Goal: Task Accomplishment & Management: Manage account settings

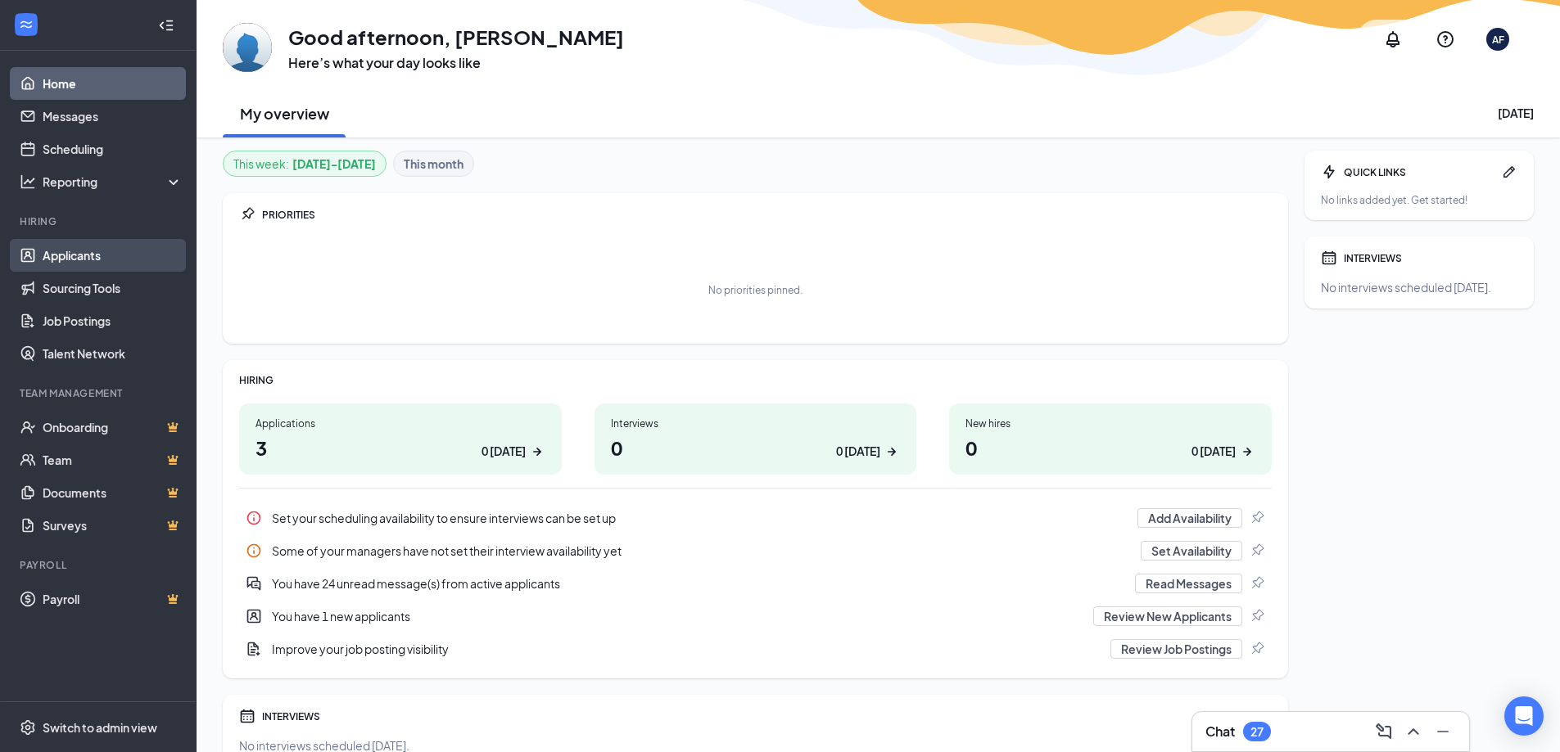
click at [92, 255] on link "Applicants" at bounding box center [113, 255] width 140 height 33
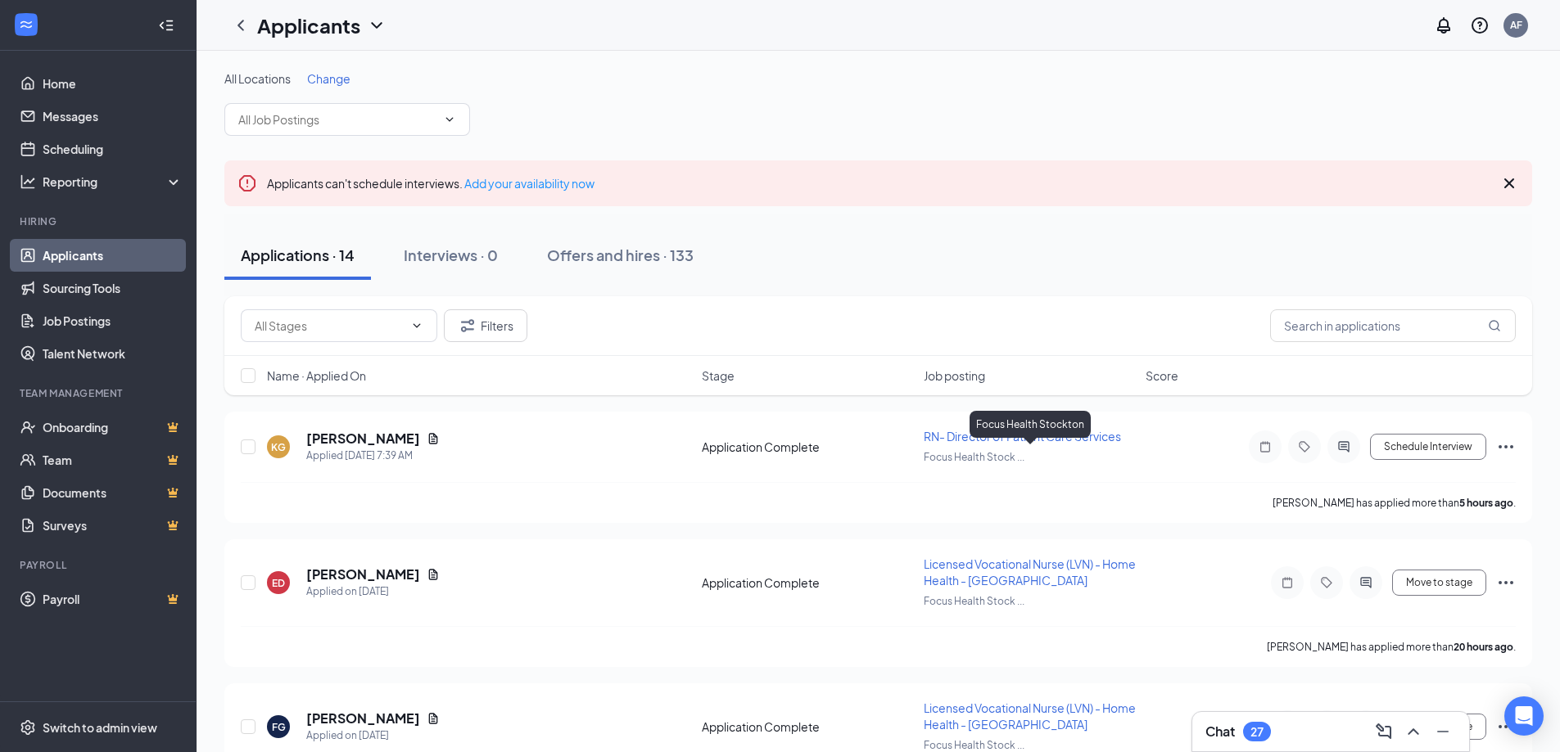
click at [1035, 436] on div "Focus Health Stockton" at bounding box center [1029, 424] width 121 height 27
click at [1098, 436] on span "RN- Director of Patient Care Services" at bounding box center [1021, 436] width 197 height 15
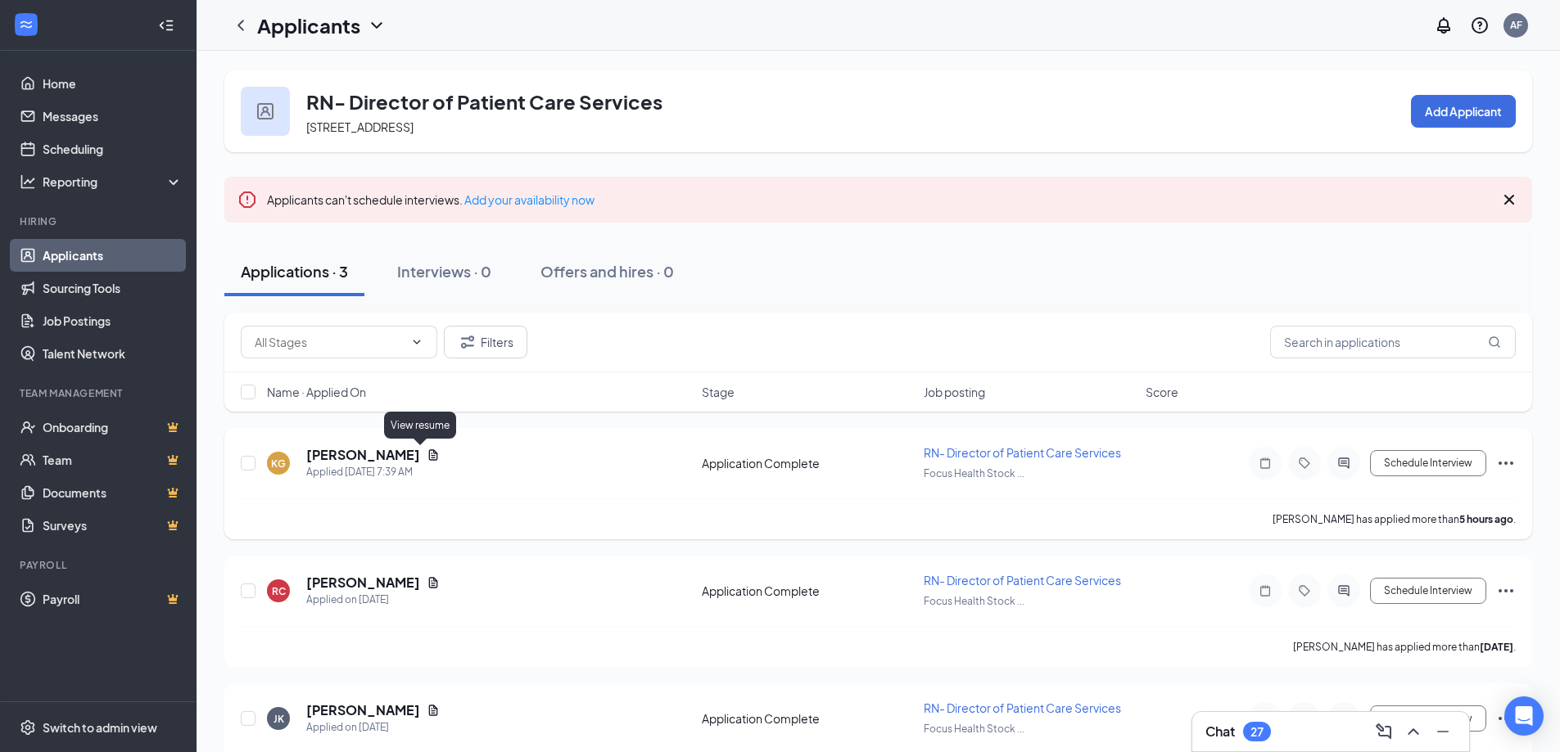
click at [427, 452] on icon "Document" at bounding box center [433, 455] width 13 height 13
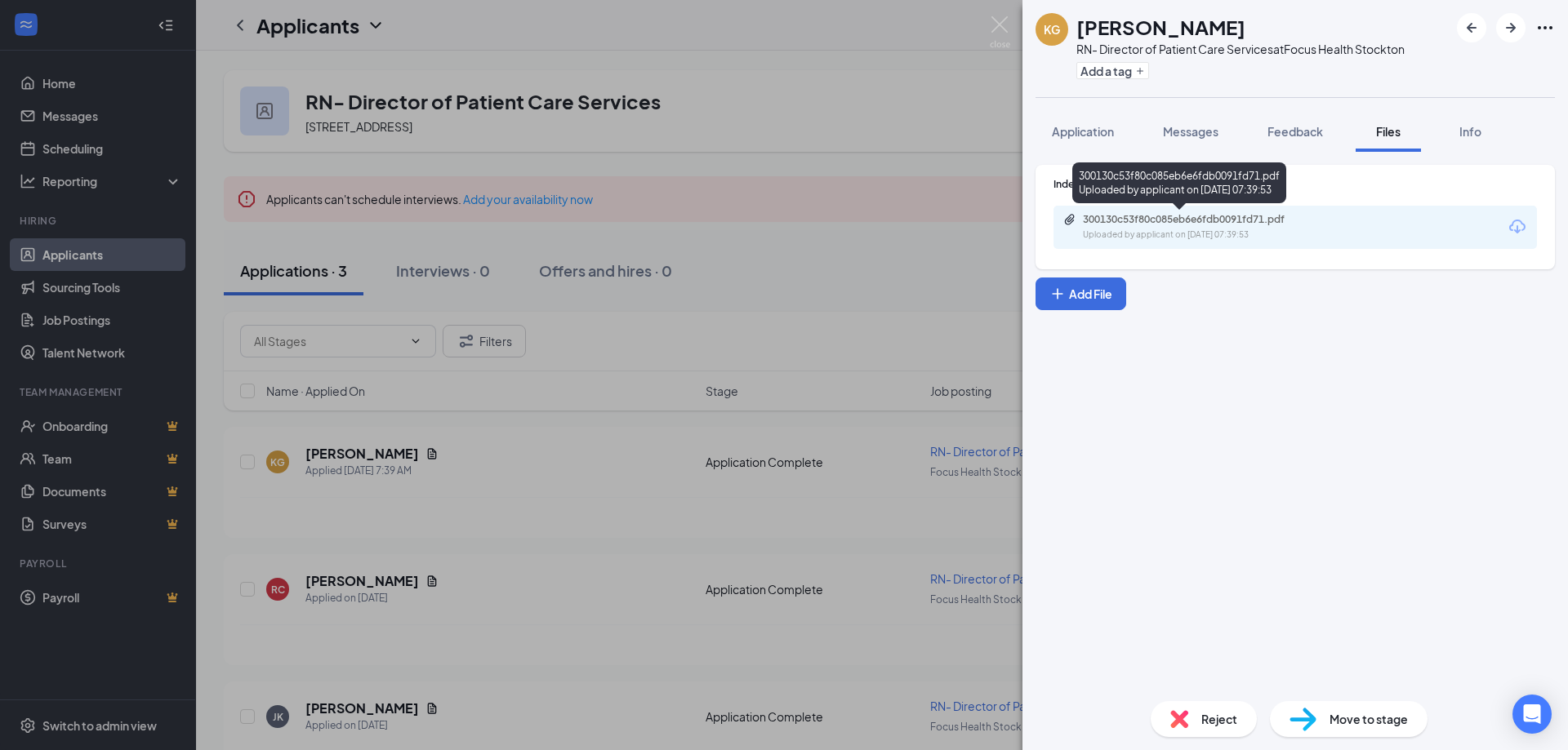
click at [1205, 225] on div "300130c53f80c085eb6e6fdb0091fd71.pdf" at bounding box center [1197, 219] width 228 height 13
click at [1104, 132] on span "Application" at bounding box center [1082, 131] width 62 height 15
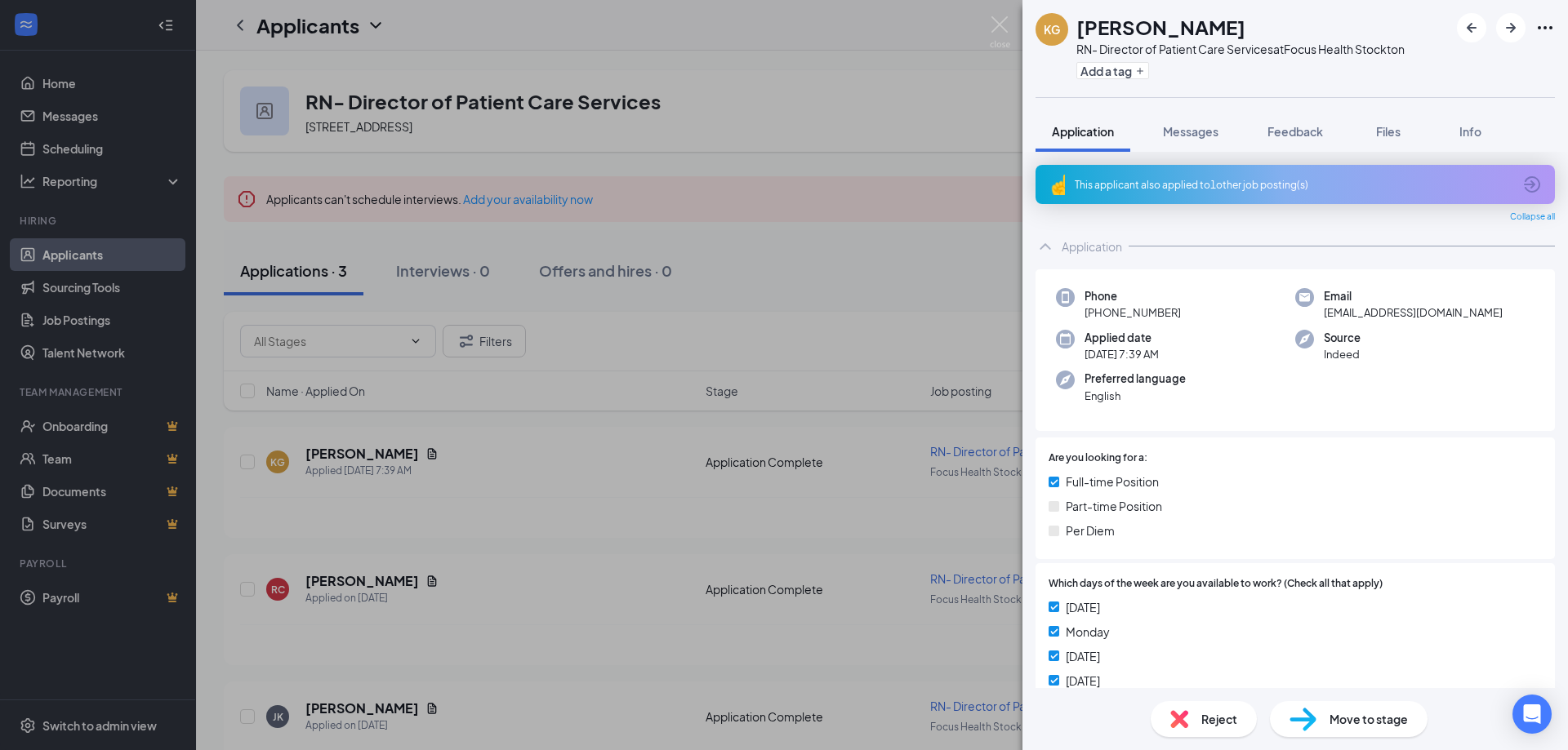
click at [1203, 723] on span "Reject" at bounding box center [1219, 719] width 36 height 18
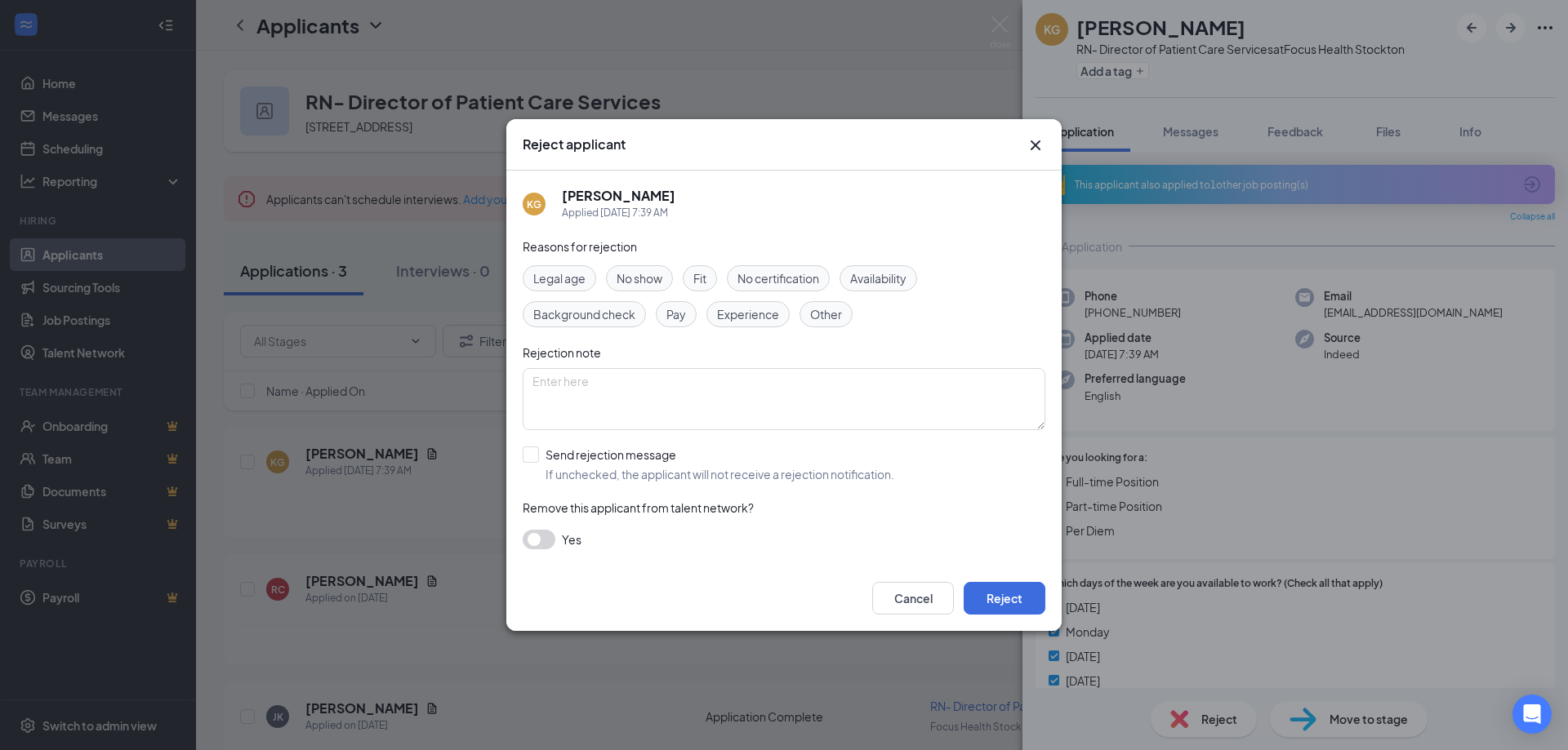
click at [826, 315] on span "Other" at bounding box center [826, 314] width 32 height 18
click at [758, 409] on textarea at bounding box center [784, 399] width 523 height 62
type textarea "location"
click at [1007, 598] on button "Reject" at bounding box center [1004, 598] width 82 height 33
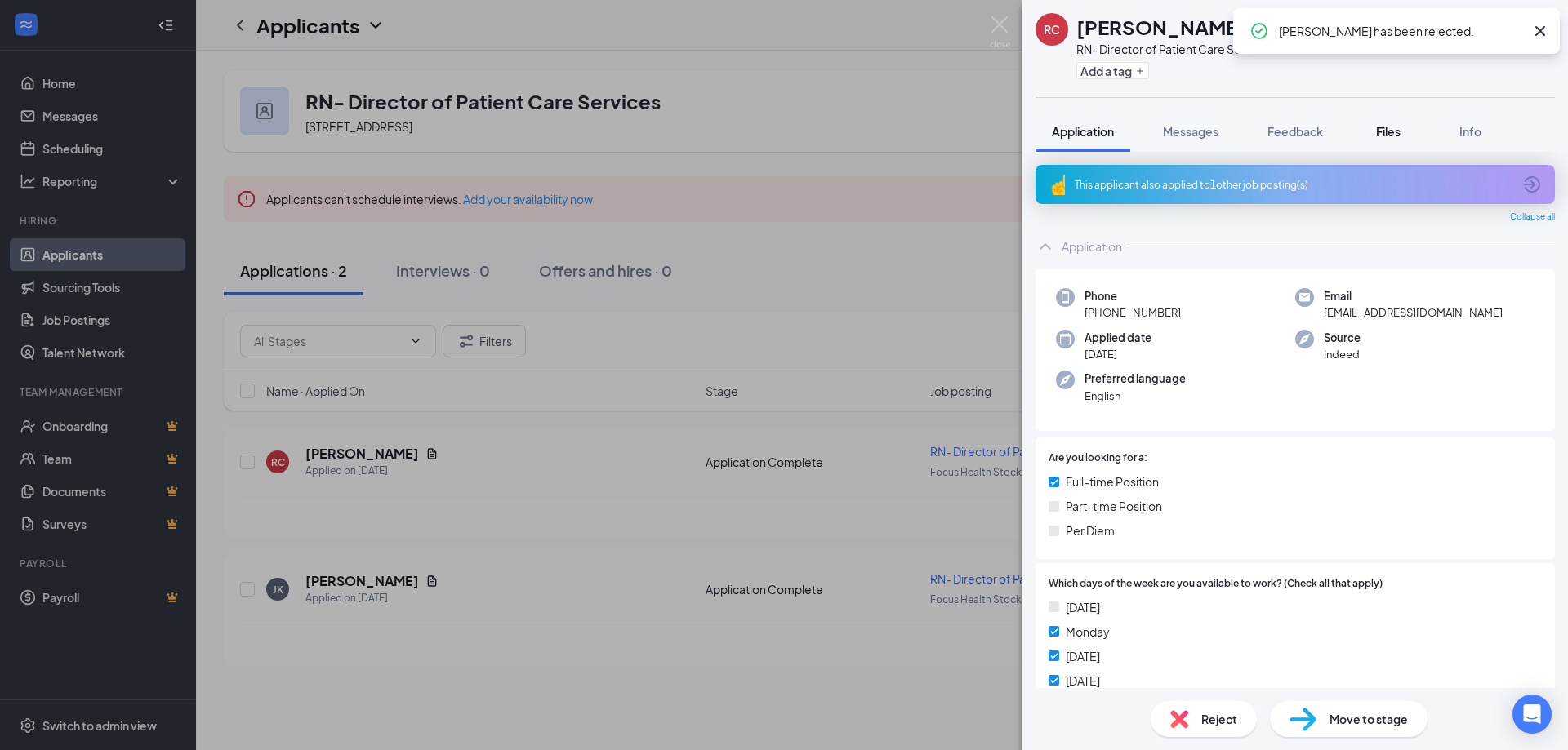
click at [1398, 128] on span "Files" at bounding box center [1387, 131] width 25 height 15
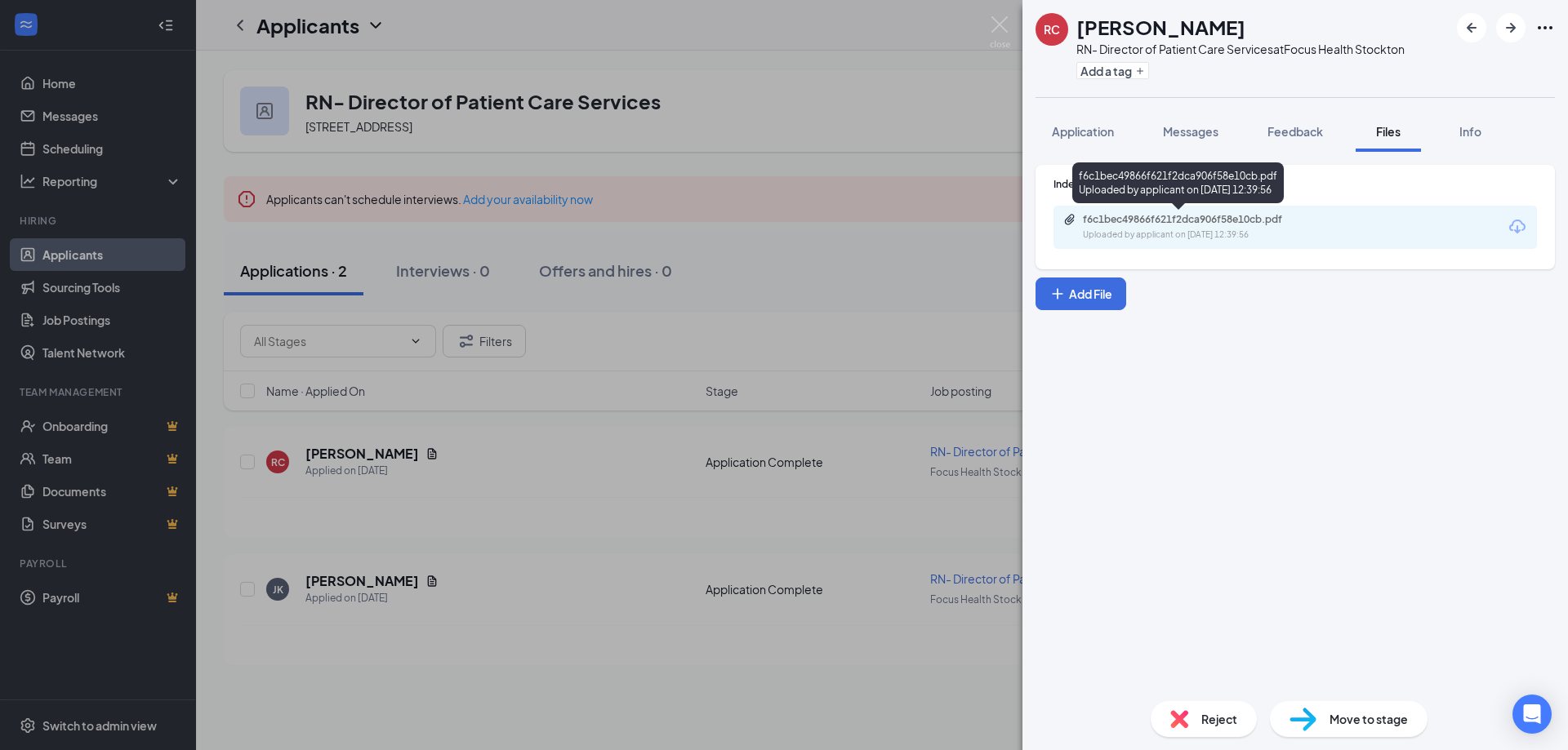
click at [1214, 229] on div "Uploaded by applicant on [DATE] 12:39:56" at bounding box center [1206, 234] width 245 height 13
click at [1506, 26] on icon "ArrowRight" at bounding box center [1511, 28] width 20 height 20
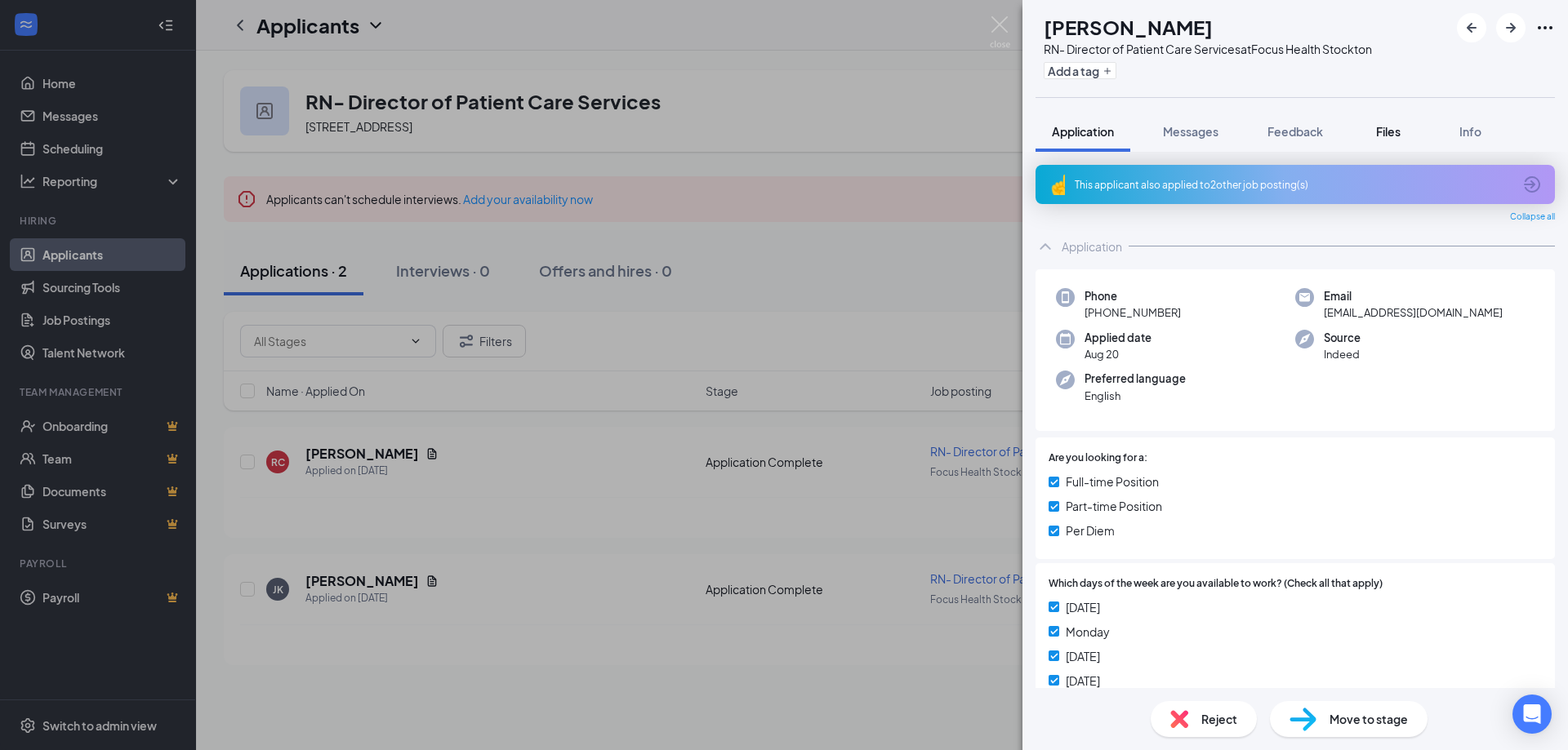
click at [1388, 133] on span "Files" at bounding box center [1387, 131] width 25 height 15
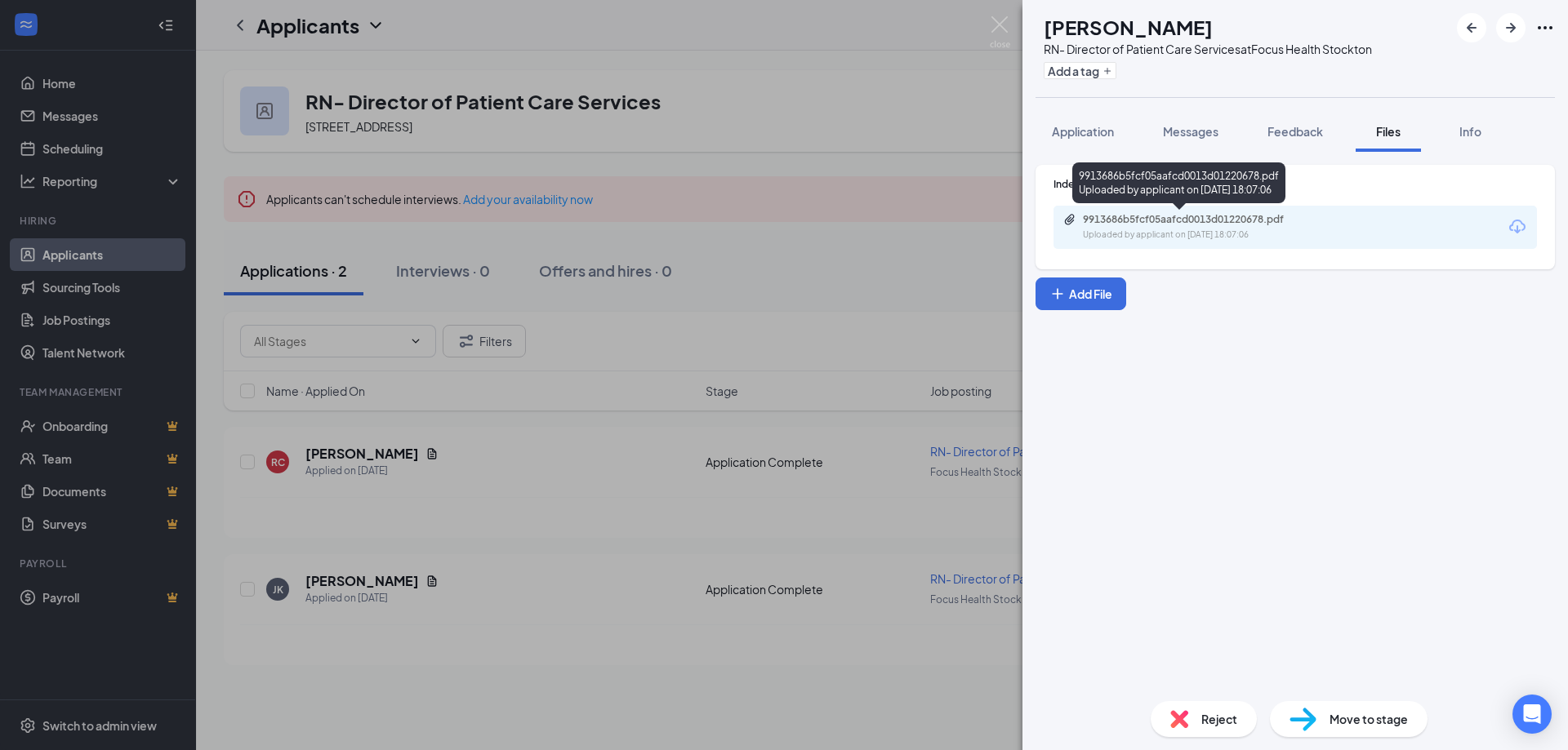
click at [1237, 224] on div "9913686b5fcf05aafcd0013d01220678.pdf" at bounding box center [1197, 219] width 228 height 13
click at [1215, 717] on span "Reject" at bounding box center [1219, 719] width 36 height 18
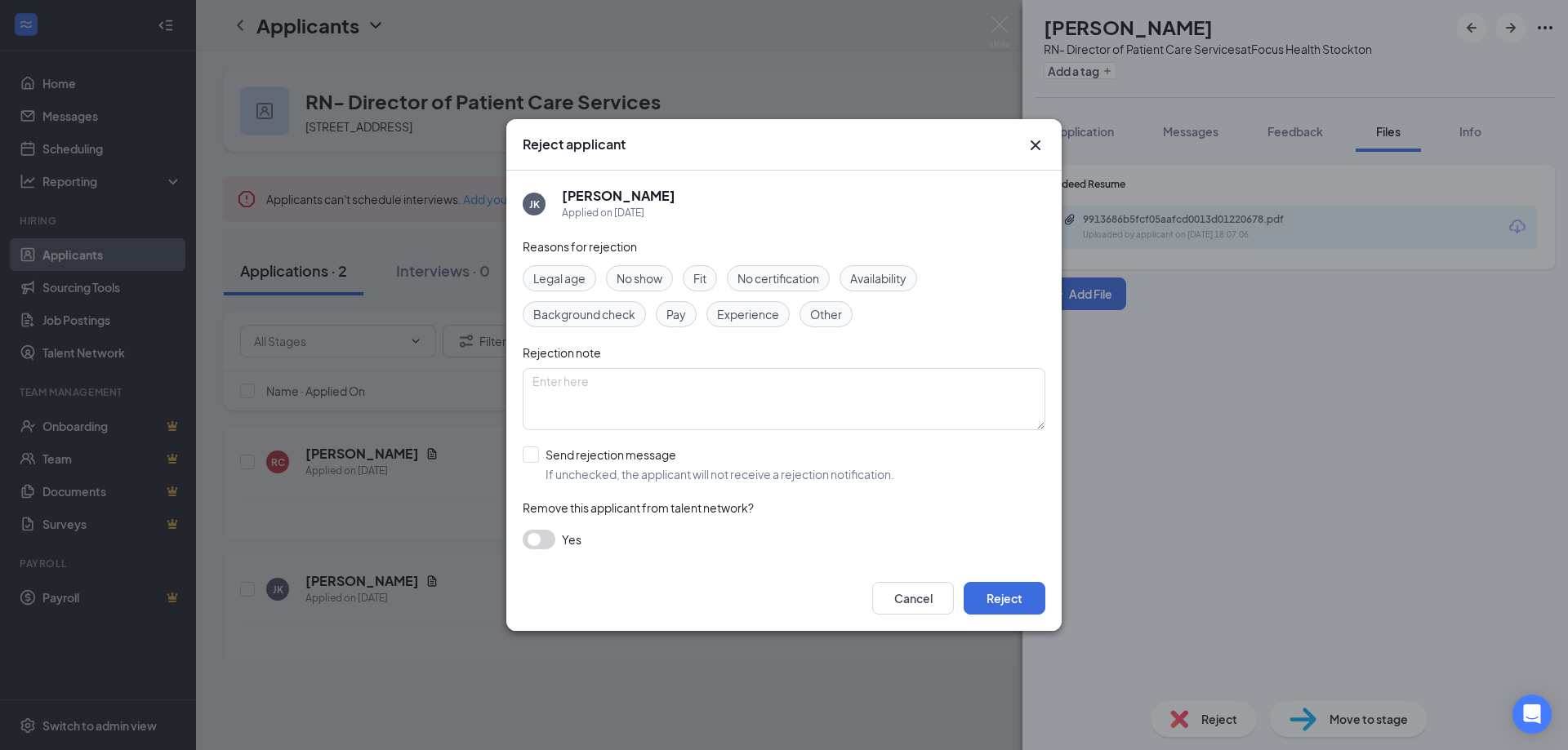
click at [814, 317] on span "Other" at bounding box center [826, 314] width 32 height 18
click at [710, 392] on textarea at bounding box center [784, 399] width 523 height 62
type textarea "N"
type textarea "No long term employment"
click at [993, 597] on button "Reject" at bounding box center [1004, 598] width 82 height 33
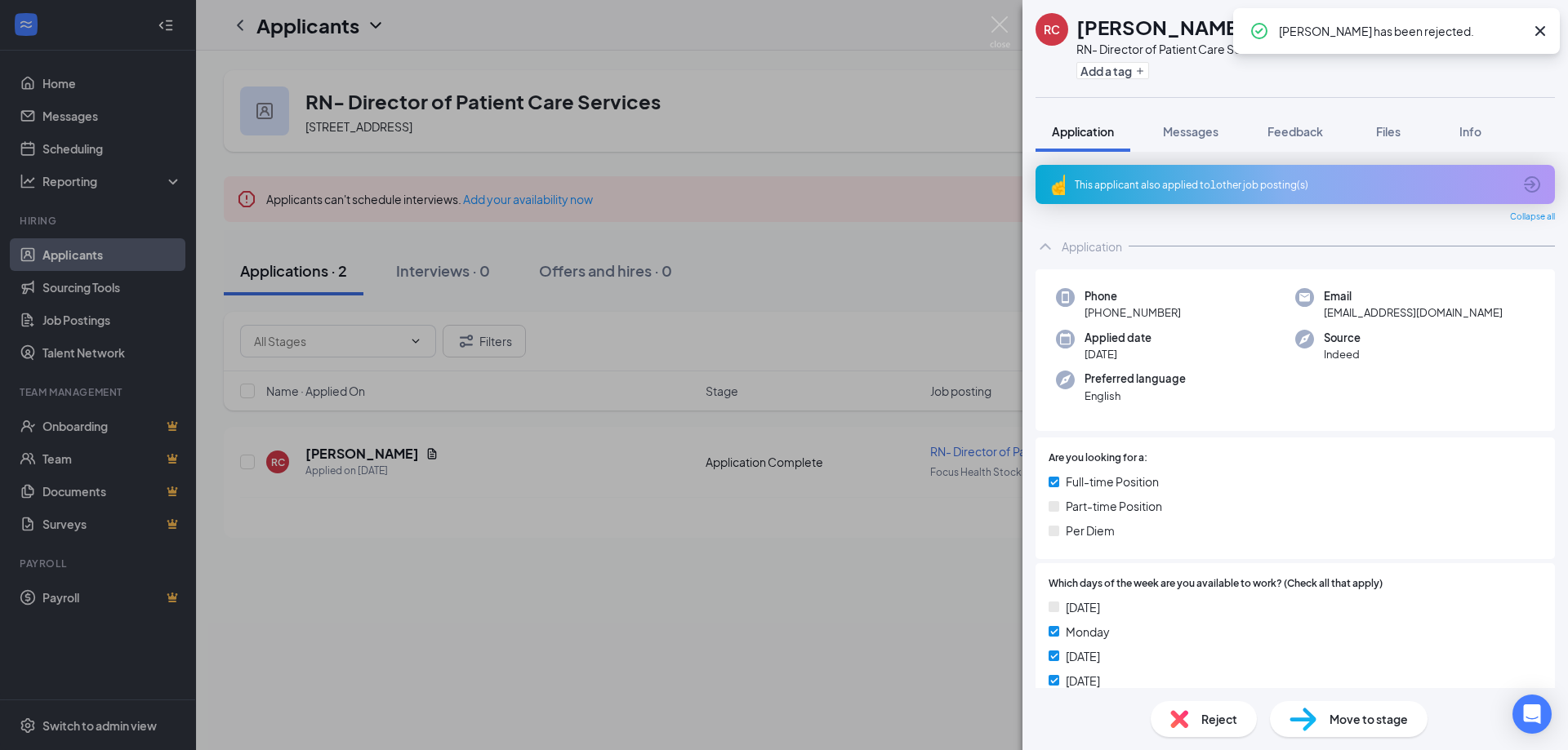
click at [1546, 25] on icon "Cross" at bounding box center [1540, 31] width 20 height 20
click at [1508, 27] on icon "ArrowRight" at bounding box center [1511, 28] width 10 height 10
click at [996, 30] on img at bounding box center [999, 32] width 20 height 32
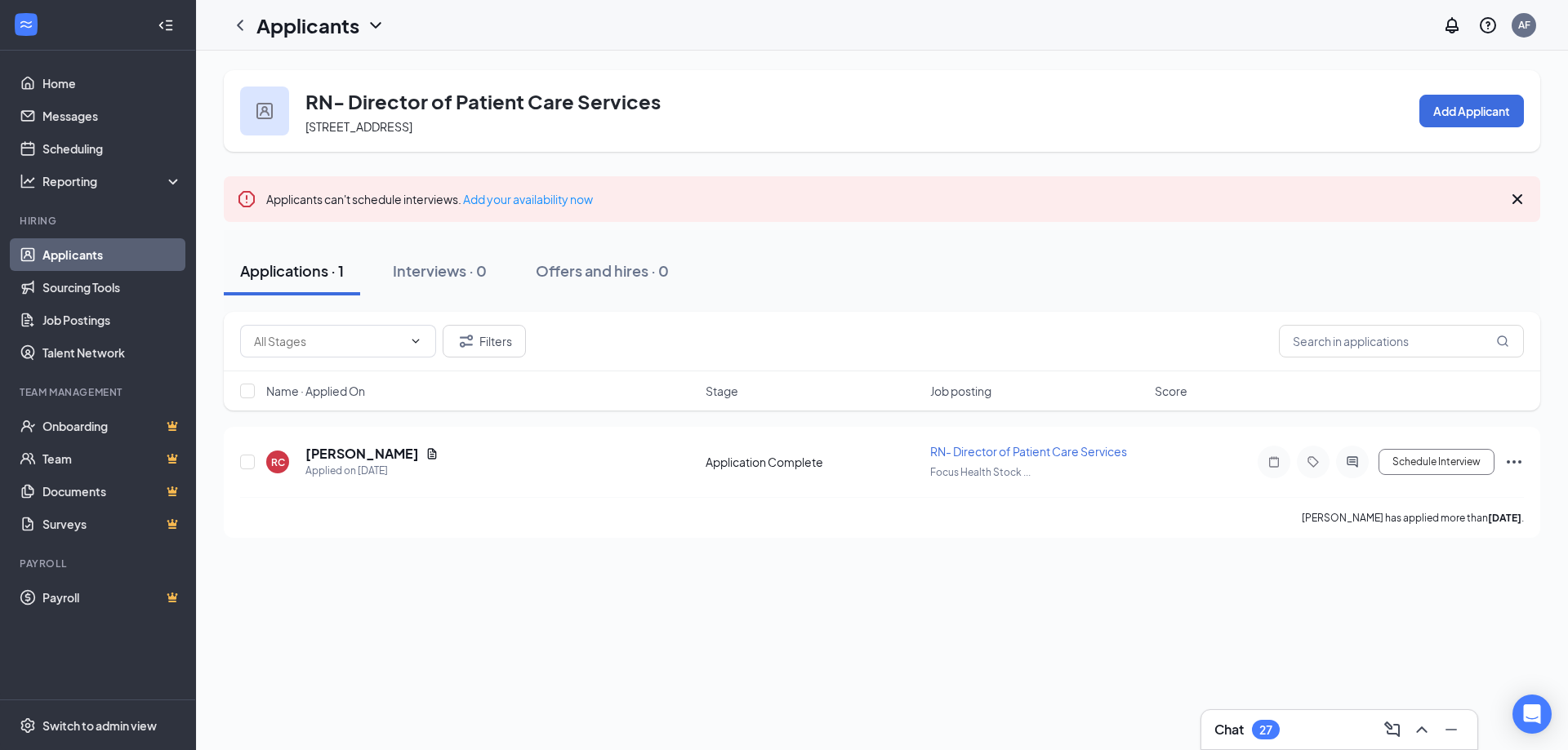
click at [76, 251] on link "Applicants" at bounding box center [113, 254] width 140 height 33
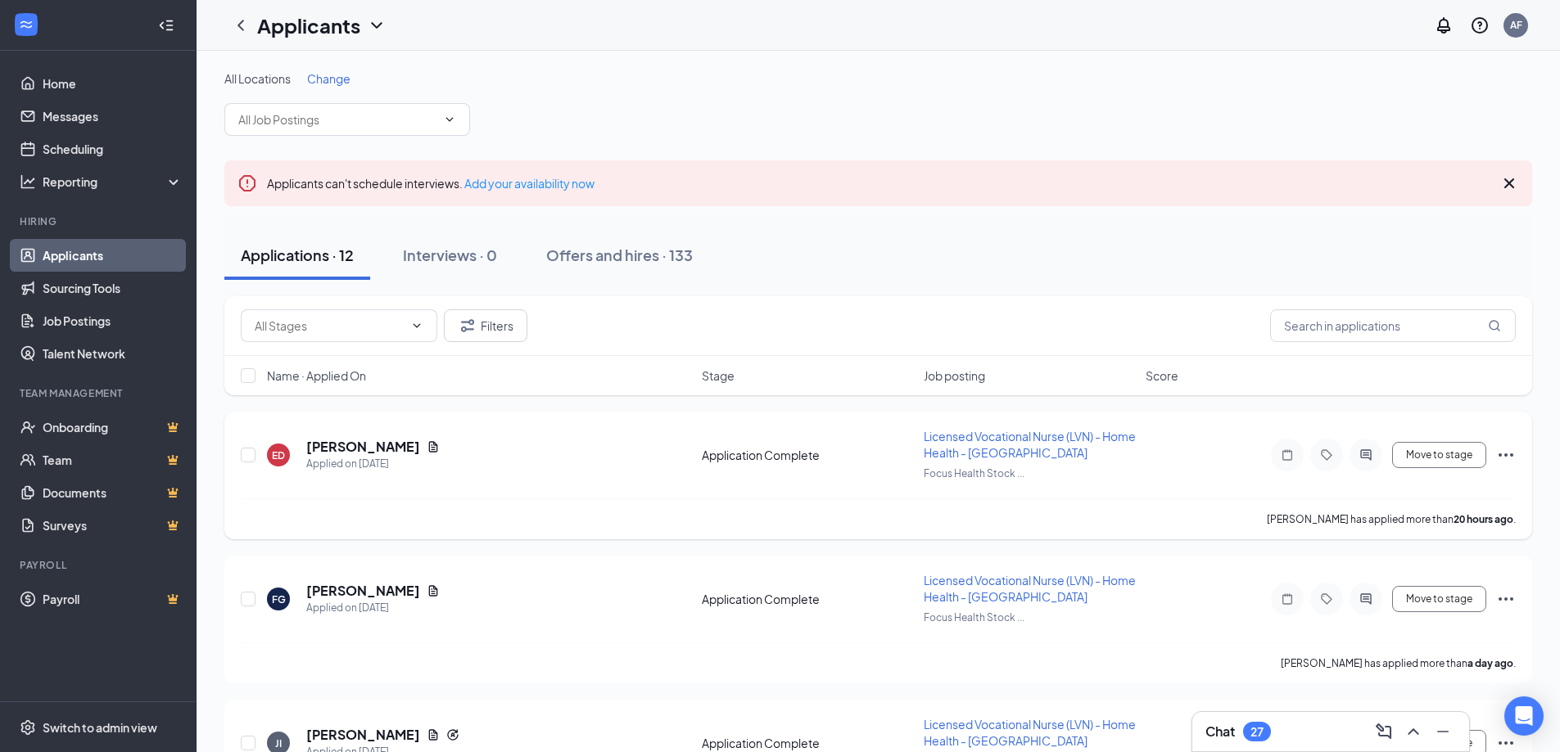
click at [941, 441] on span "Licensed Vocational Nurse (LVN) - Home Health - [GEOGRAPHIC_DATA]" at bounding box center [1029, 444] width 212 height 31
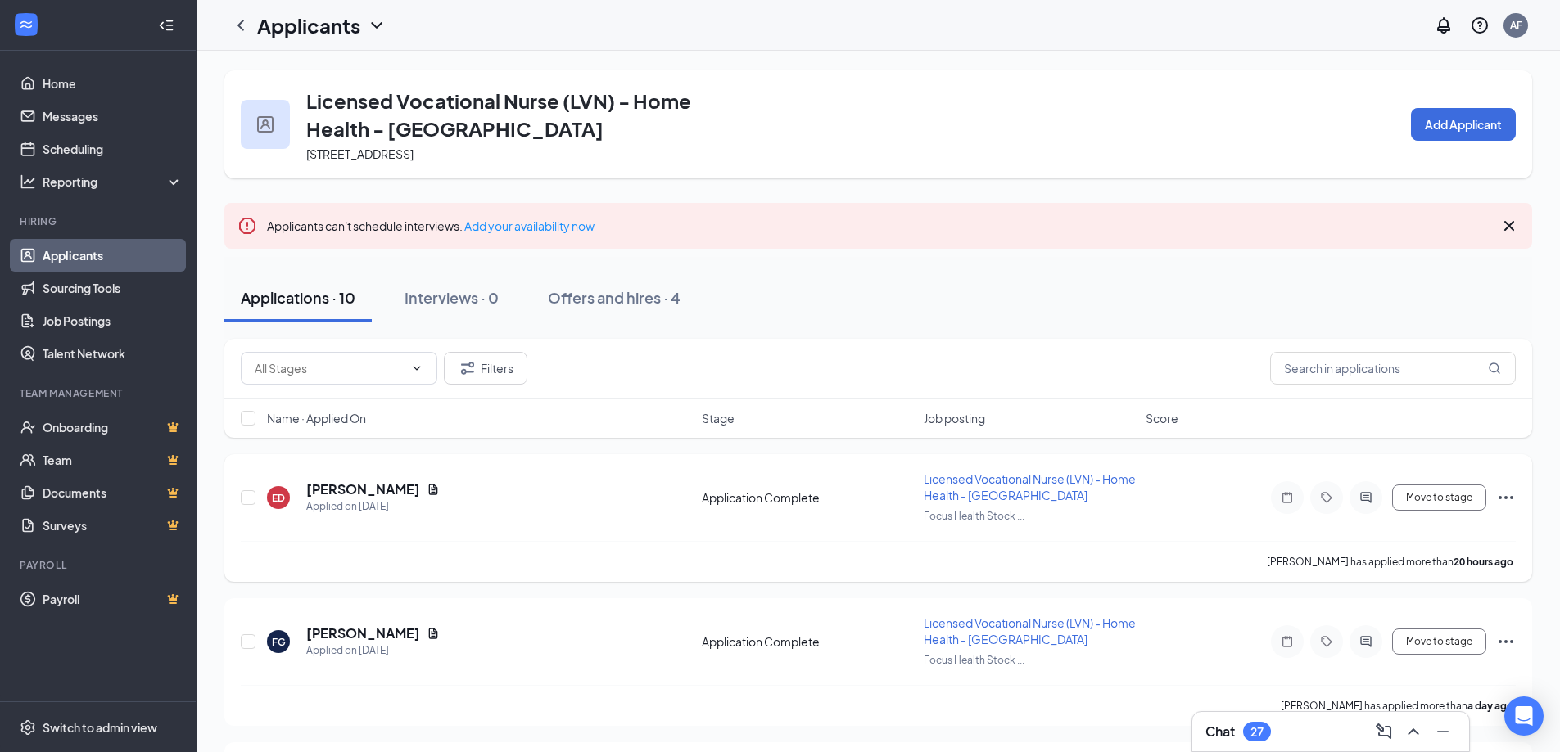
click at [995, 491] on span "Licensed Vocational Nurse (LVN) - Home Health - [GEOGRAPHIC_DATA]" at bounding box center [1029, 487] width 212 height 31
click at [429, 486] on icon "Document" at bounding box center [433, 489] width 9 height 11
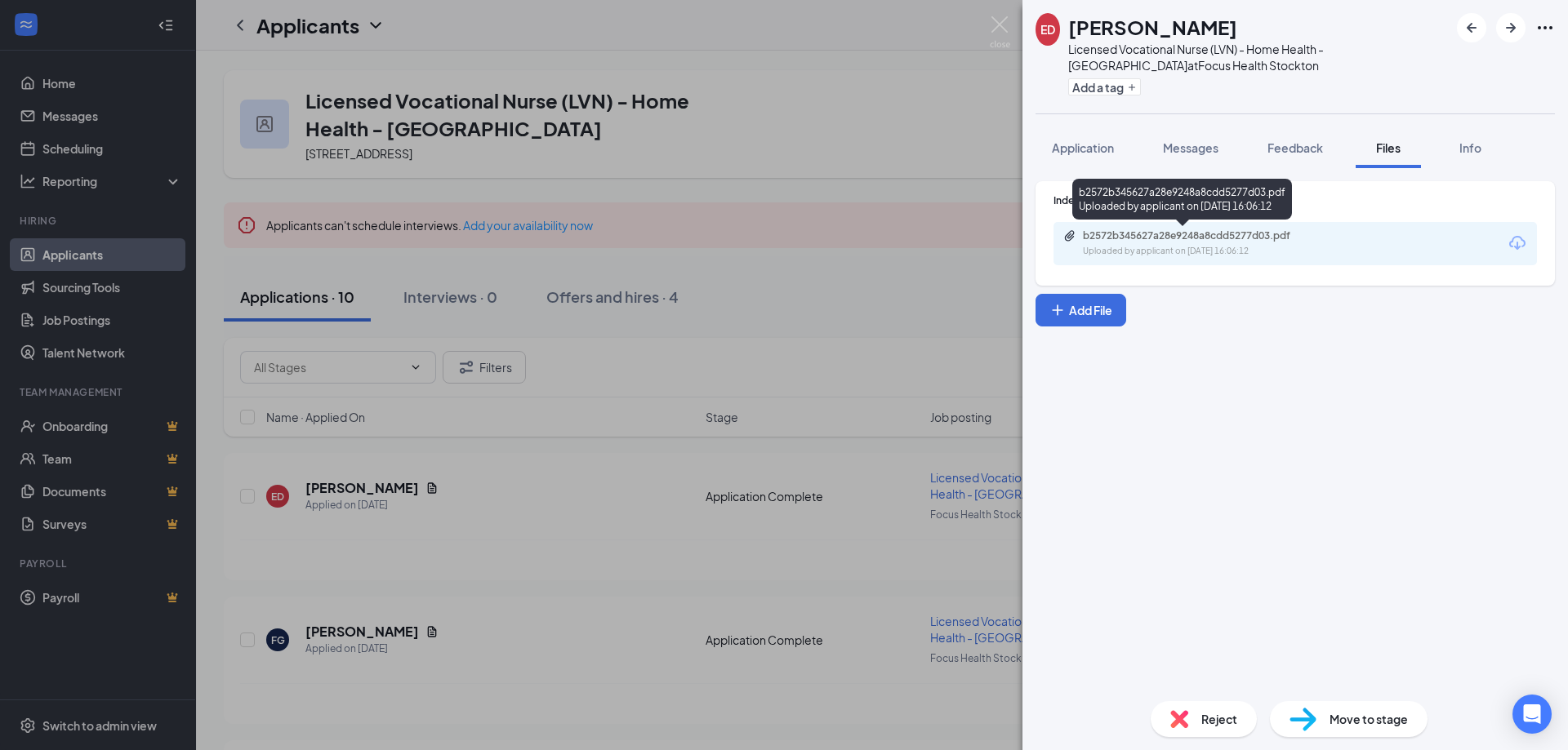
click at [1191, 242] on div "b2572b345627a28e9248a8cdd5277d03.pdf Uploaded by applicant on [DATE] 16:06:12" at bounding box center [1195, 243] width 264 height 29
click at [1219, 713] on span "Reject" at bounding box center [1219, 719] width 36 height 18
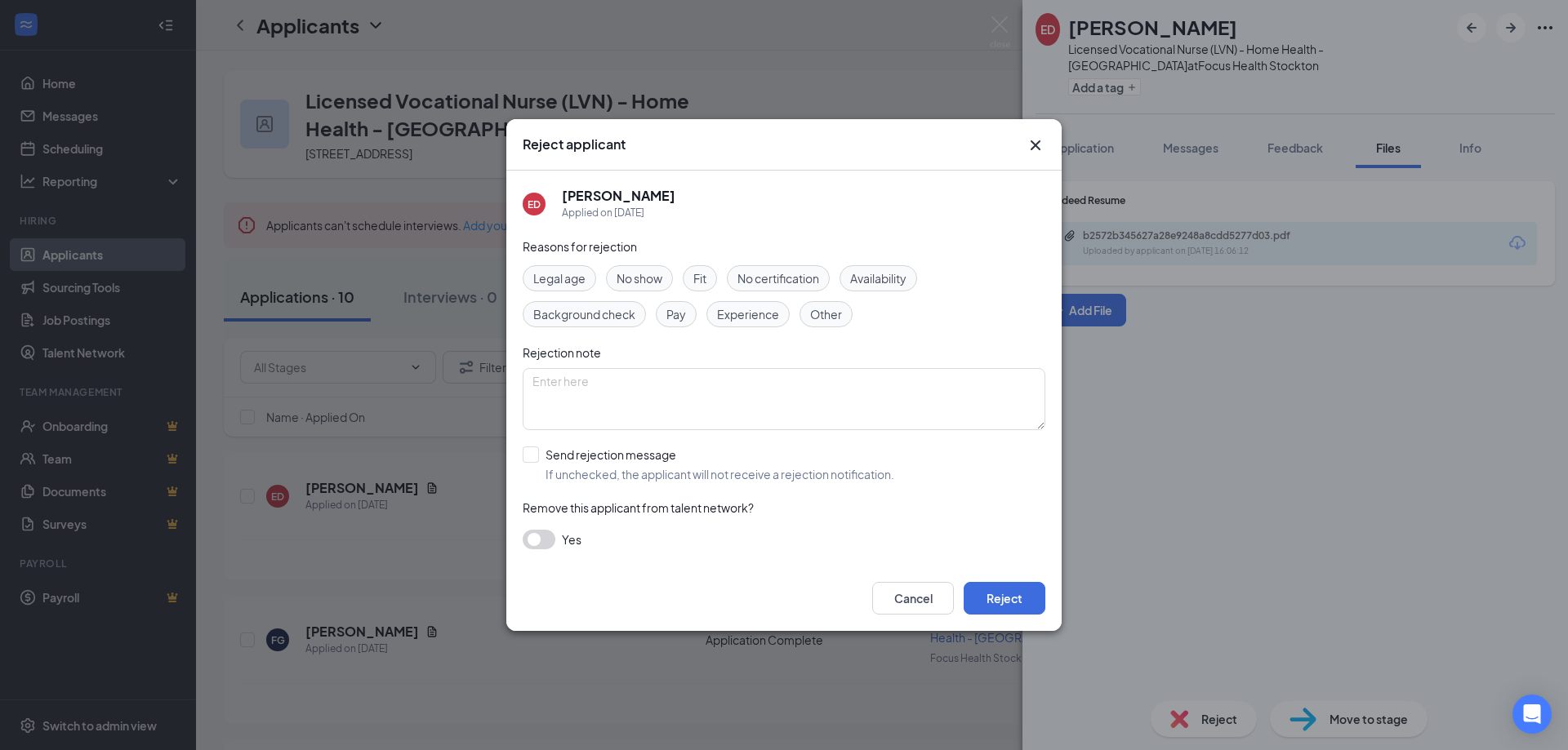
click at [752, 310] on span "Experience" at bounding box center [748, 314] width 62 height 18
click at [992, 599] on button "Reject" at bounding box center [1004, 598] width 82 height 33
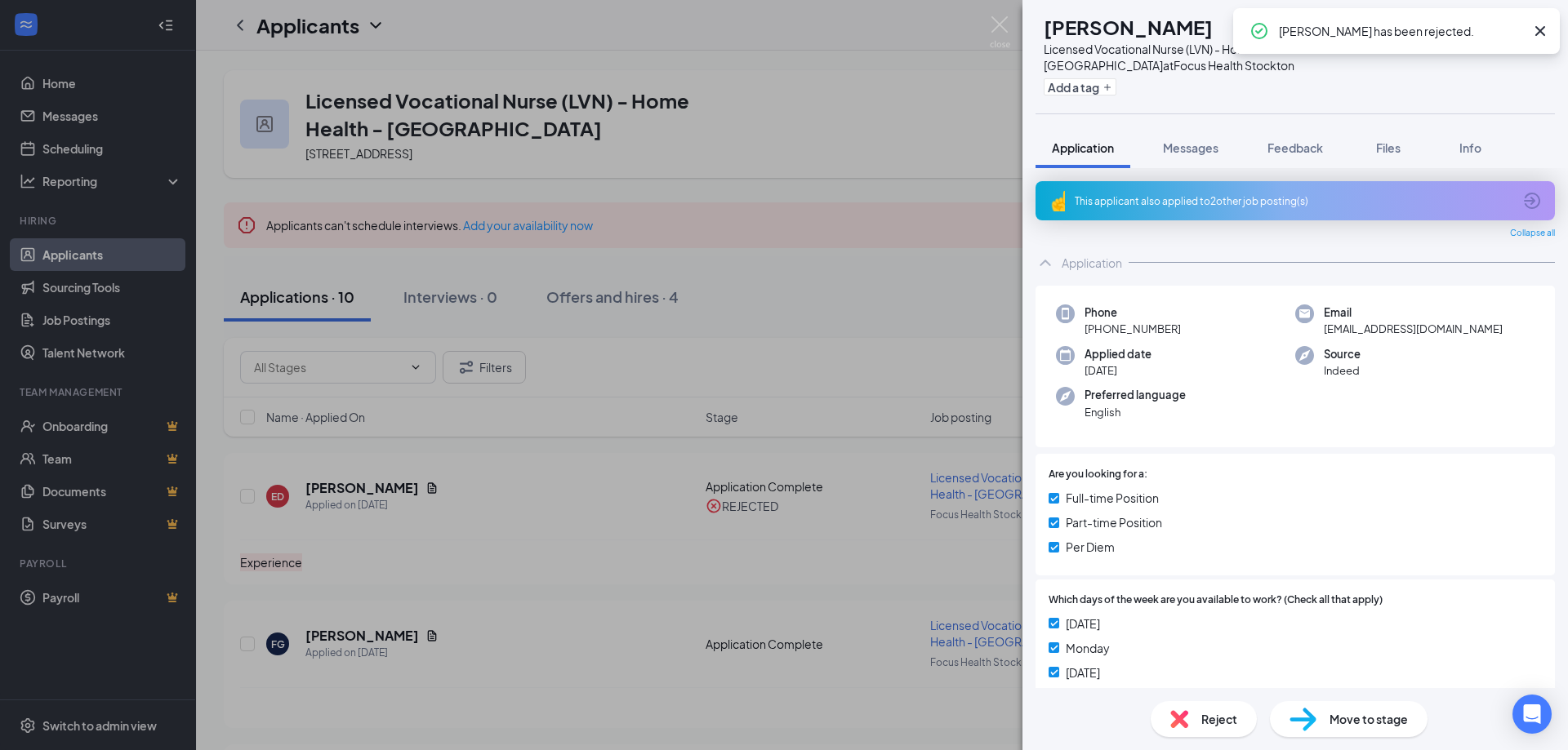
click at [1388, 149] on span "Files" at bounding box center [1387, 148] width 25 height 15
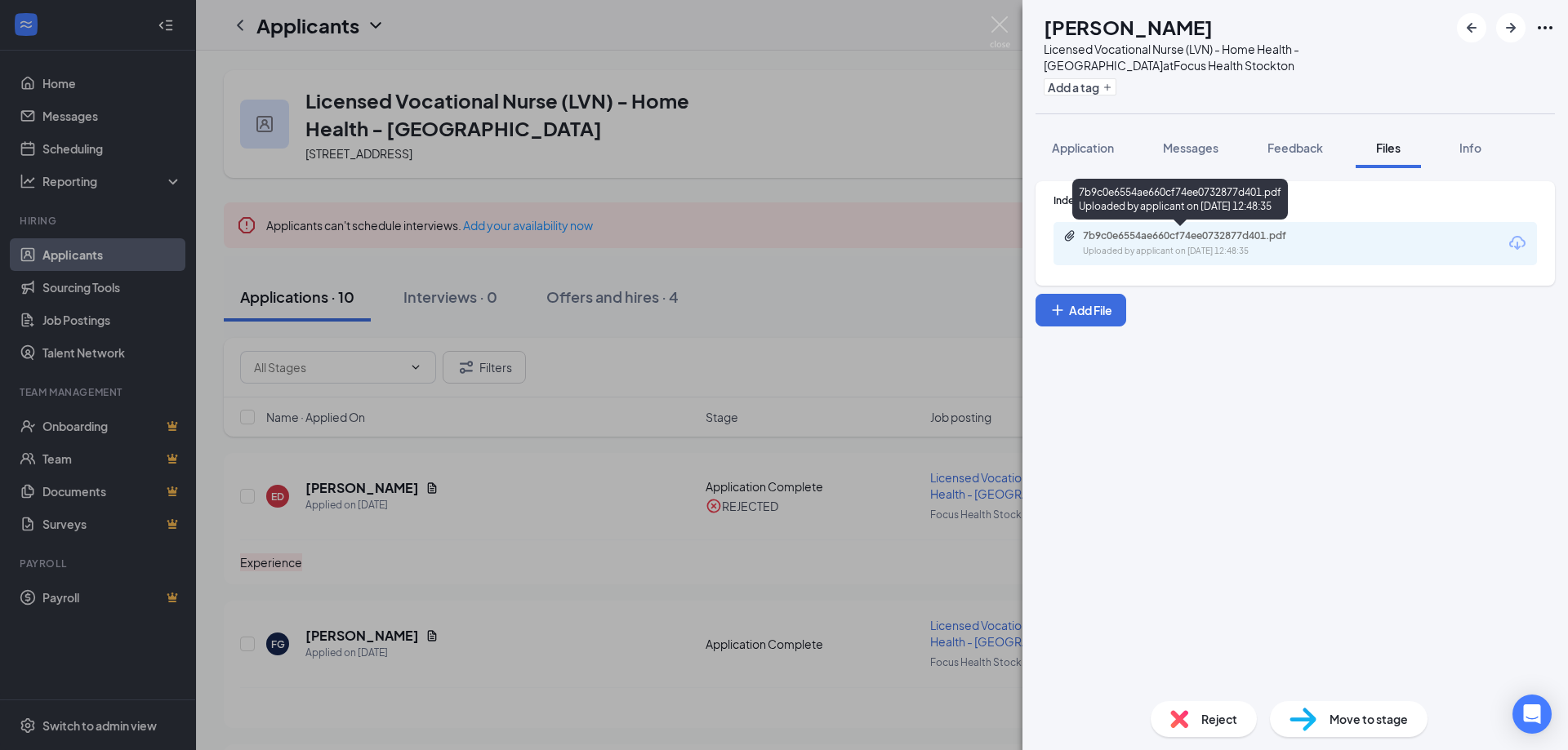
click at [1142, 243] on div "7b9c0e6554ae660cf74ee0732877d401.pdf Uploaded by applicant on [DATE] 12:48:35" at bounding box center [1195, 243] width 264 height 29
click at [1186, 706] on div "Reject" at bounding box center [1203, 719] width 106 height 36
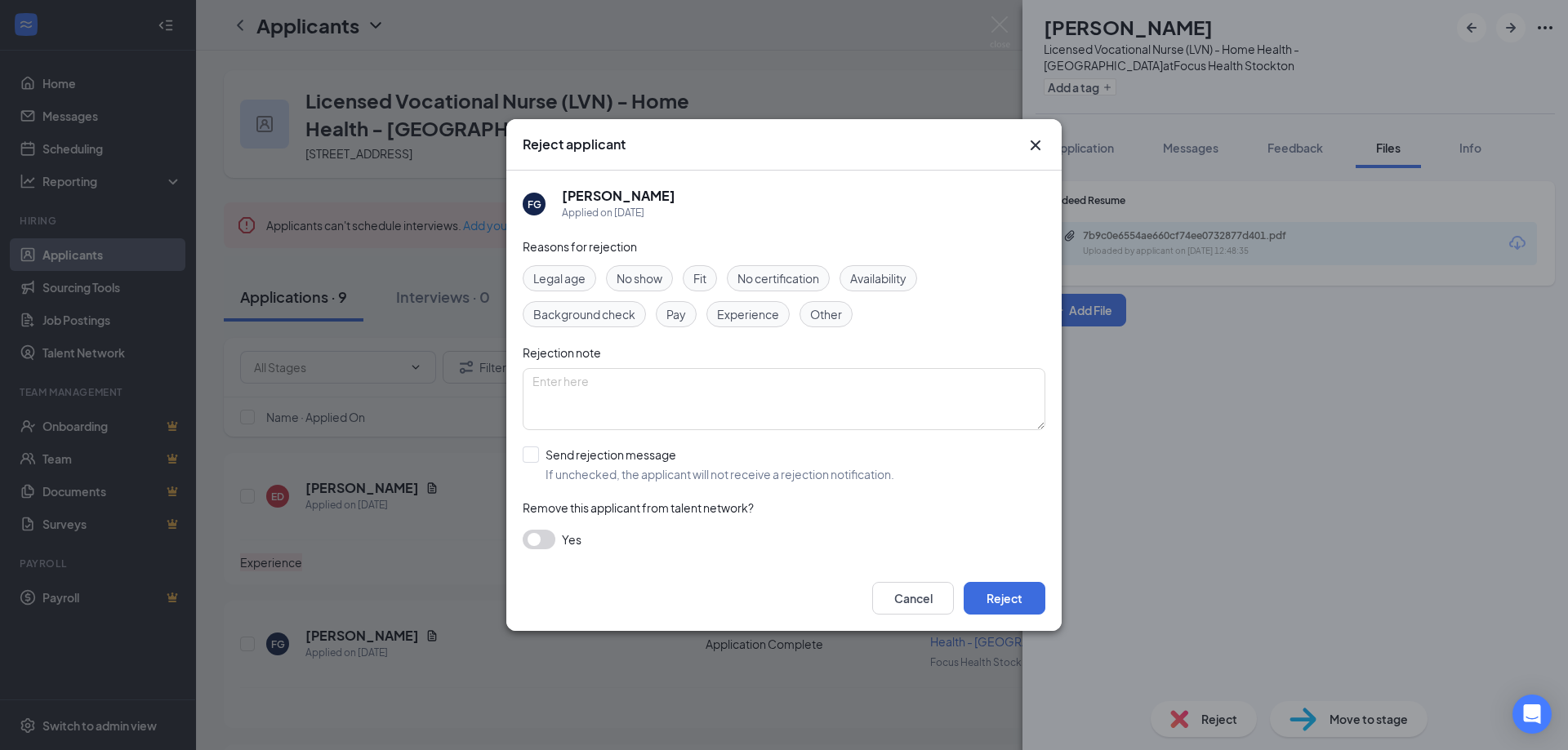
click at [733, 312] on span "Experience" at bounding box center [748, 314] width 62 height 18
click at [989, 591] on button "Reject" at bounding box center [1004, 598] width 82 height 33
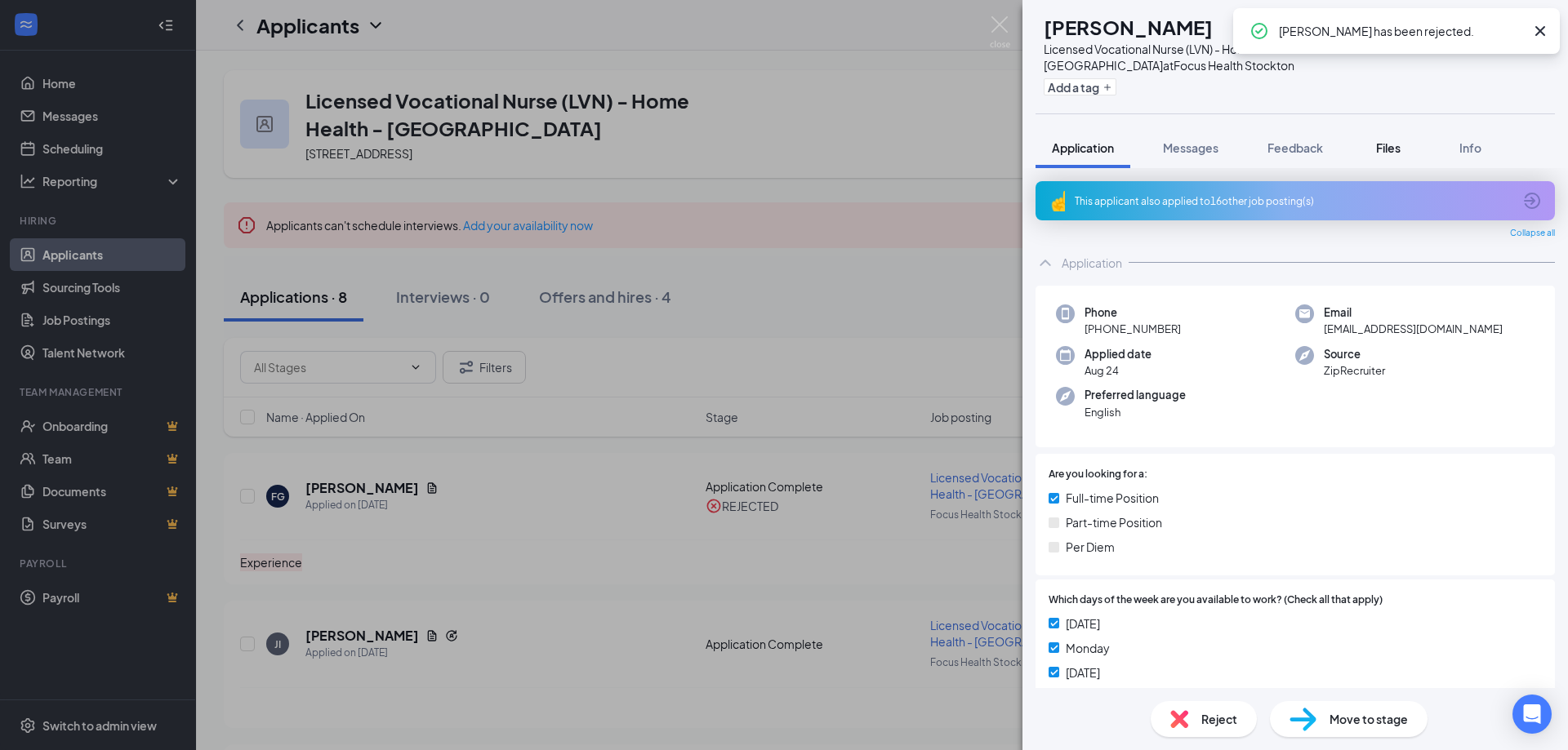
click at [1392, 146] on span "Files" at bounding box center [1387, 148] width 25 height 15
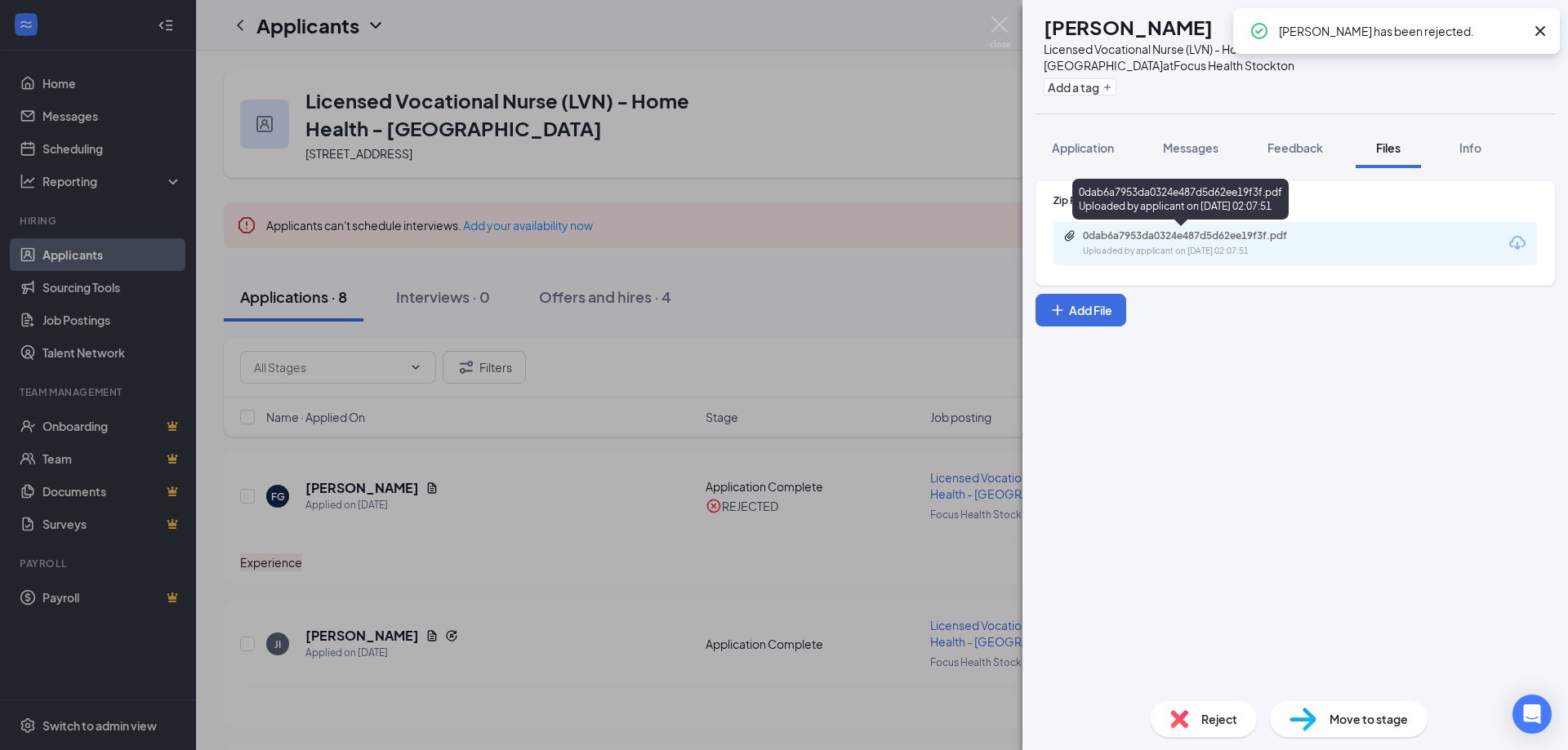
click at [1182, 250] on div "Uploaded by applicant on [DATE] 02:07:51" at bounding box center [1206, 251] width 245 height 13
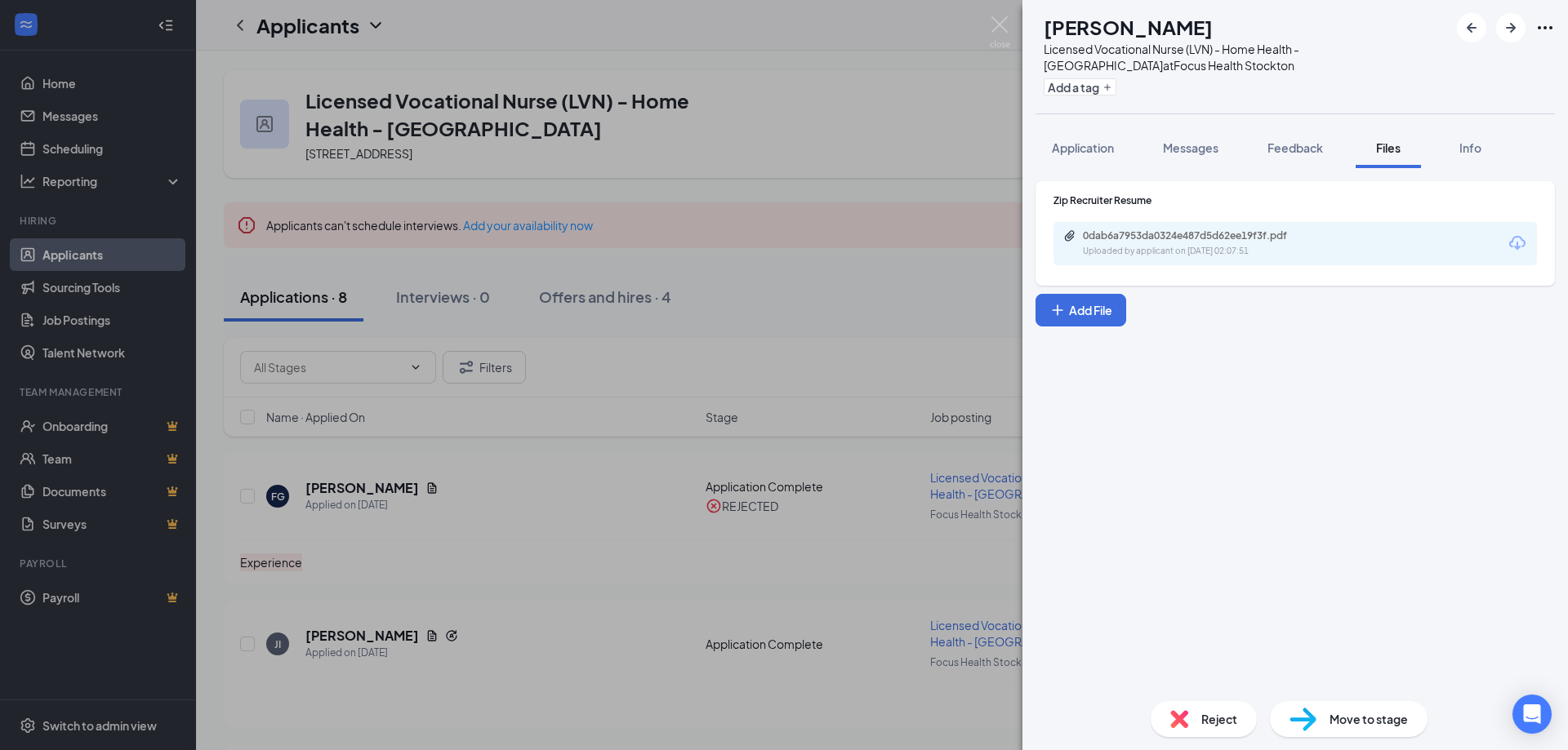
click at [1199, 718] on div "Reject" at bounding box center [1203, 719] width 106 height 36
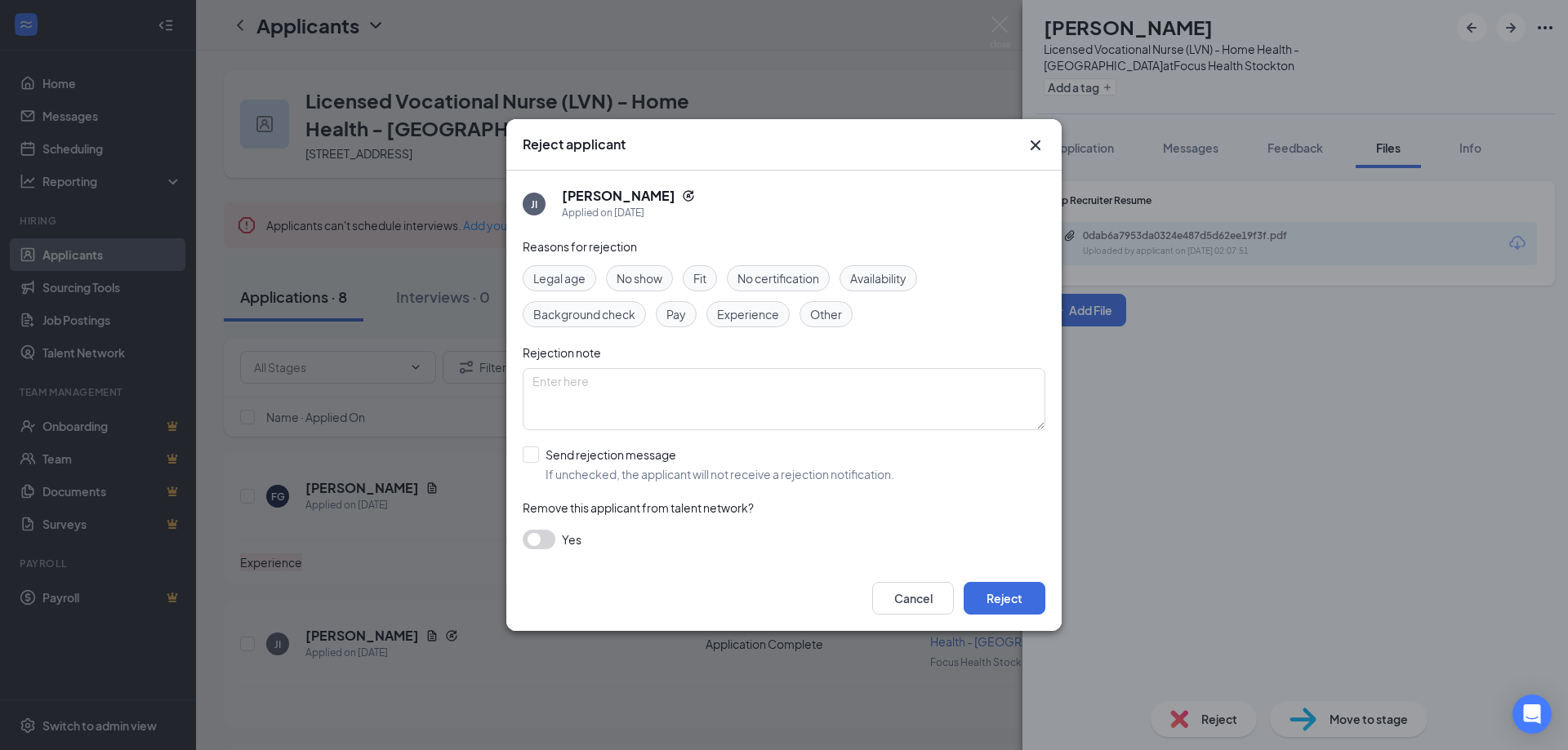
click at [750, 304] on div "Experience" at bounding box center [748, 314] width 84 height 26
click at [1017, 594] on button "Reject" at bounding box center [1004, 598] width 82 height 33
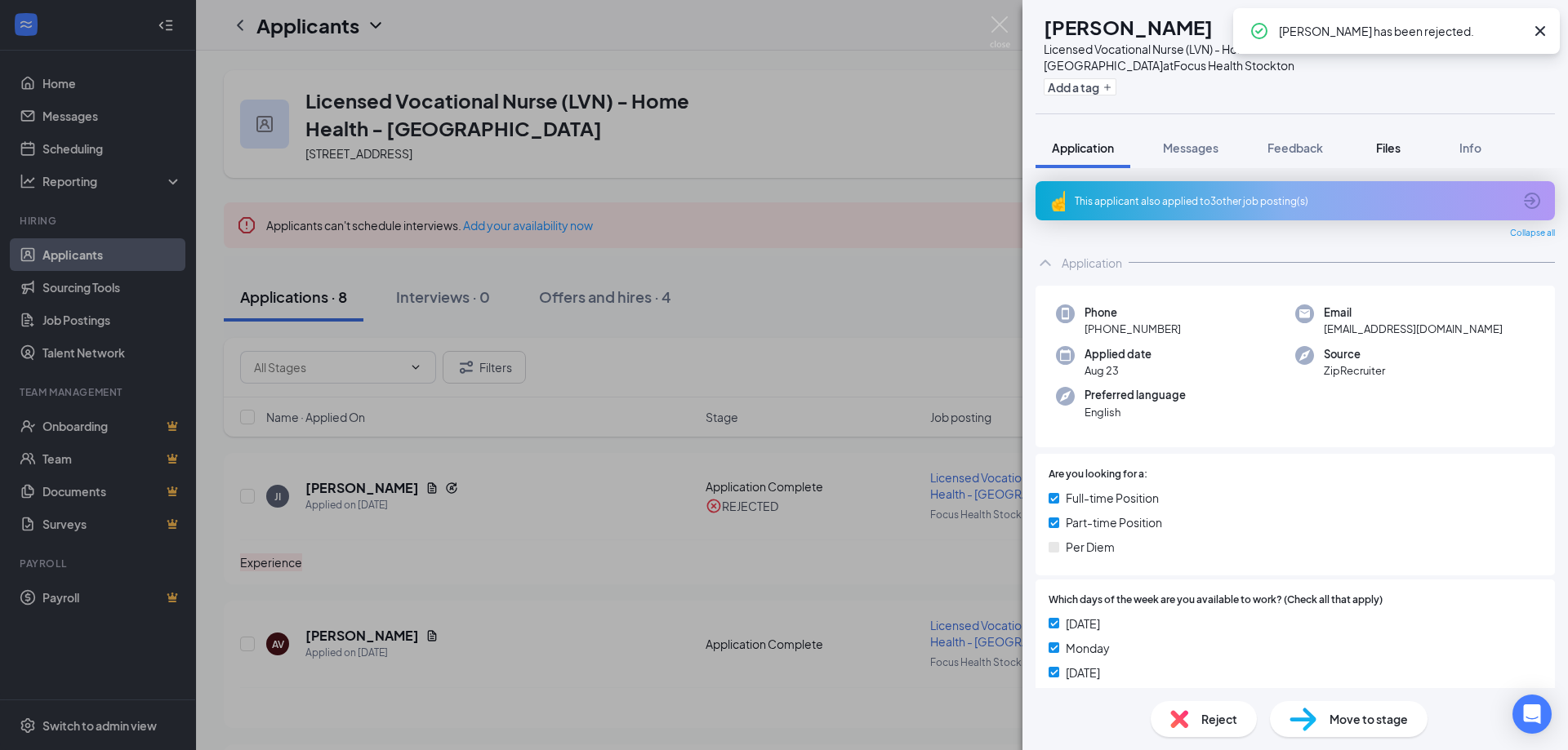
click at [1392, 147] on span "Files" at bounding box center [1387, 148] width 25 height 15
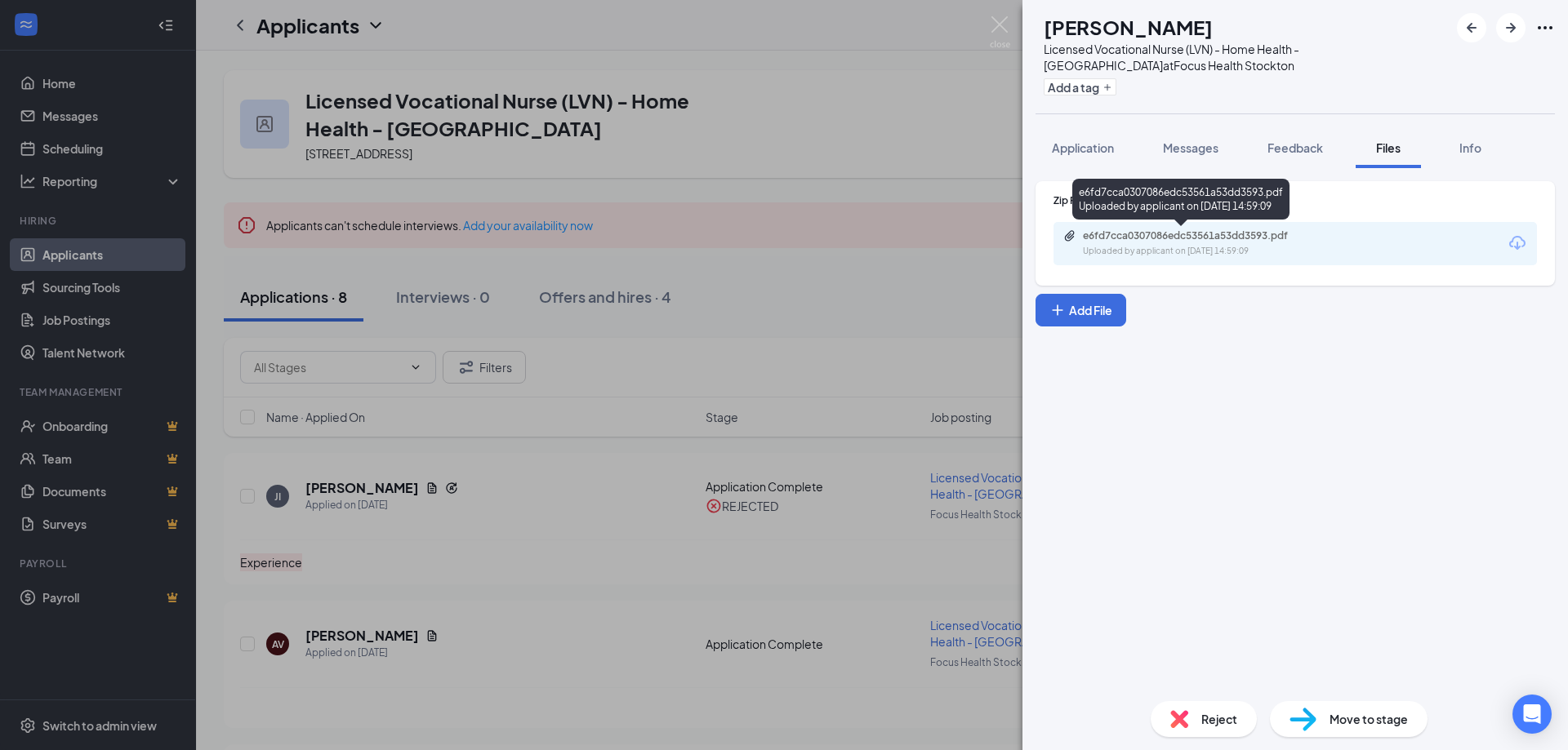
click at [1220, 253] on div "Uploaded by applicant on [DATE] 14:59:09" at bounding box center [1206, 251] width 245 height 13
click at [1231, 717] on span "Reject" at bounding box center [1219, 719] width 36 height 18
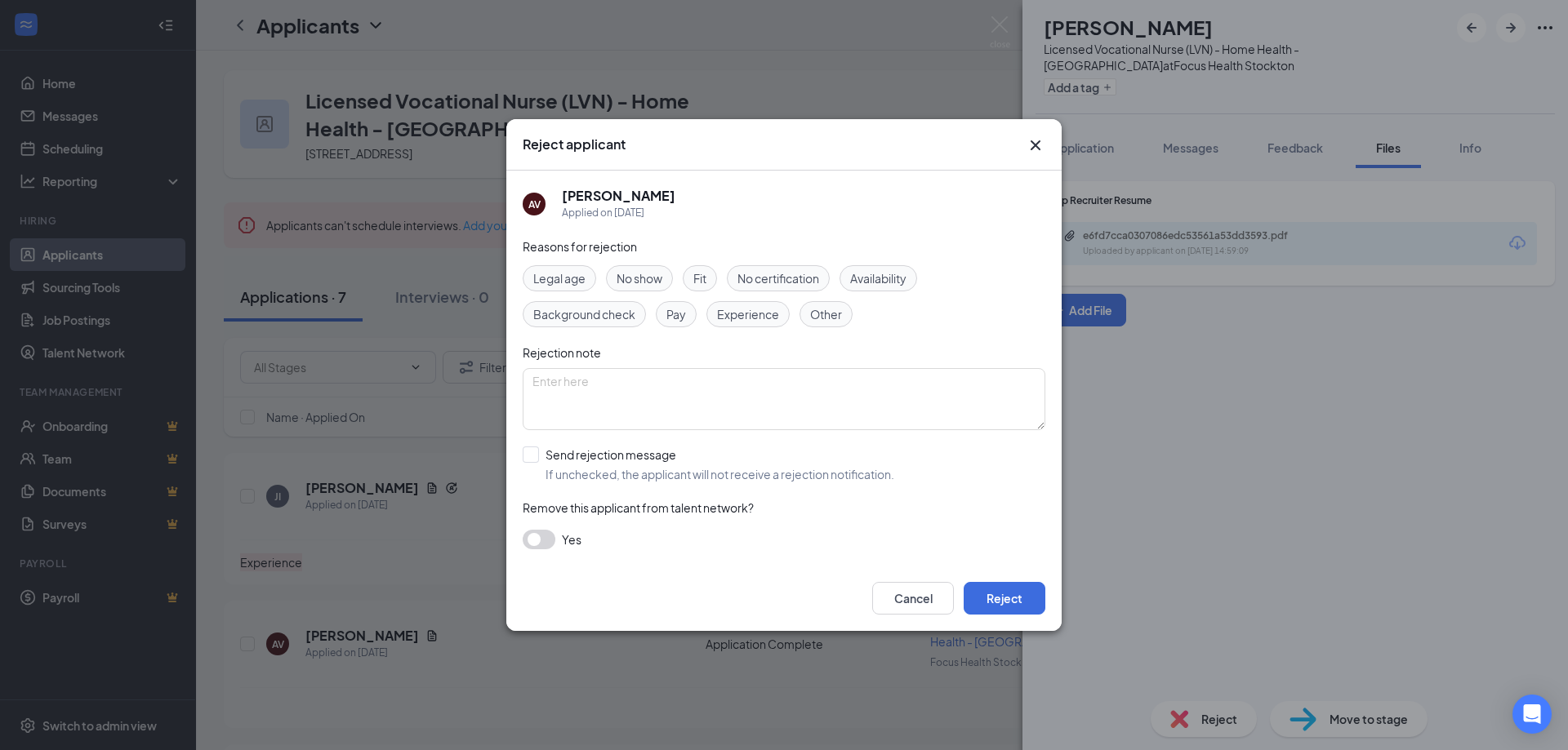
click at [760, 315] on span "Experience" at bounding box center [748, 314] width 62 height 18
click at [995, 582] on button "Reject" at bounding box center [1004, 598] width 82 height 33
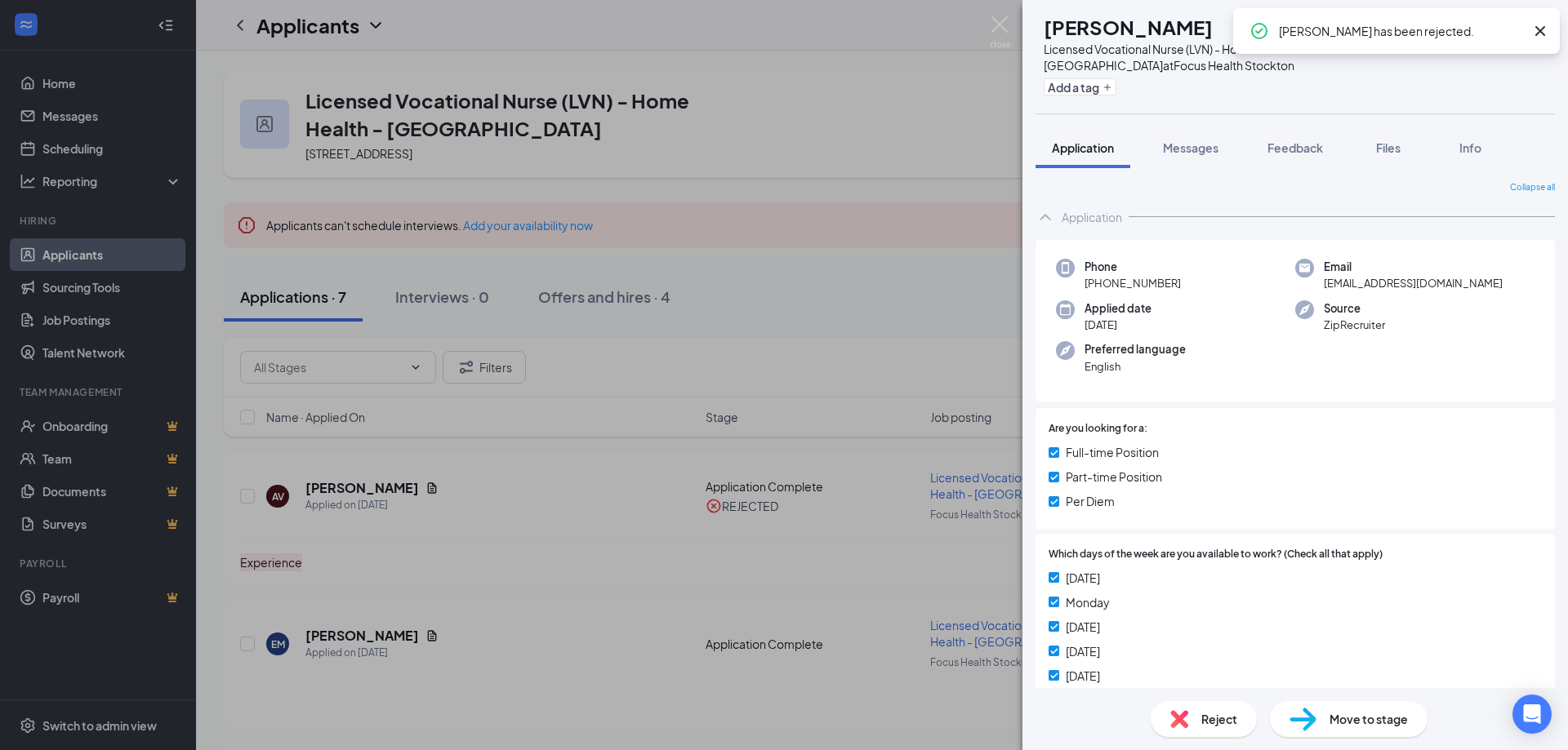
click at [1393, 147] on span "Files" at bounding box center [1387, 148] width 25 height 15
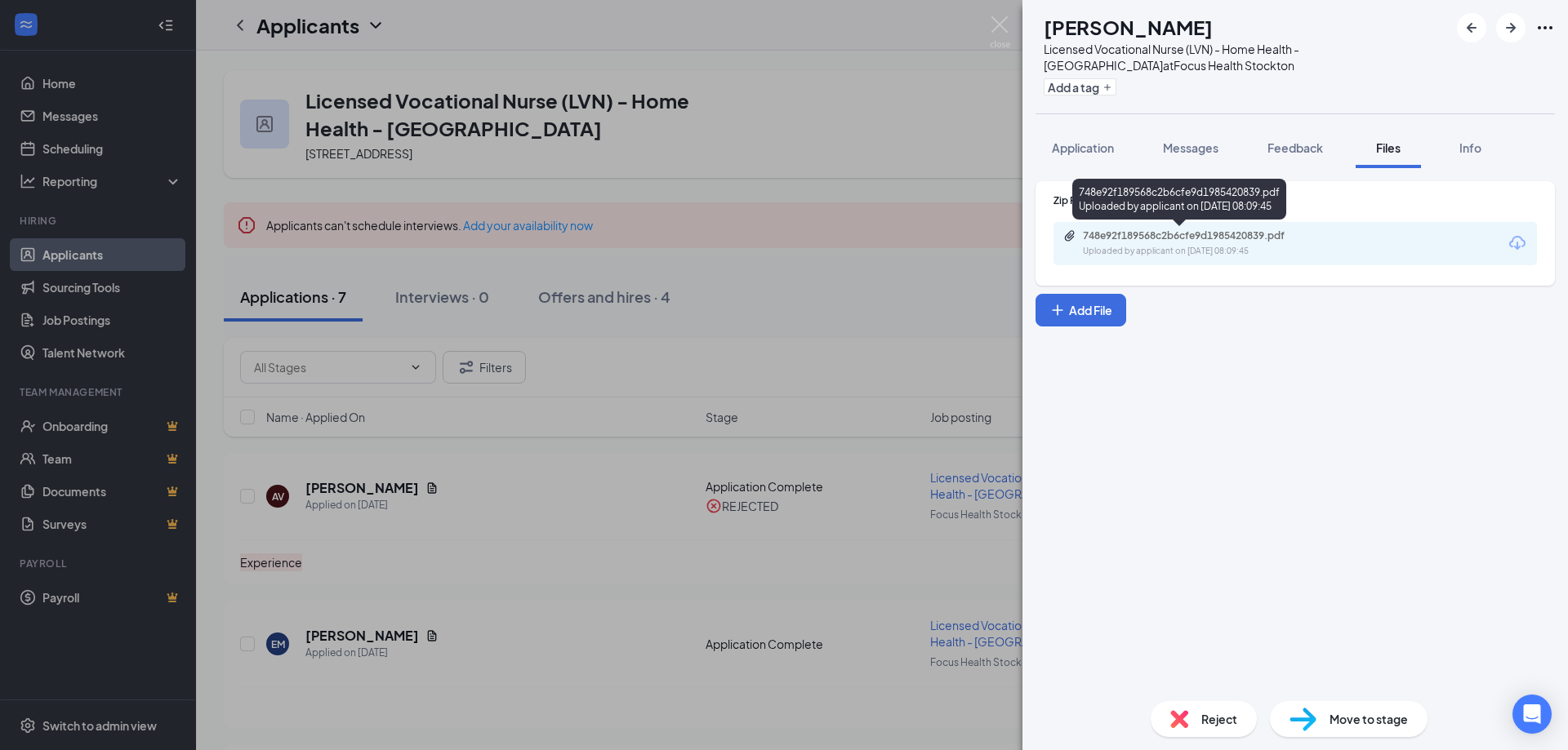
click at [1221, 245] on div "Uploaded by applicant on [DATE] 08:09:45" at bounding box center [1206, 251] width 245 height 13
click at [1232, 726] on span "Reject" at bounding box center [1219, 719] width 36 height 18
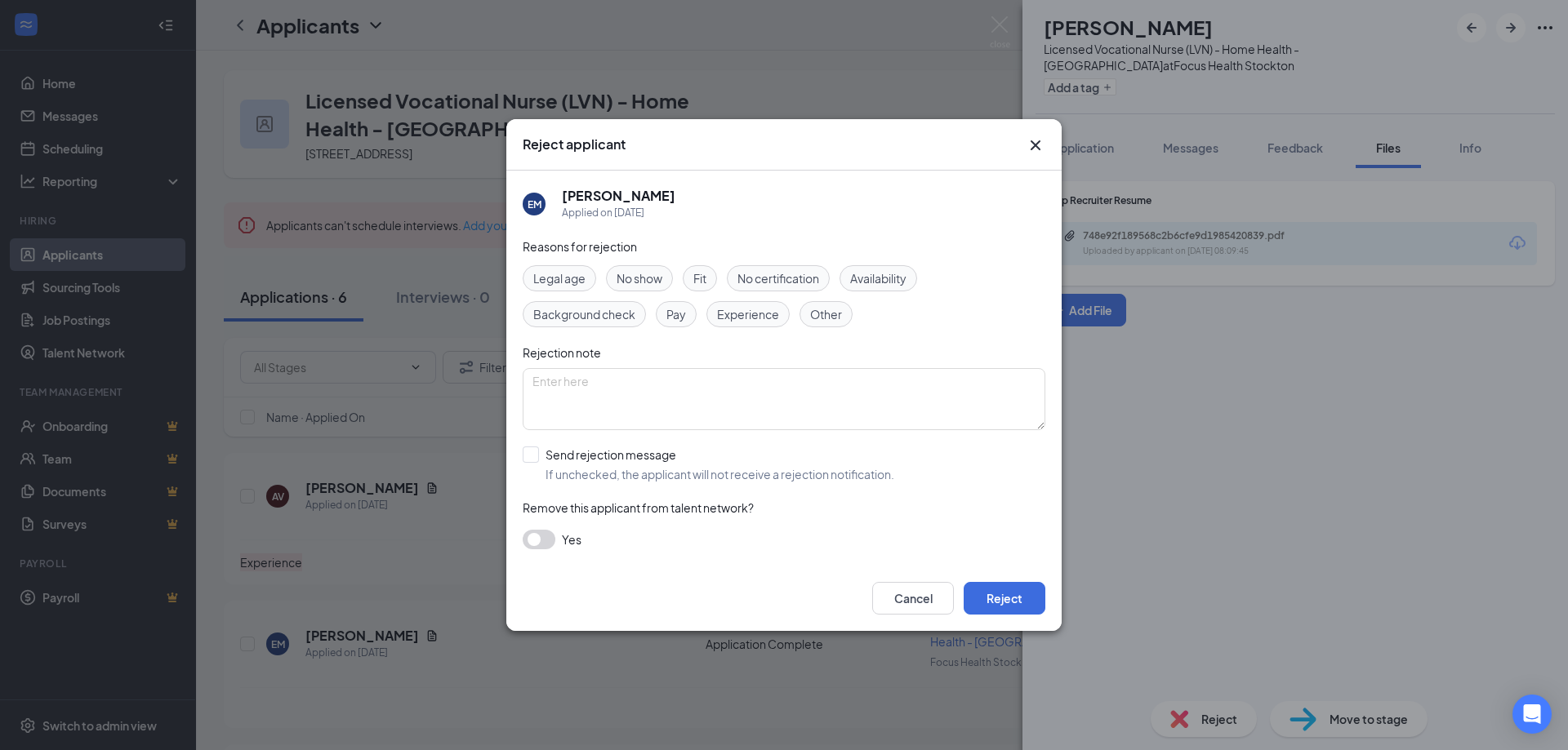
click at [743, 316] on span "Experience" at bounding box center [748, 314] width 62 height 18
click at [988, 597] on button "Reject" at bounding box center [1004, 598] width 82 height 33
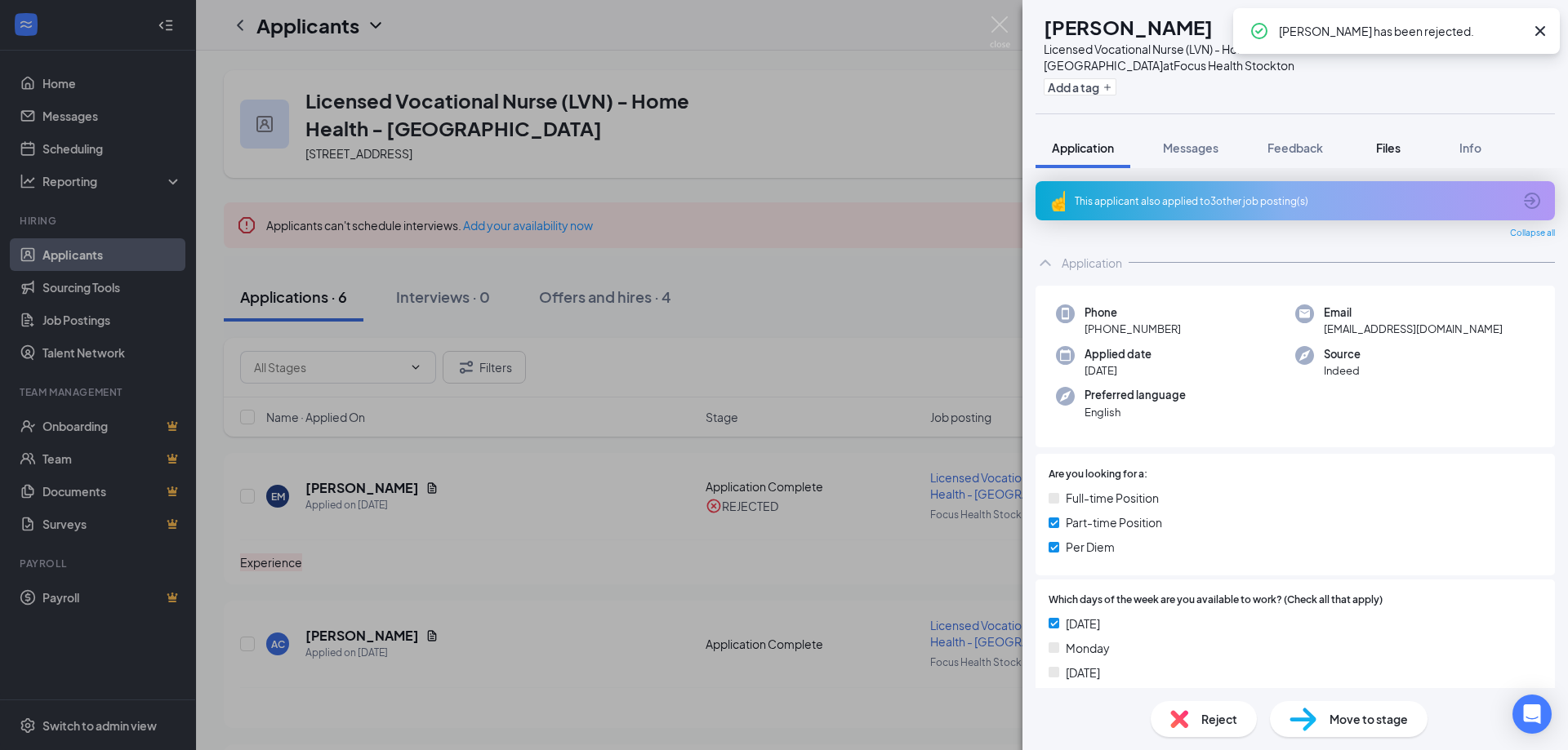
click at [1392, 149] on span "Files" at bounding box center [1387, 148] width 25 height 15
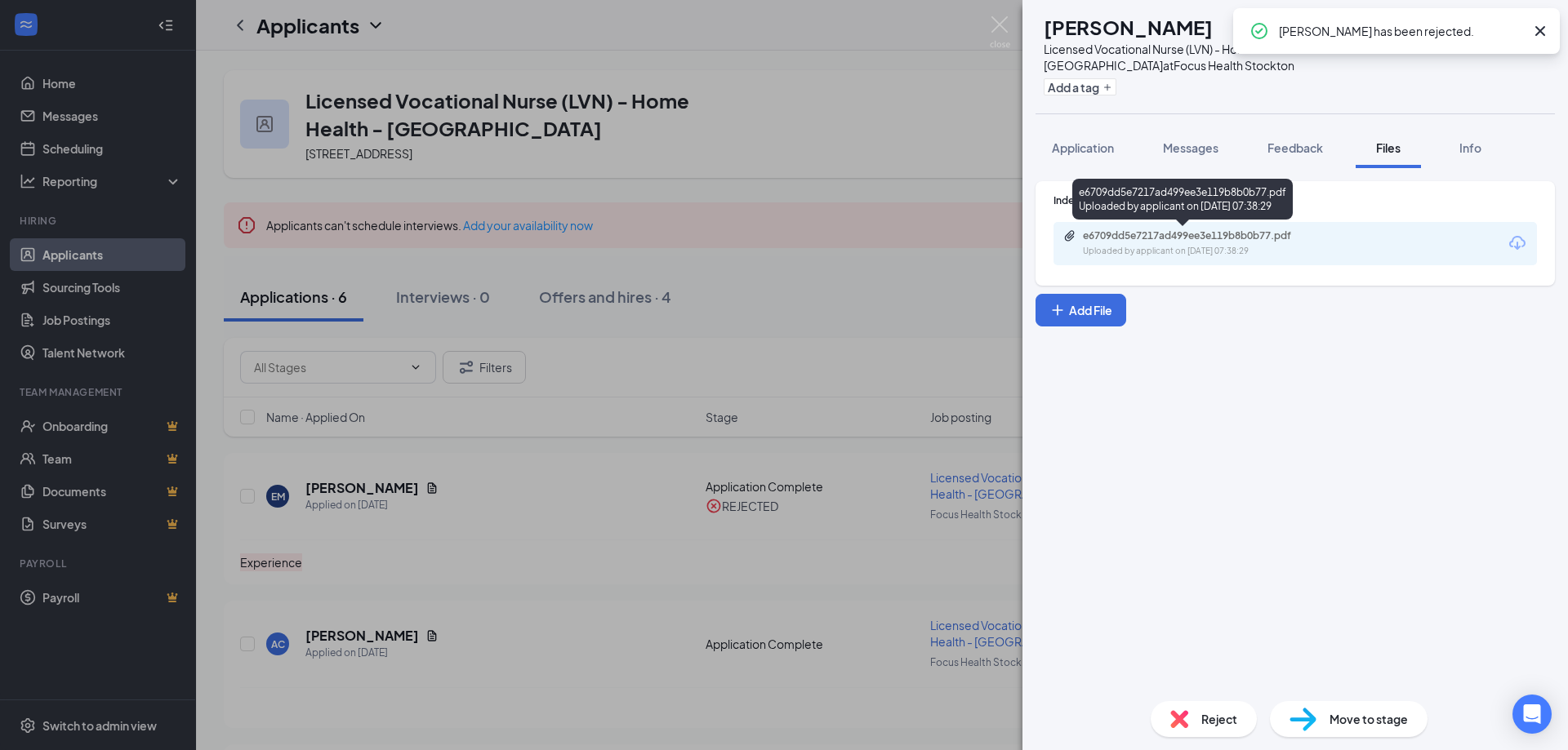
click at [1214, 234] on div "e6709dd5e7217ad499ee3e119b8b0b77.pdf" at bounding box center [1197, 235] width 228 height 13
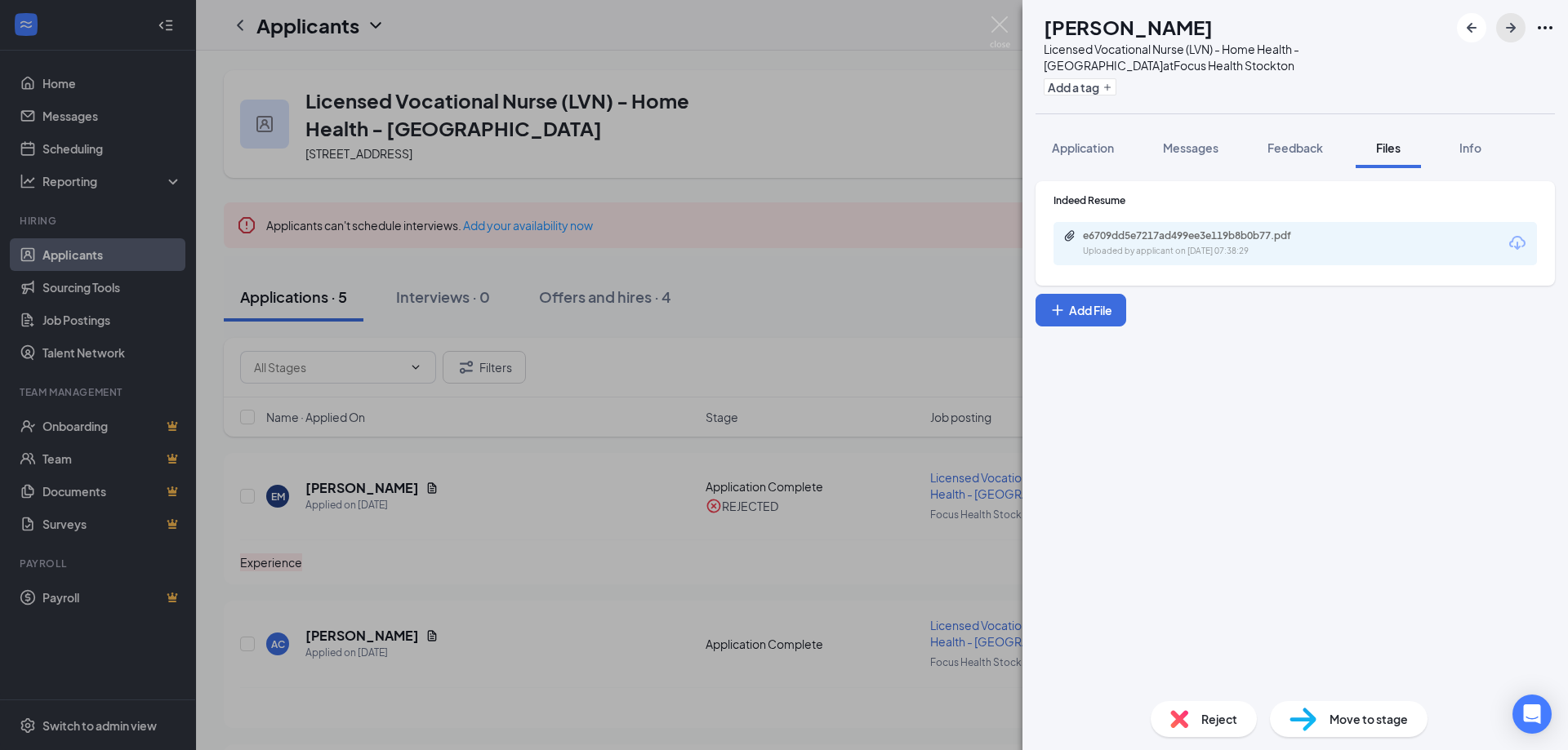
click at [1514, 29] on icon "ArrowRight" at bounding box center [1511, 28] width 10 height 10
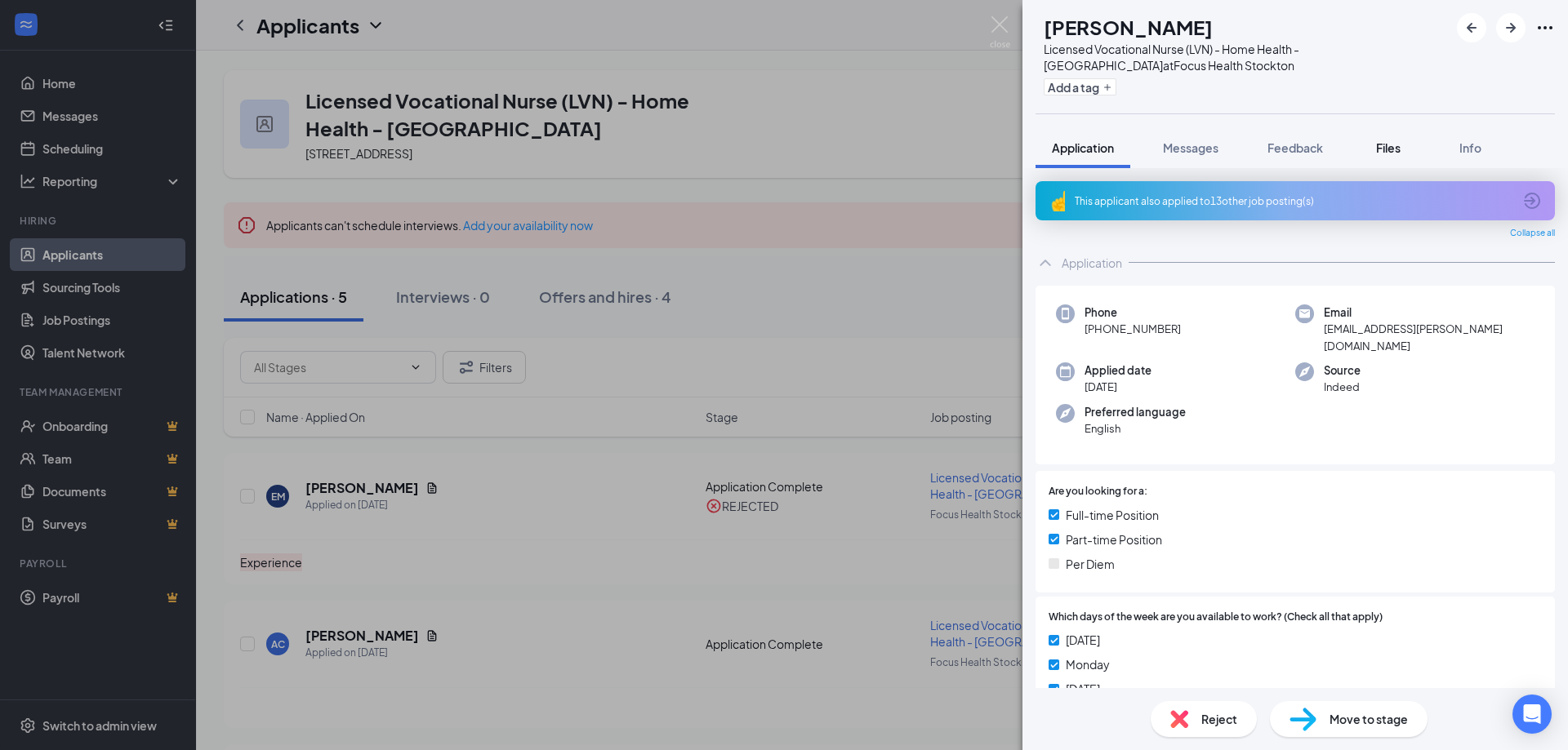
click at [1389, 144] on span "Files" at bounding box center [1387, 148] width 25 height 15
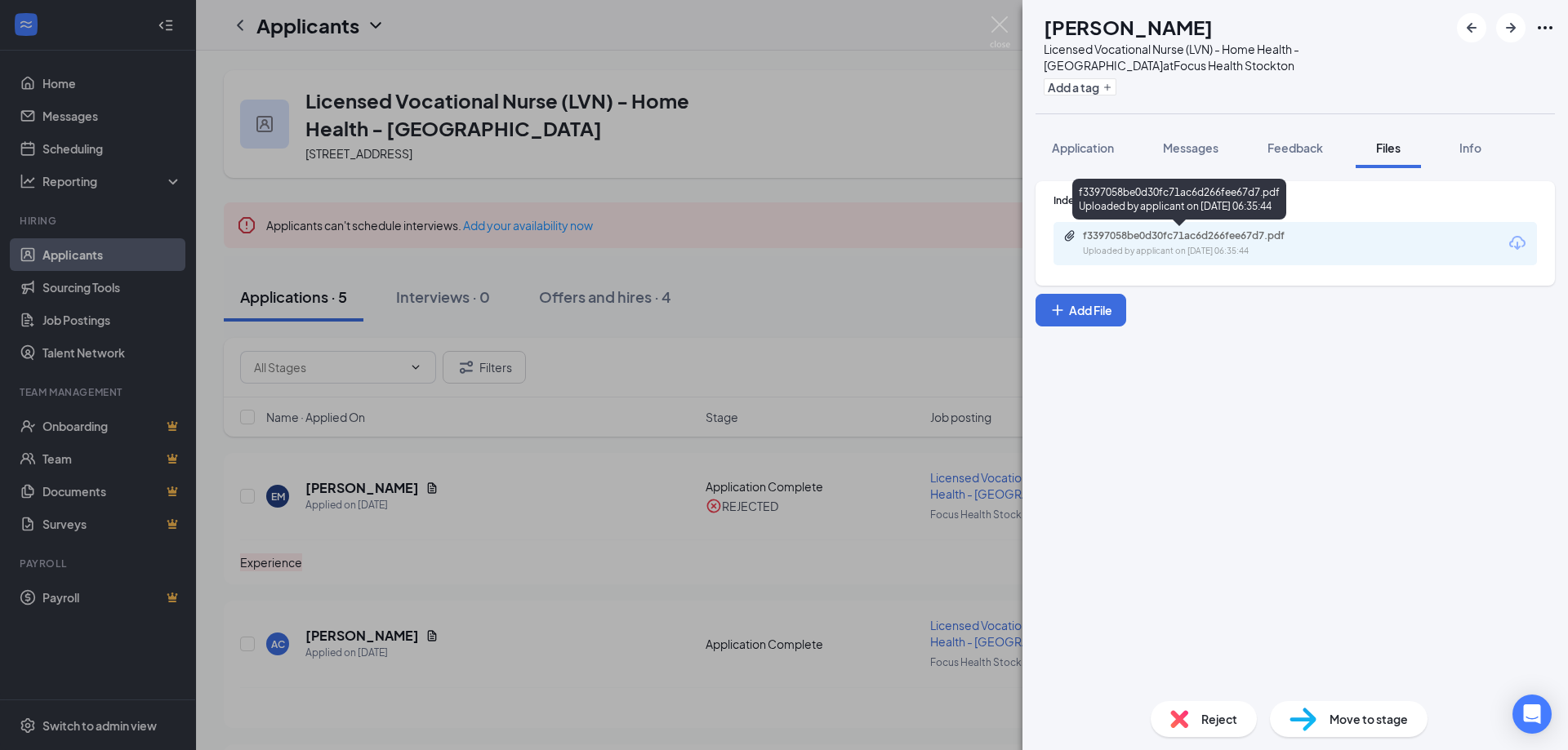
click at [1211, 244] on div "f3397058be0d30fc71ac6d266fee67d7.pdf Uploaded by applicant on [DATE] 06:35:44" at bounding box center [1195, 243] width 264 height 29
click at [1186, 726] on img at bounding box center [1179, 719] width 18 height 18
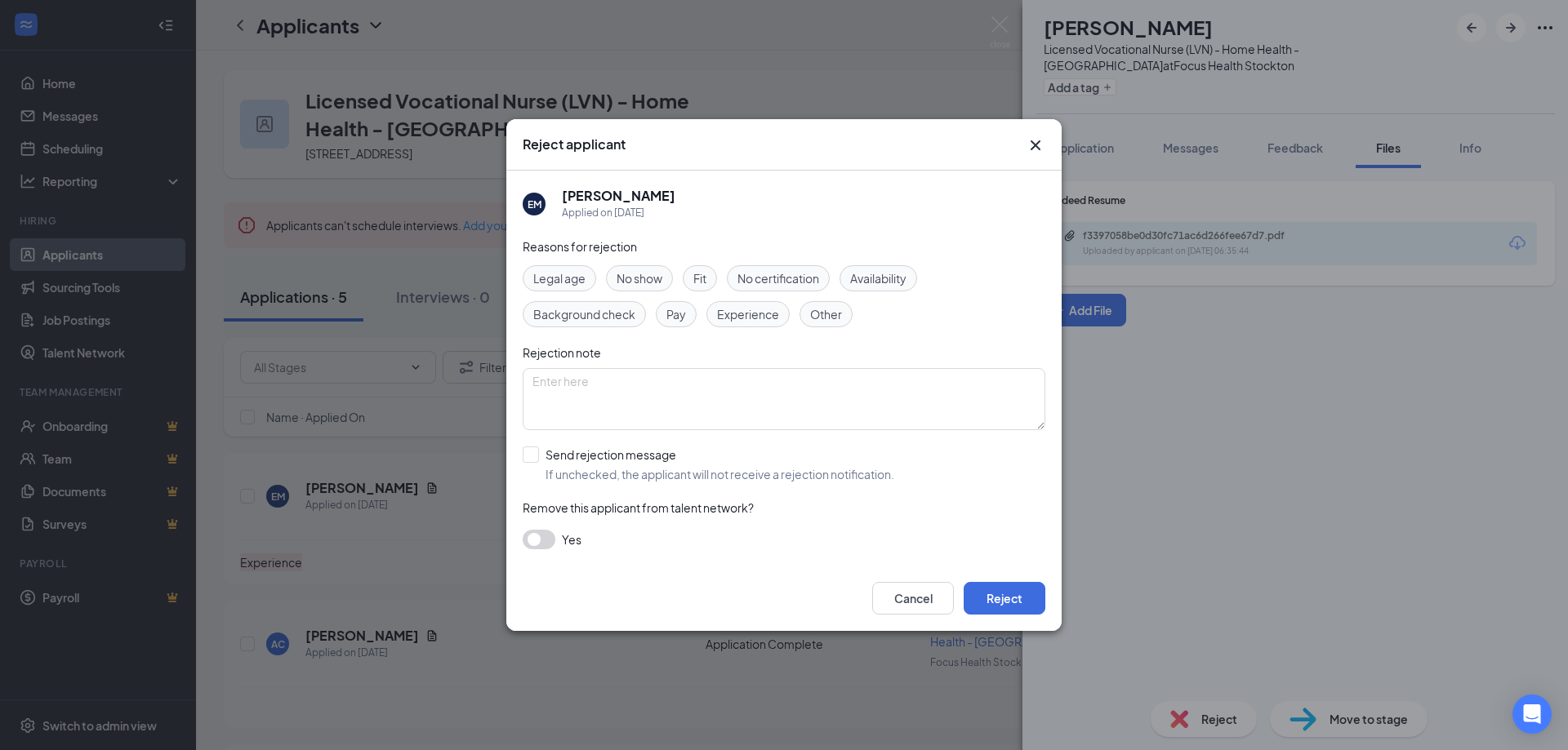
click at [746, 324] on div "Experience" at bounding box center [748, 314] width 84 height 26
click at [1016, 589] on button "Reject" at bounding box center [1004, 598] width 82 height 33
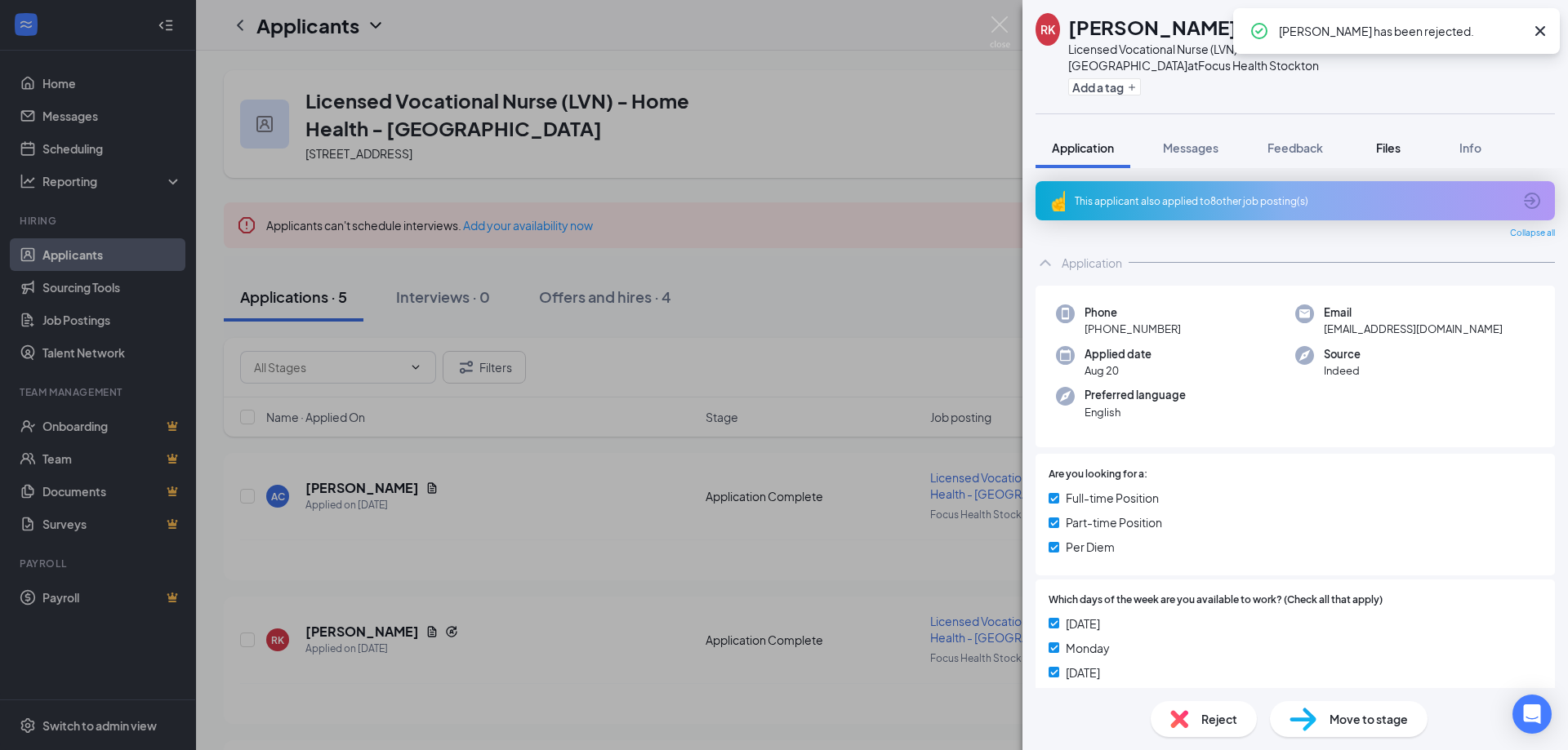
click at [1389, 149] on span "Files" at bounding box center [1387, 148] width 25 height 15
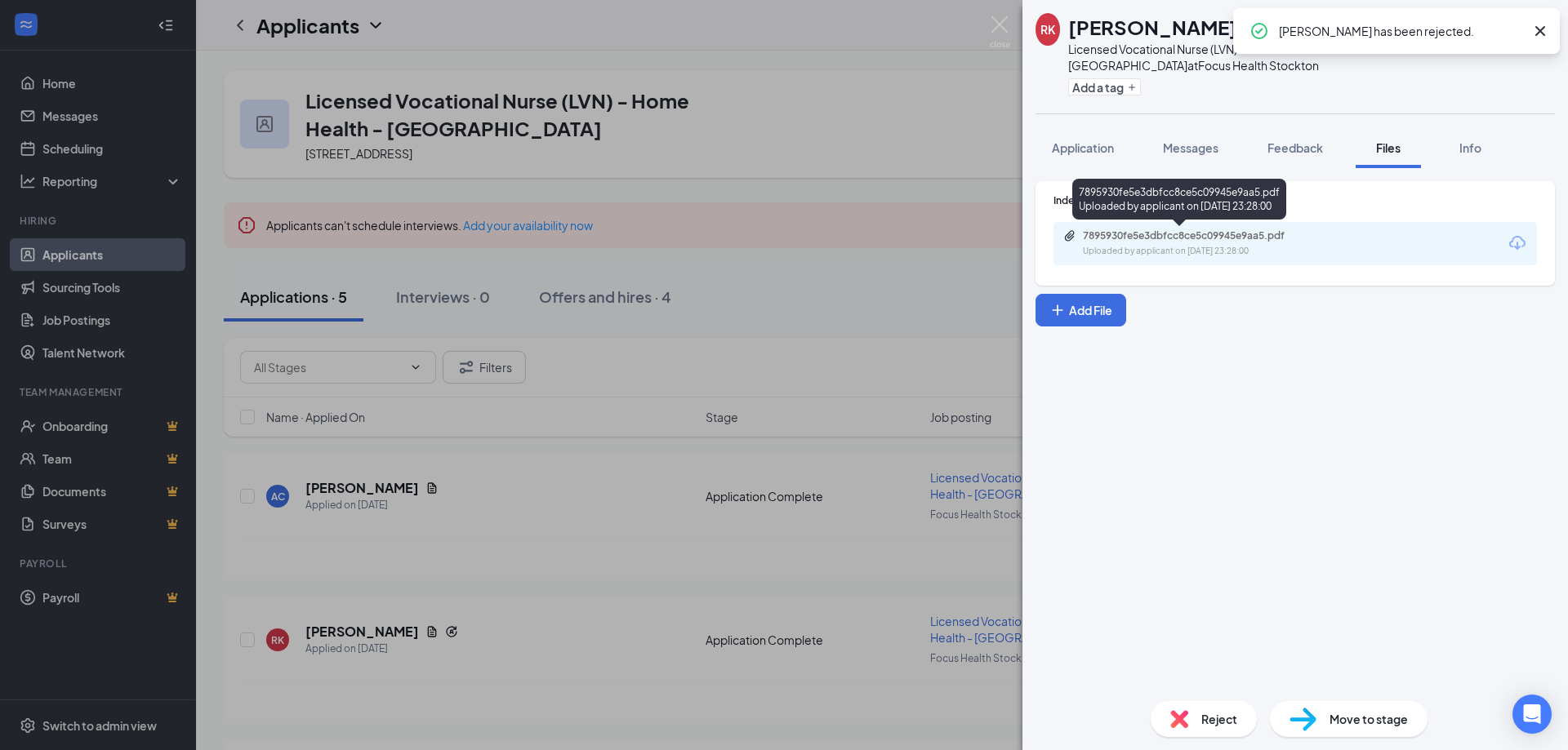
click at [1169, 245] on div "Uploaded by applicant on [DATE] 23:28:00" at bounding box center [1206, 251] width 245 height 13
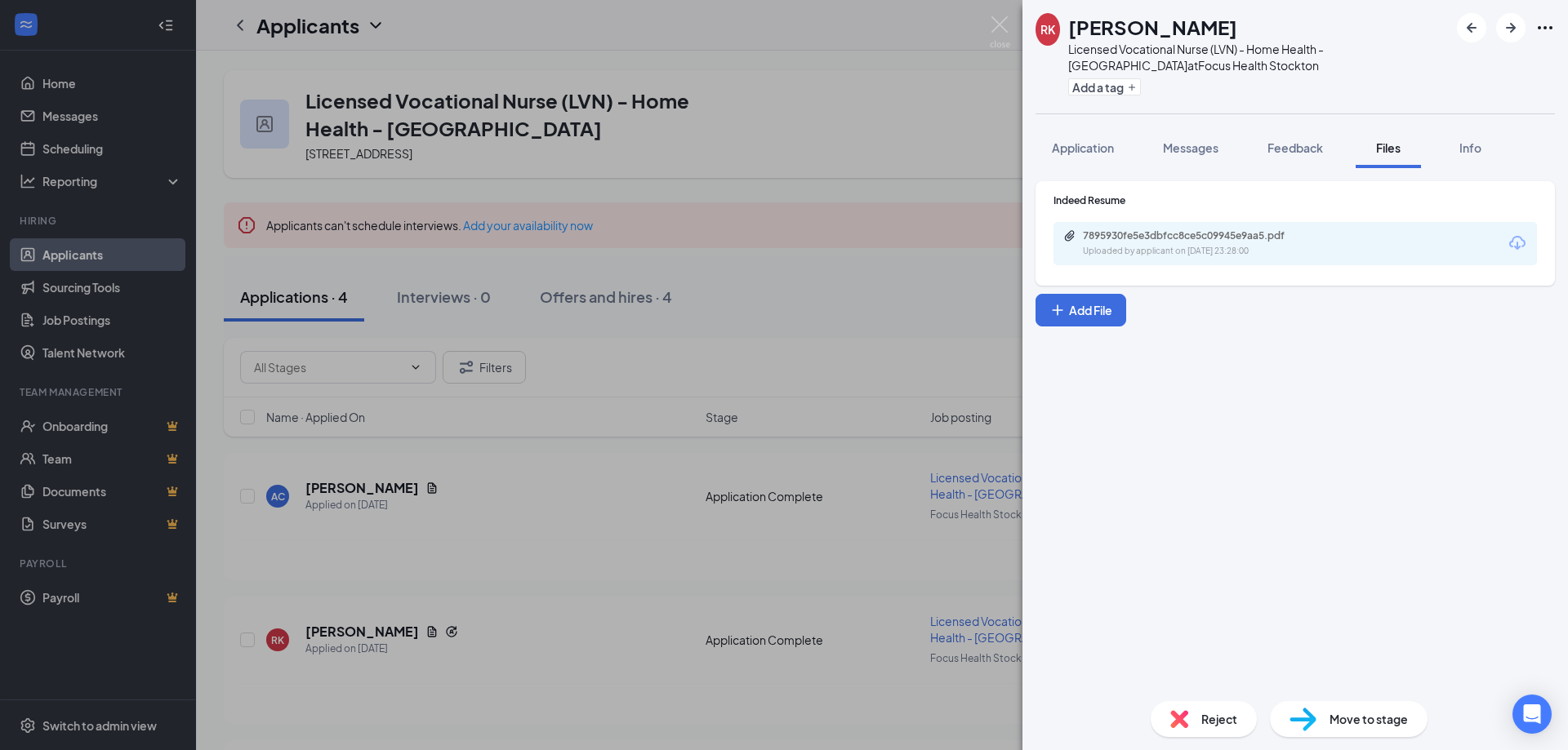
click at [1207, 723] on span "Reject" at bounding box center [1219, 719] width 36 height 18
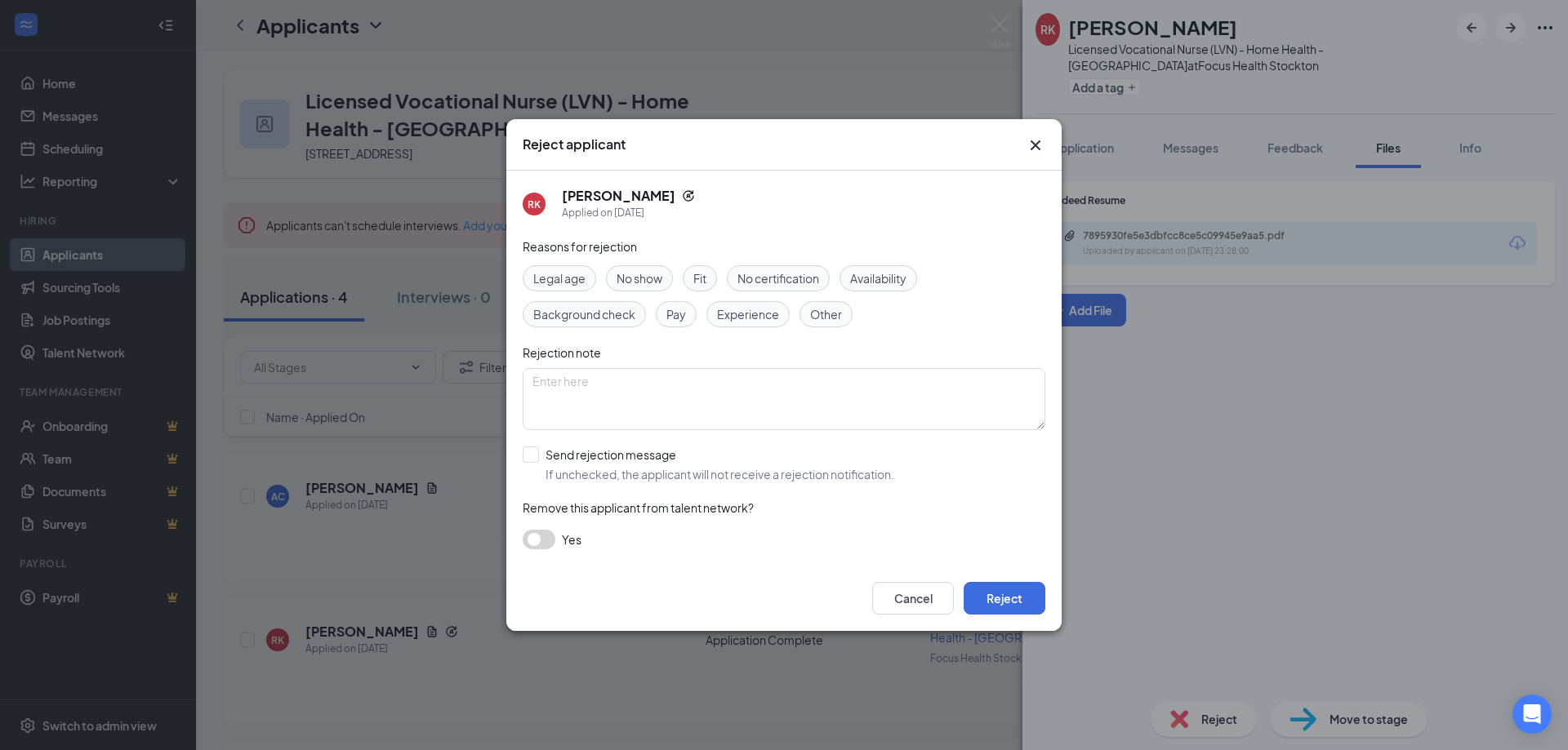
click at [741, 313] on span "Experience" at bounding box center [748, 314] width 62 height 18
click at [978, 599] on button "Reject" at bounding box center [1004, 598] width 82 height 33
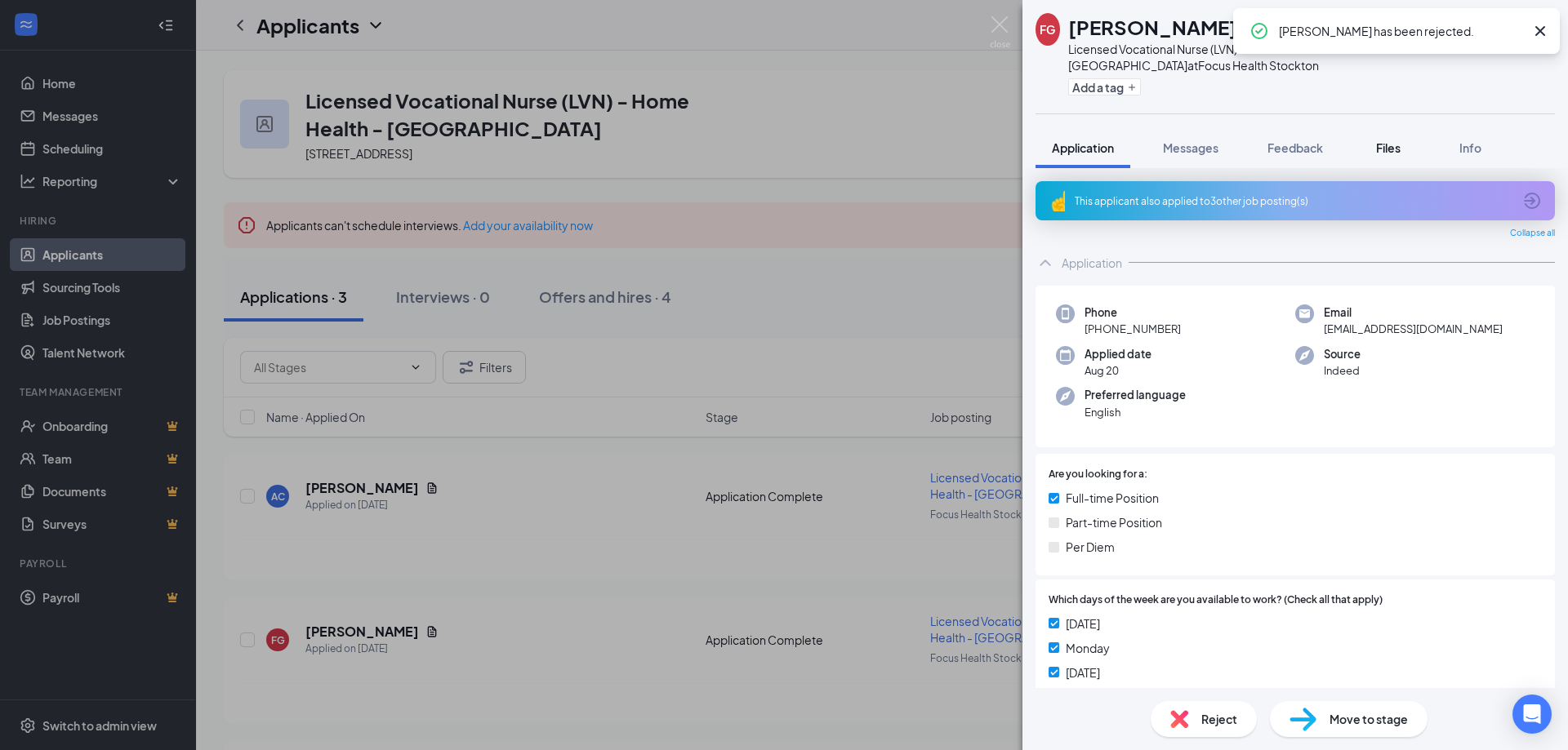
click at [1398, 151] on span "Files" at bounding box center [1387, 148] width 25 height 15
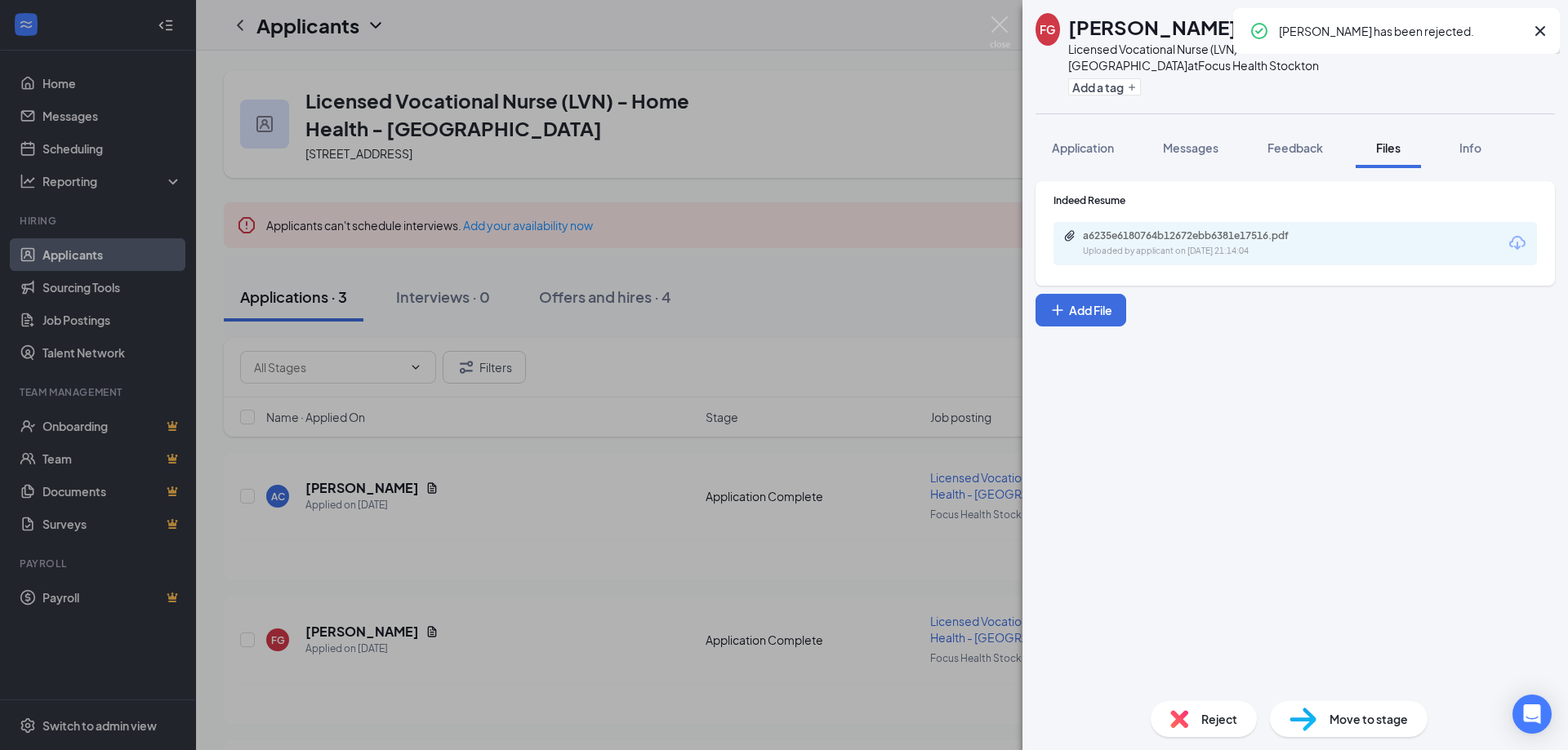
click at [1268, 237] on div "a6235e6180764b12672ebb6381e17516.pdf" at bounding box center [1197, 235] width 228 height 13
click at [1185, 721] on img at bounding box center [1179, 719] width 18 height 18
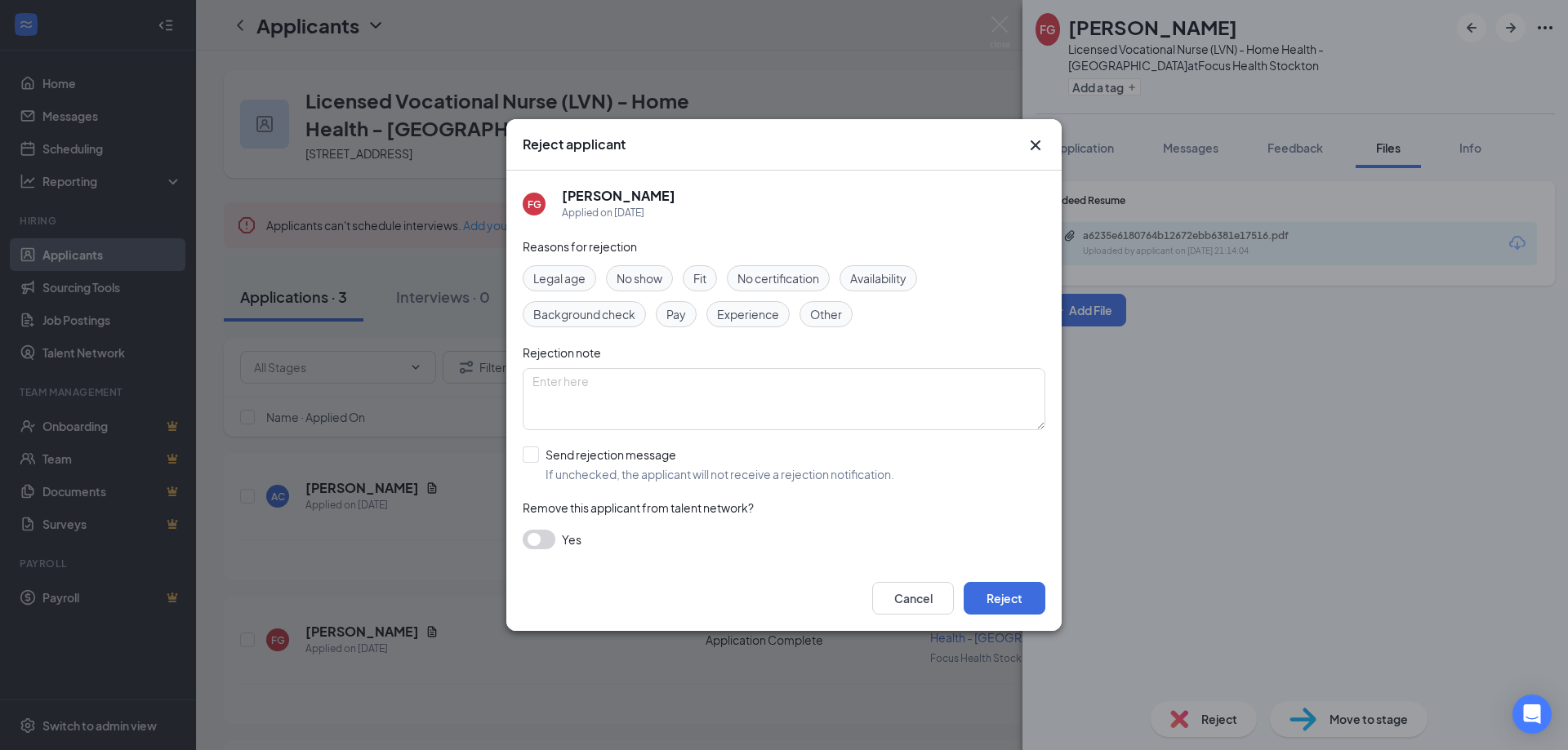
click at [748, 317] on span "Experience" at bounding box center [748, 314] width 62 height 18
click at [1003, 587] on button "Reject" at bounding box center [1004, 598] width 82 height 33
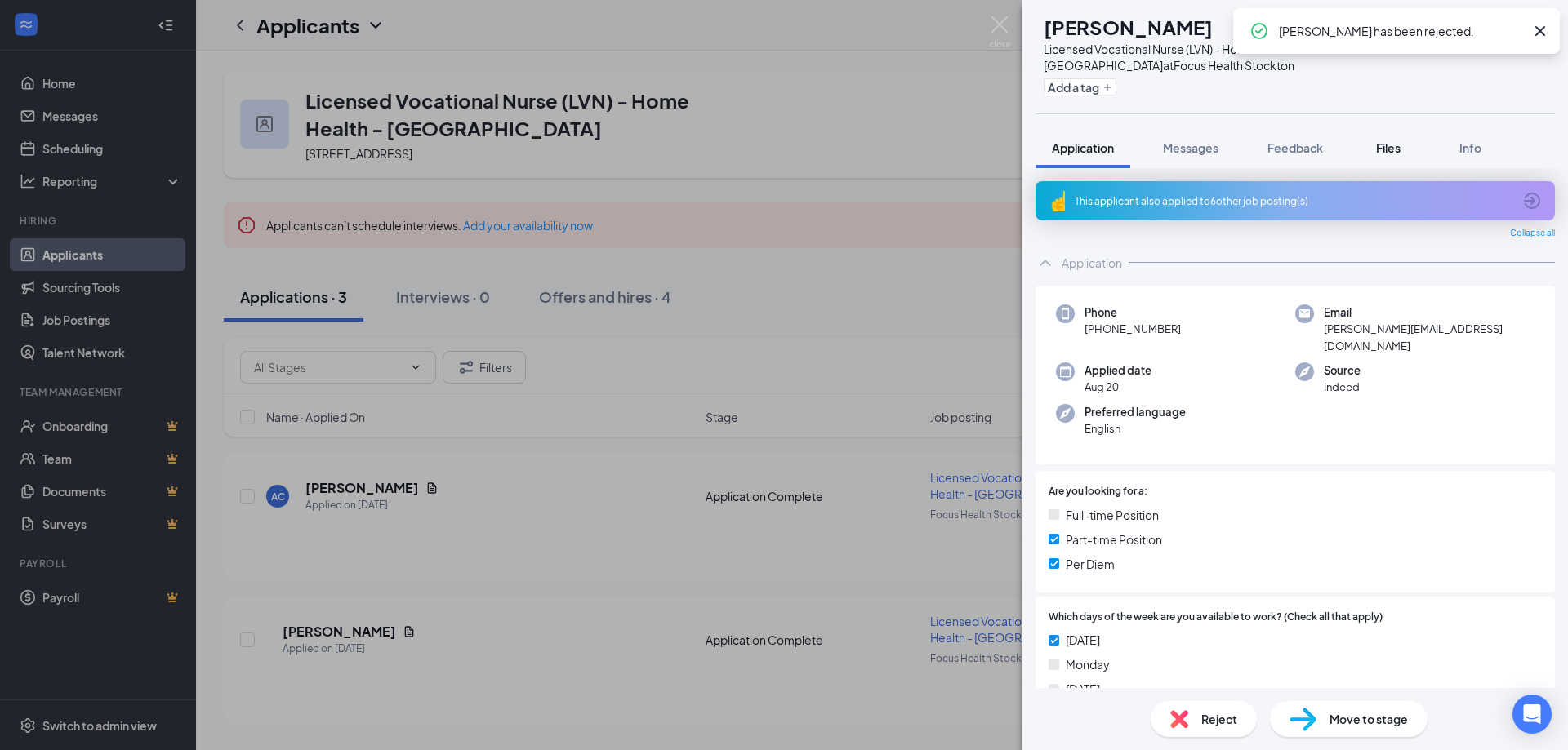
click at [1386, 152] on span "Files" at bounding box center [1387, 148] width 25 height 15
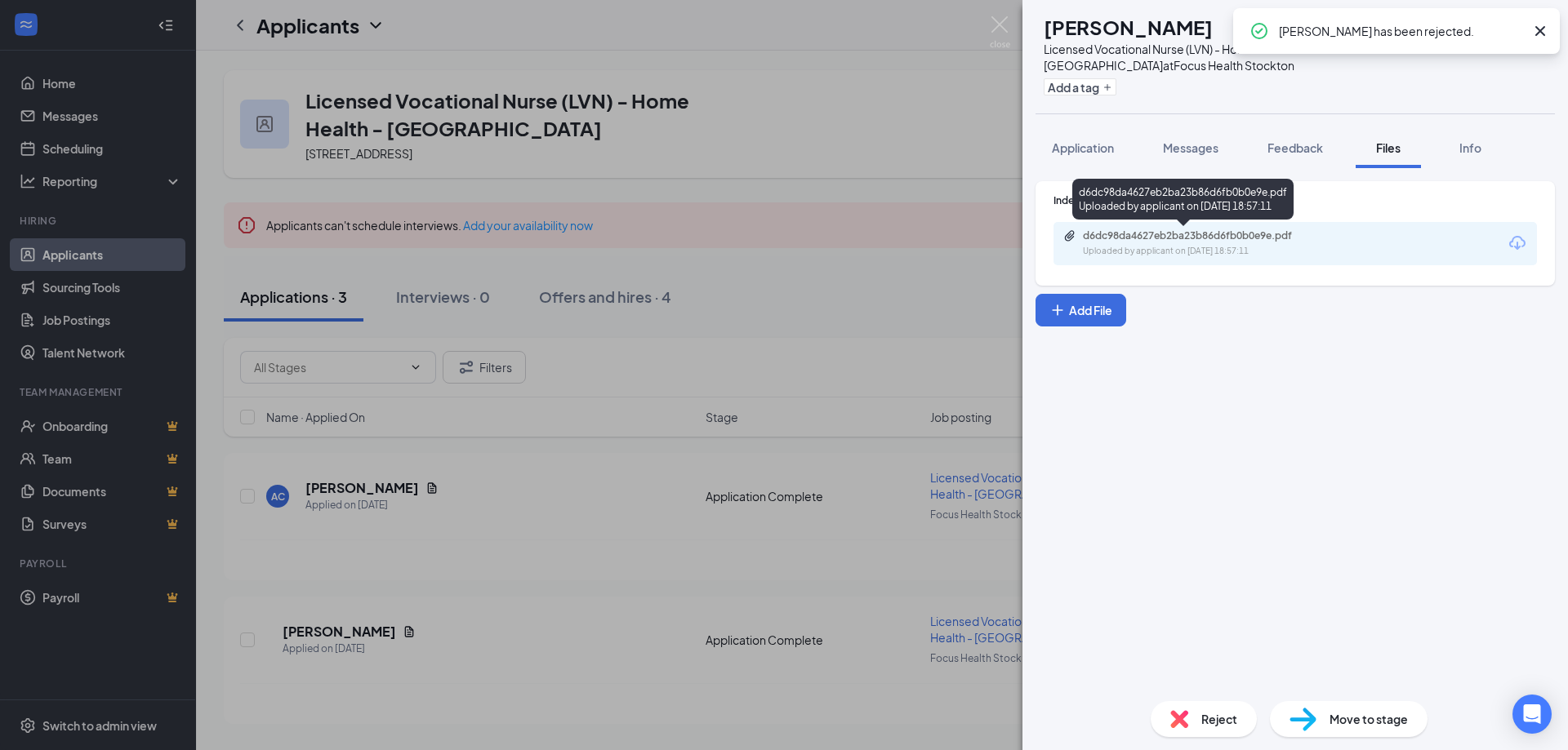
click at [1254, 238] on div "d6dc98da4627eb2ba23b86d6fb0b0e9e.pdf" at bounding box center [1197, 235] width 228 height 13
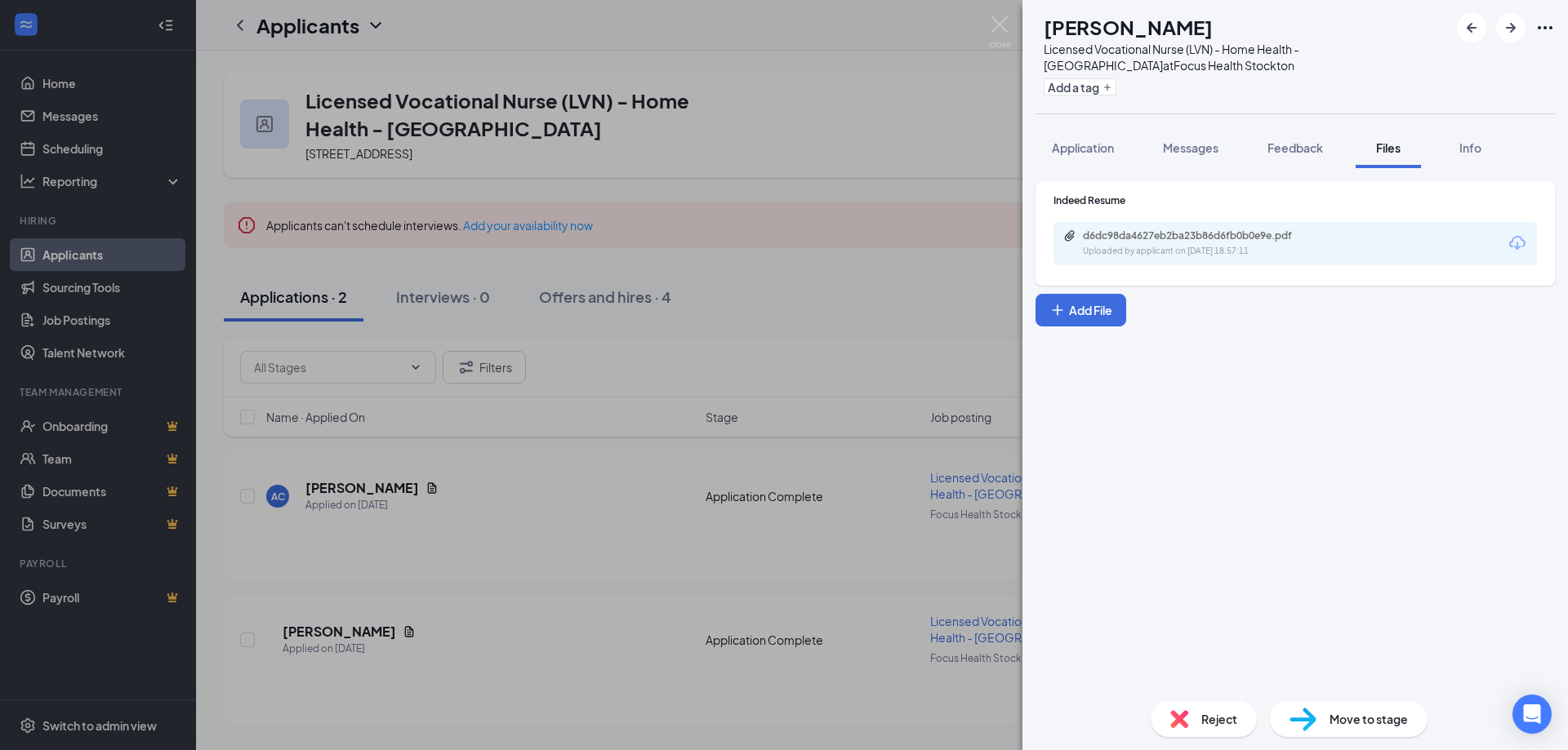
click at [1214, 715] on span "Reject" at bounding box center [1219, 719] width 36 height 18
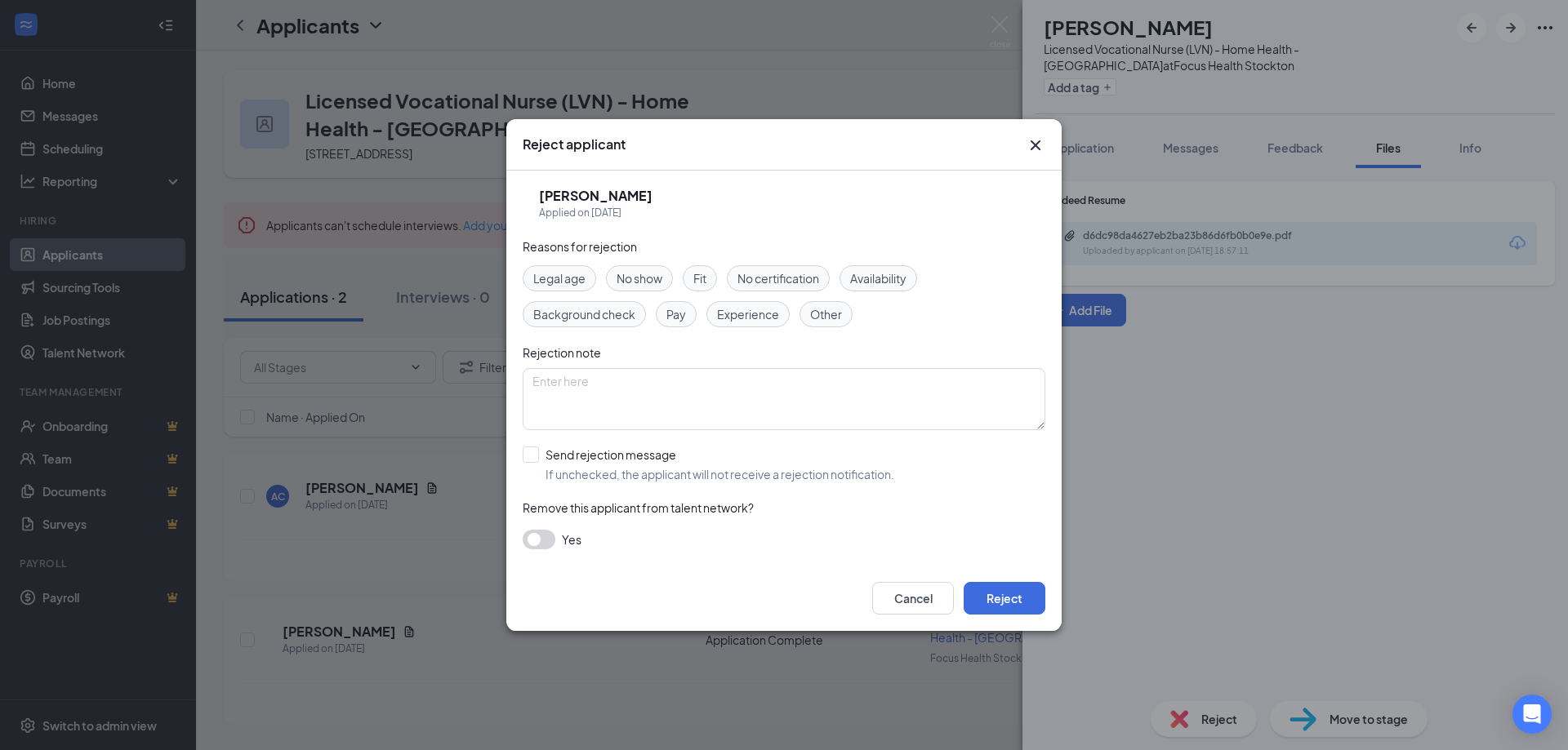
click at [742, 308] on span "Experience" at bounding box center [748, 314] width 62 height 18
click at [987, 590] on button "Reject" at bounding box center [1004, 598] width 82 height 33
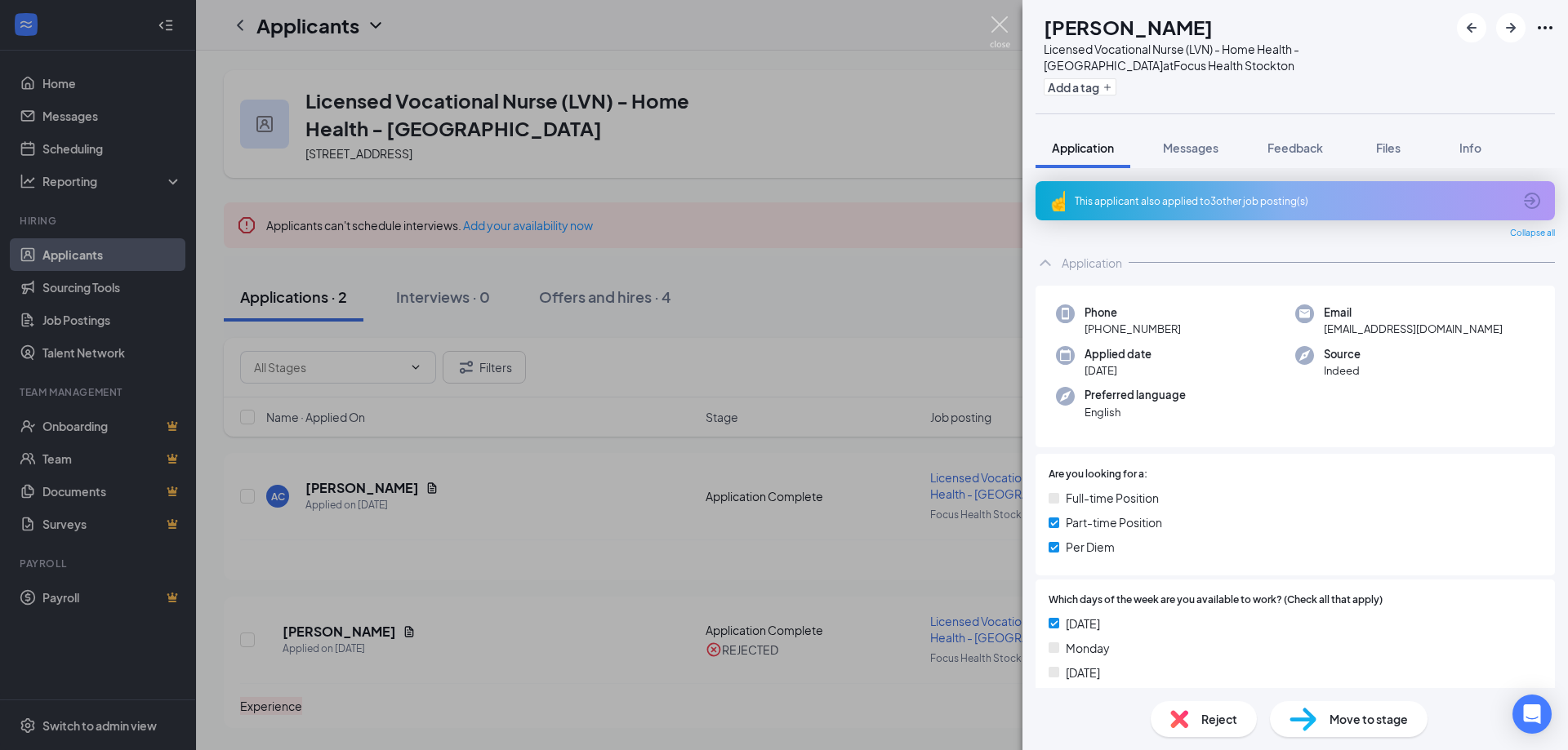
click at [1001, 27] on img at bounding box center [999, 32] width 20 height 32
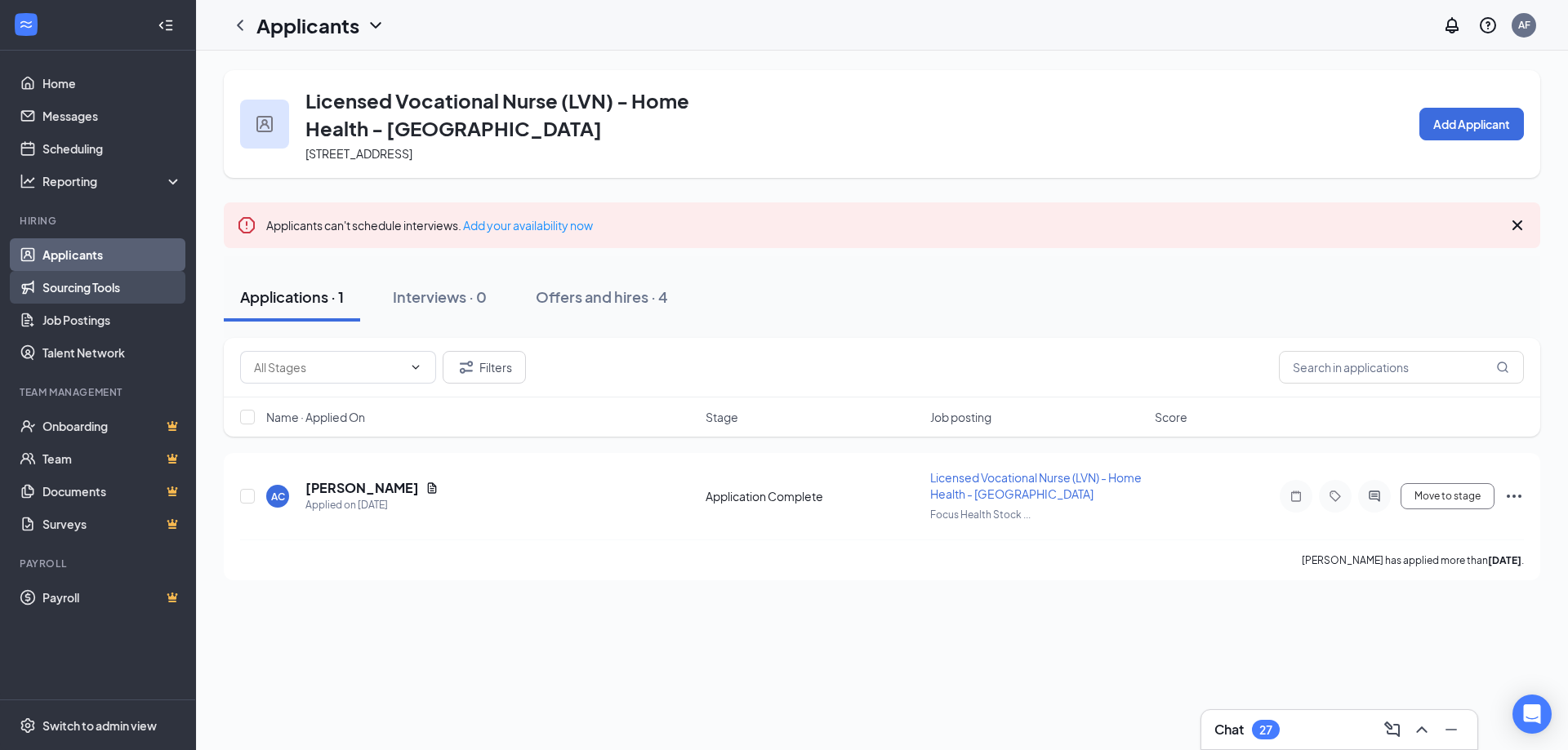
click at [95, 286] on link "Sourcing Tools" at bounding box center [113, 287] width 140 height 33
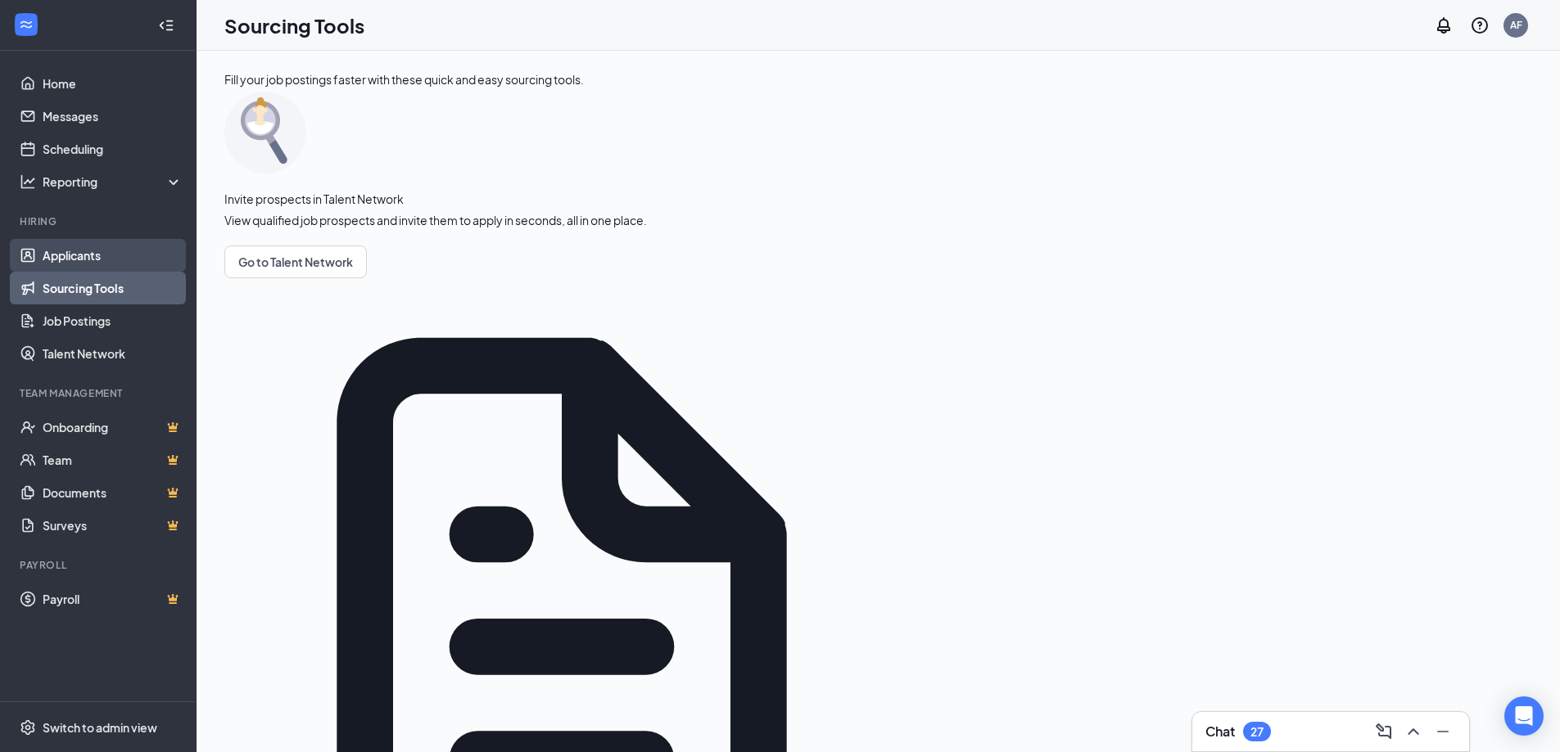
click at [75, 248] on link "Applicants" at bounding box center [113, 255] width 140 height 33
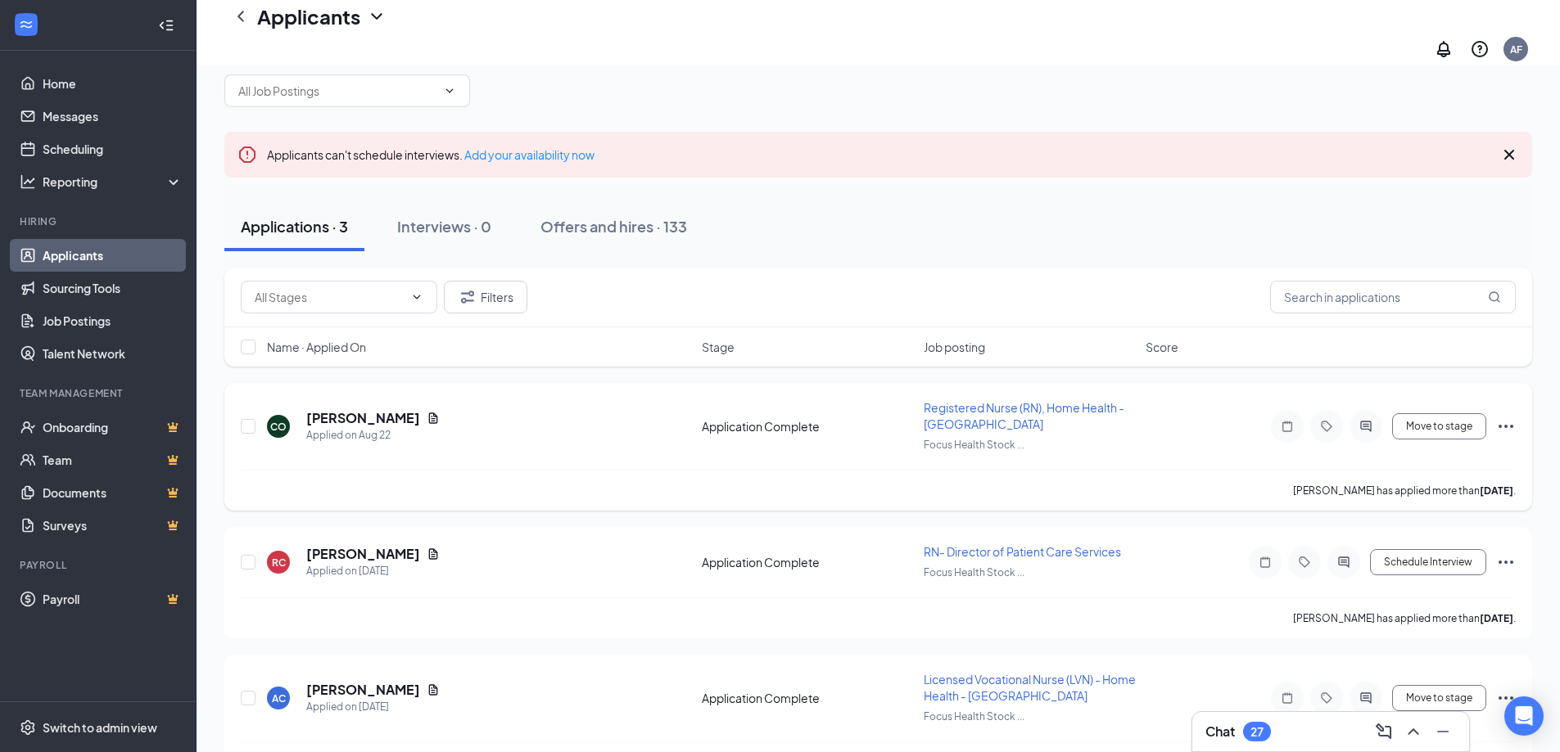
scroll to position [79, 0]
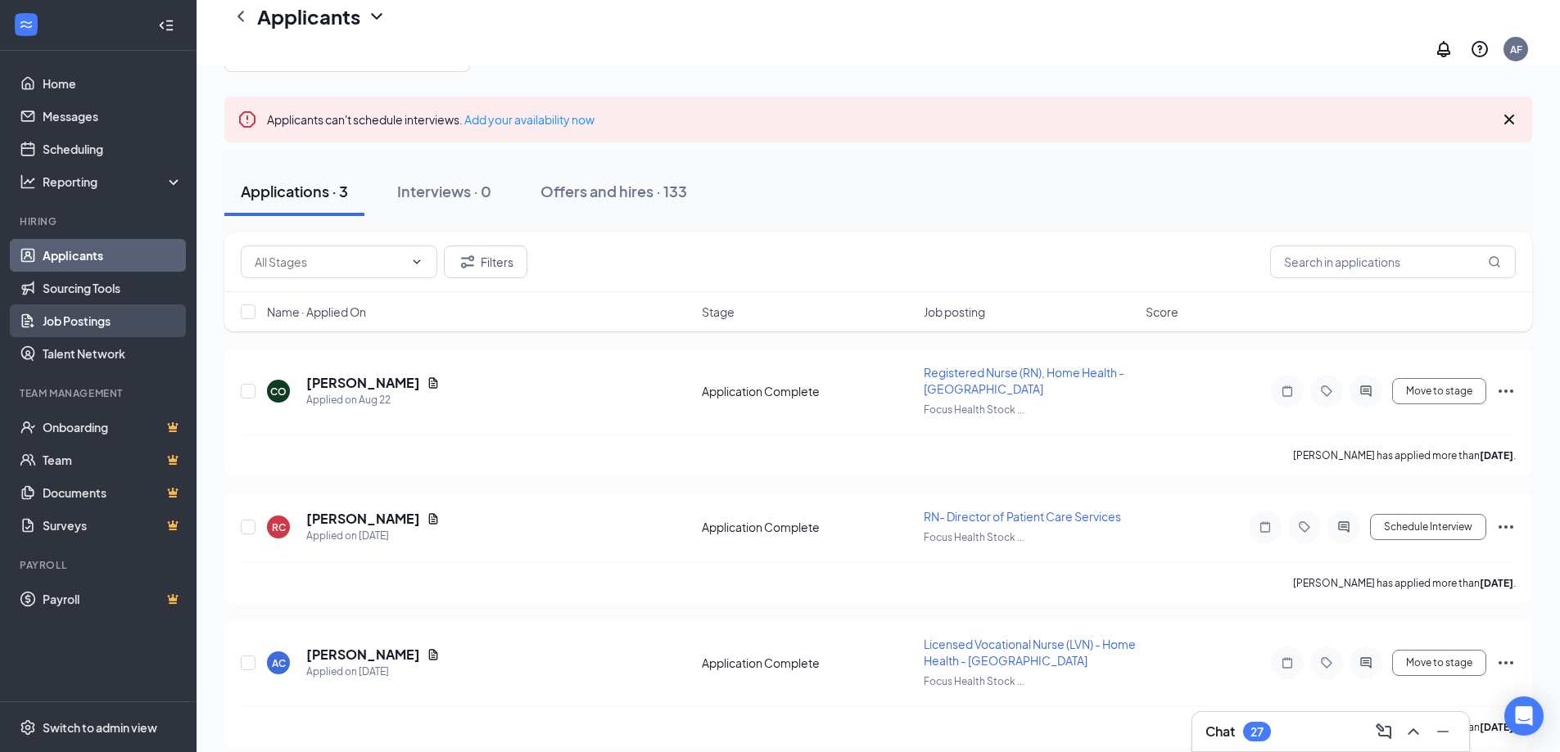
click at [101, 332] on link "Job Postings" at bounding box center [113, 321] width 140 height 33
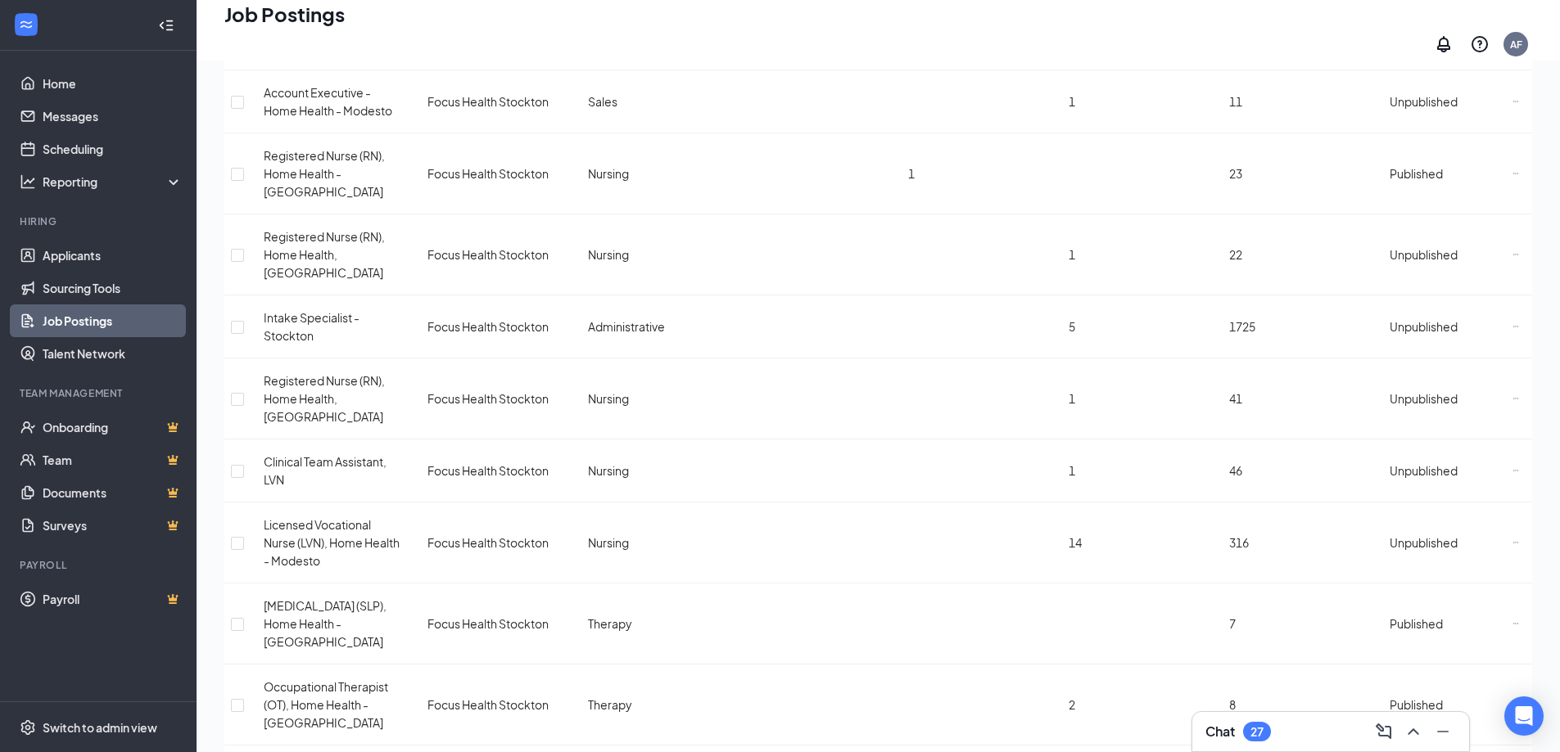
scroll to position [2374, 0]
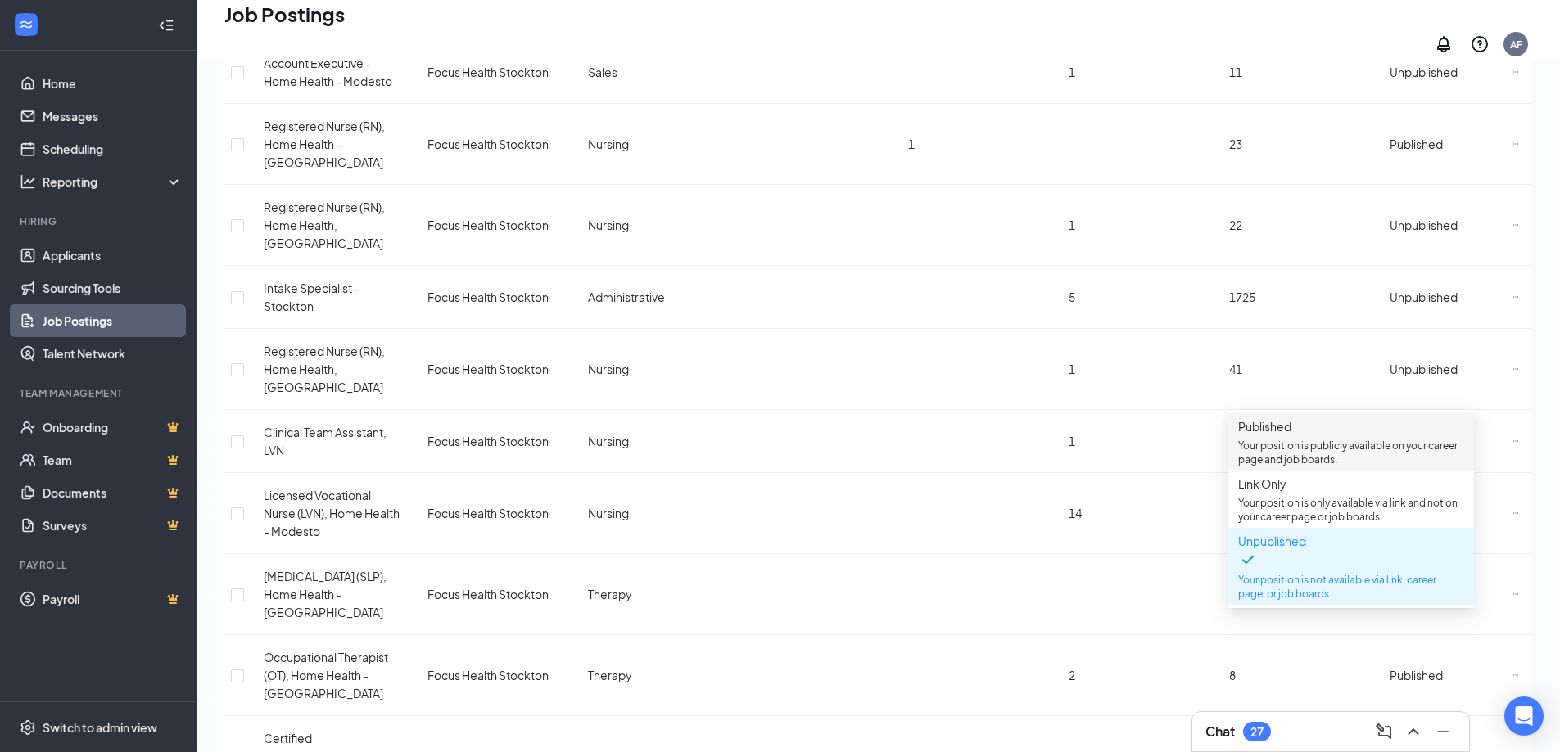
click at [1312, 440] on span "Published Your position is publicly available on your career page and job board…" at bounding box center [1351, 442] width 226 height 49
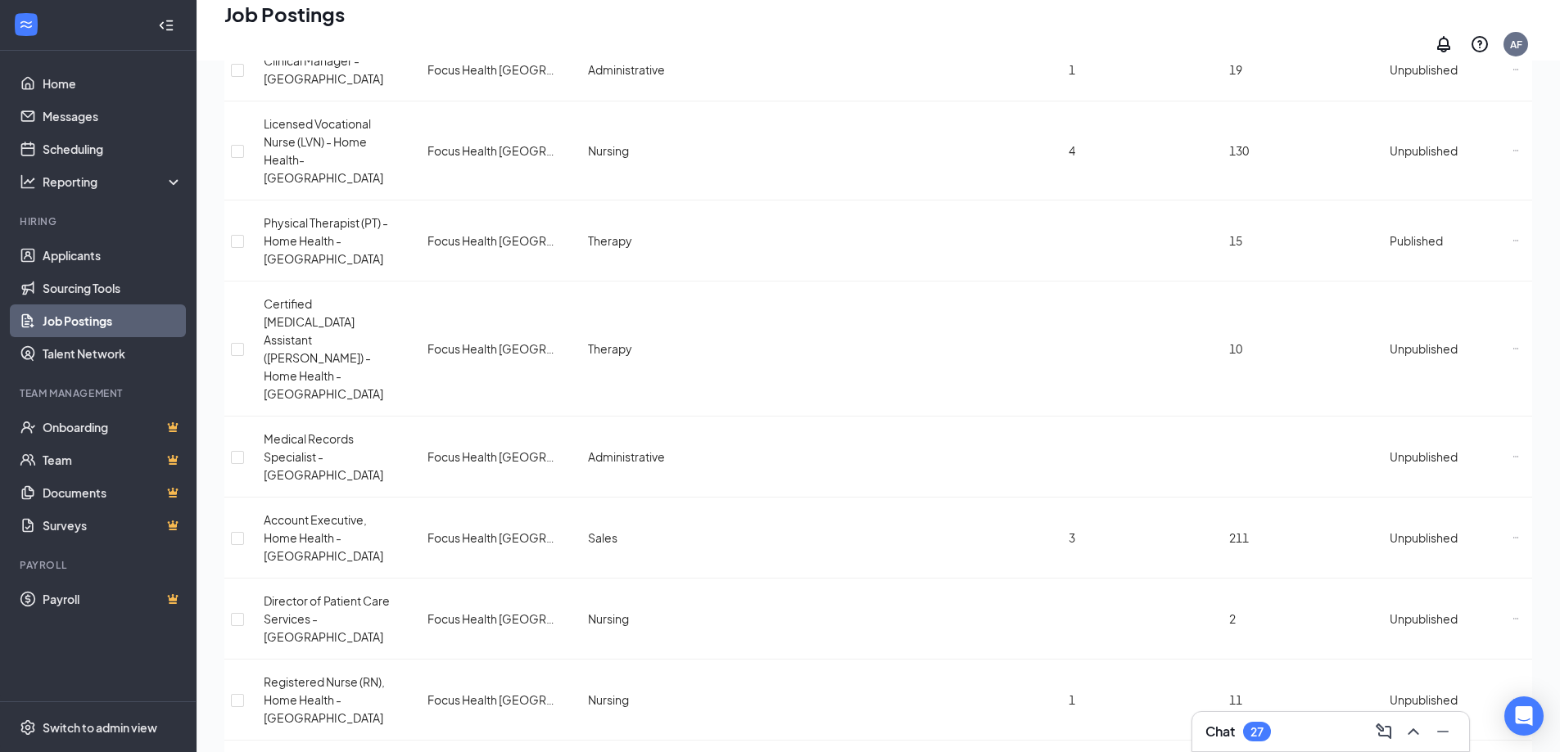
scroll to position [1228, 0]
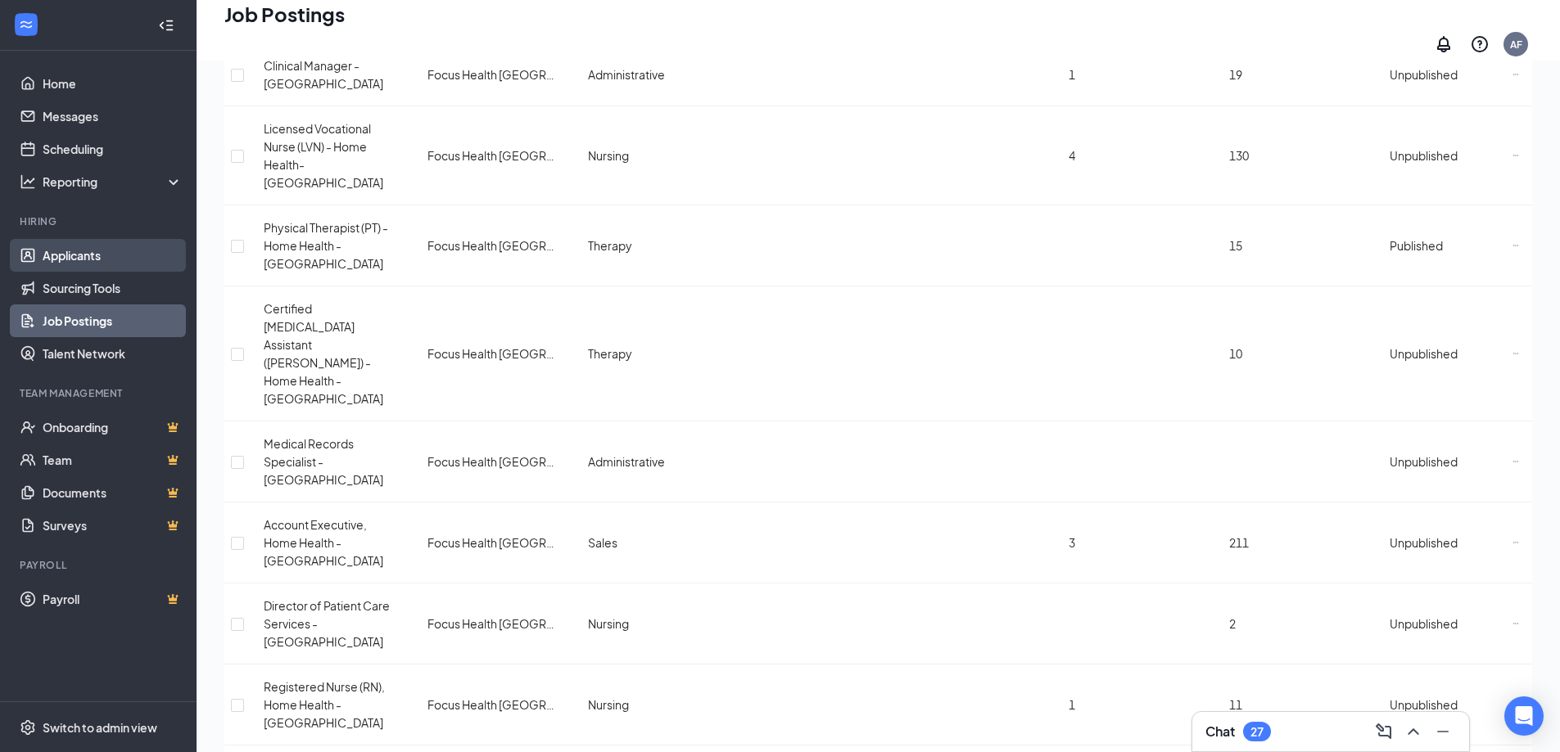
click at [76, 244] on link "Applicants" at bounding box center [113, 255] width 140 height 33
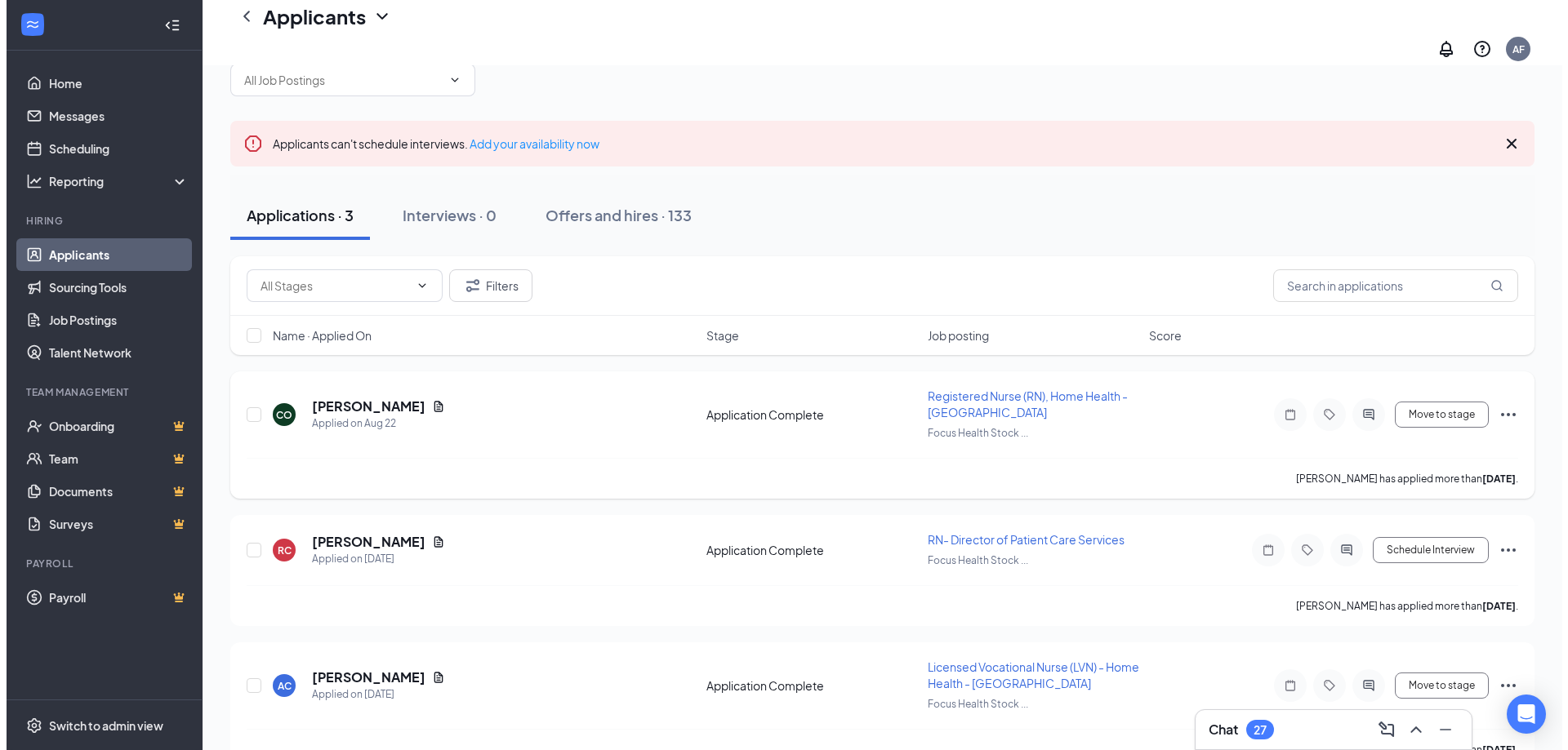
scroll to position [79, 0]
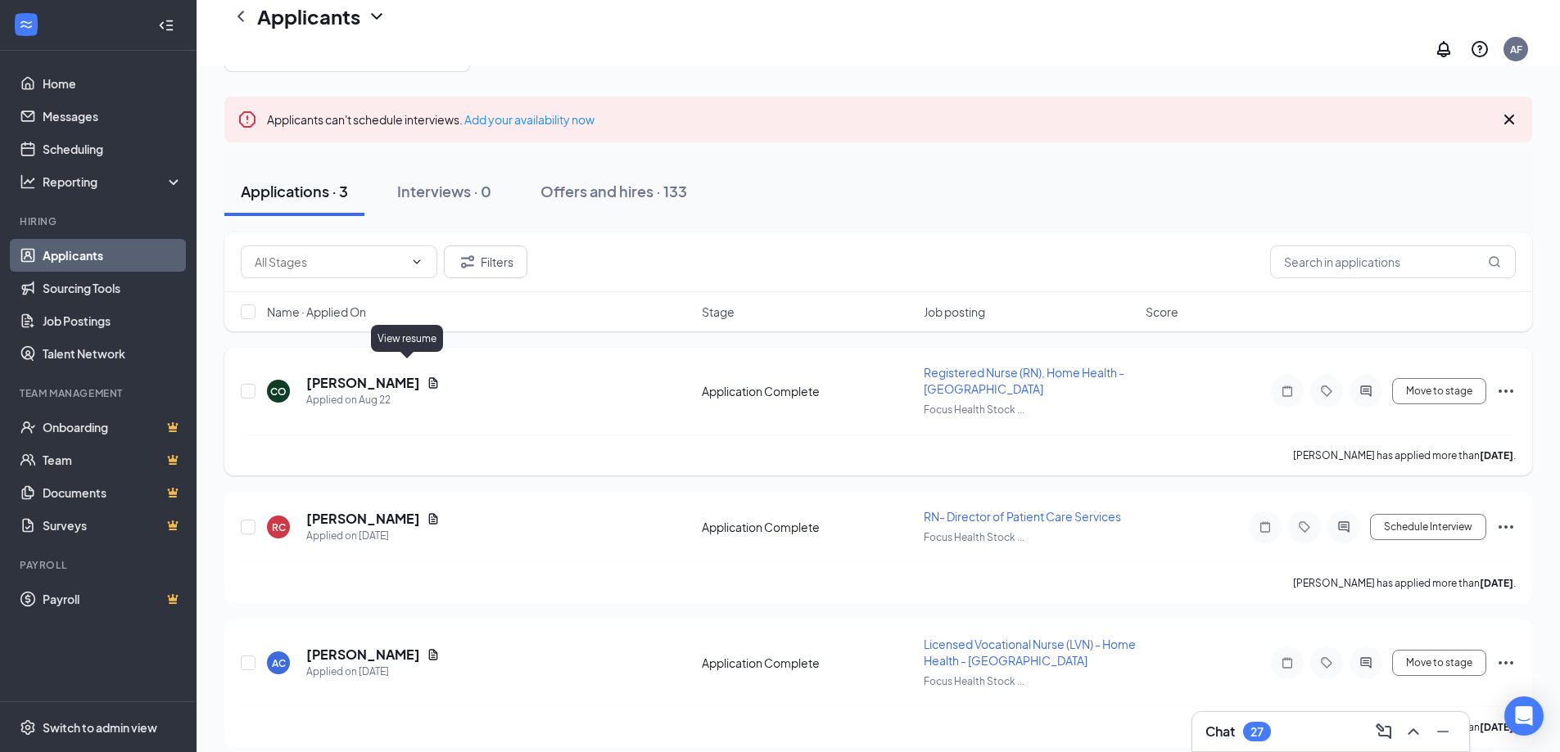
click at [429, 377] on icon "Document" at bounding box center [433, 382] width 9 height 11
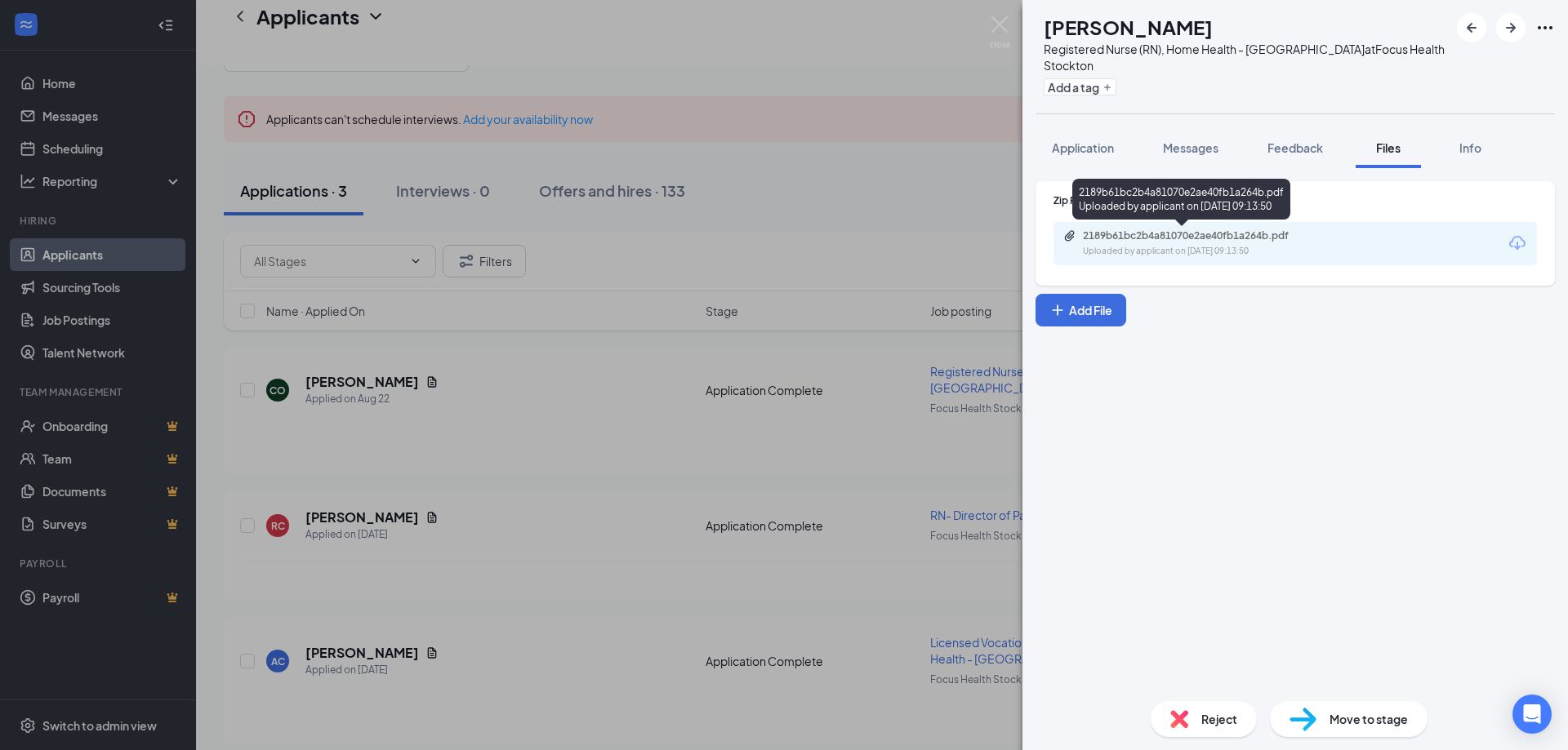
click at [1166, 245] on div "Uploaded by applicant on [DATE] 09:13:50" at bounding box center [1206, 251] width 245 height 13
click at [1177, 249] on div "Uploaded by applicant on [DATE] 09:13:50" at bounding box center [1206, 251] width 245 height 13
click at [1001, 24] on img at bounding box center [999, 32] width 20 height 32
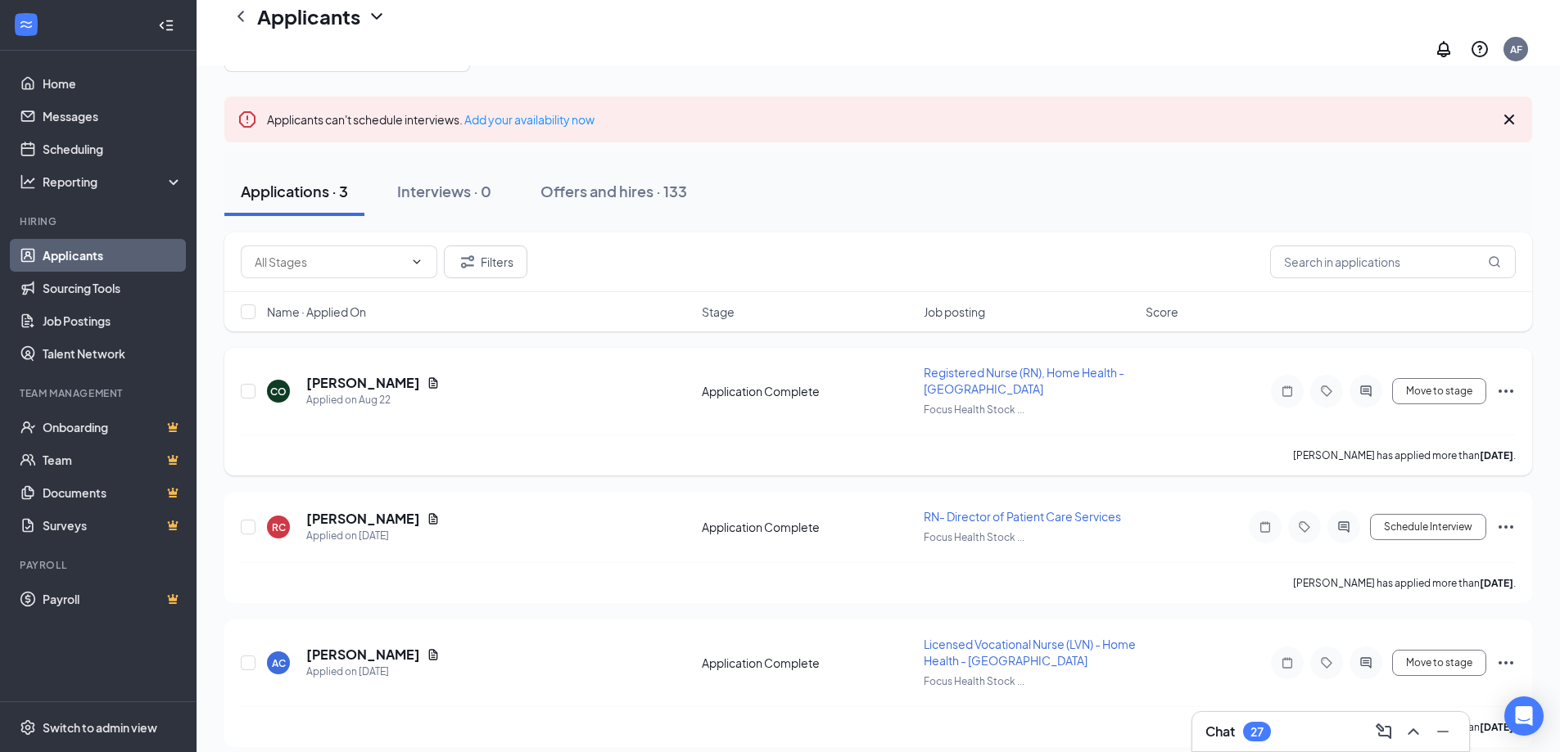
click at [429, 377] on icon "Document" at bounding box center [433, 382] width 9 height 11
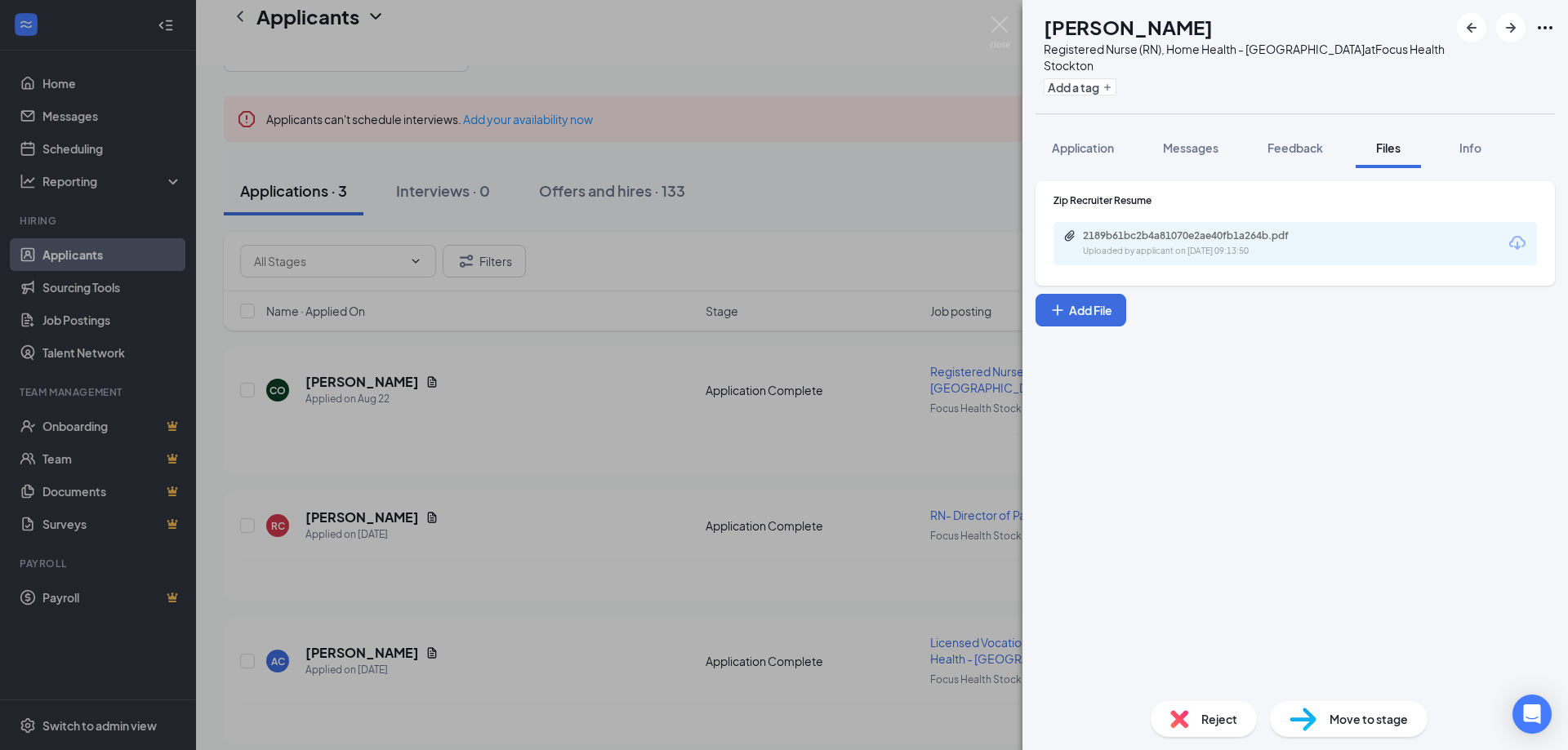
click at [1138, 255] on div "Uploaded by applicant on [DATE] 09:13:50" at bounding box center [1206, 251] width 245 height 13
click at [998, 25] on img at bounding box center [999, 32] width 20 height 32
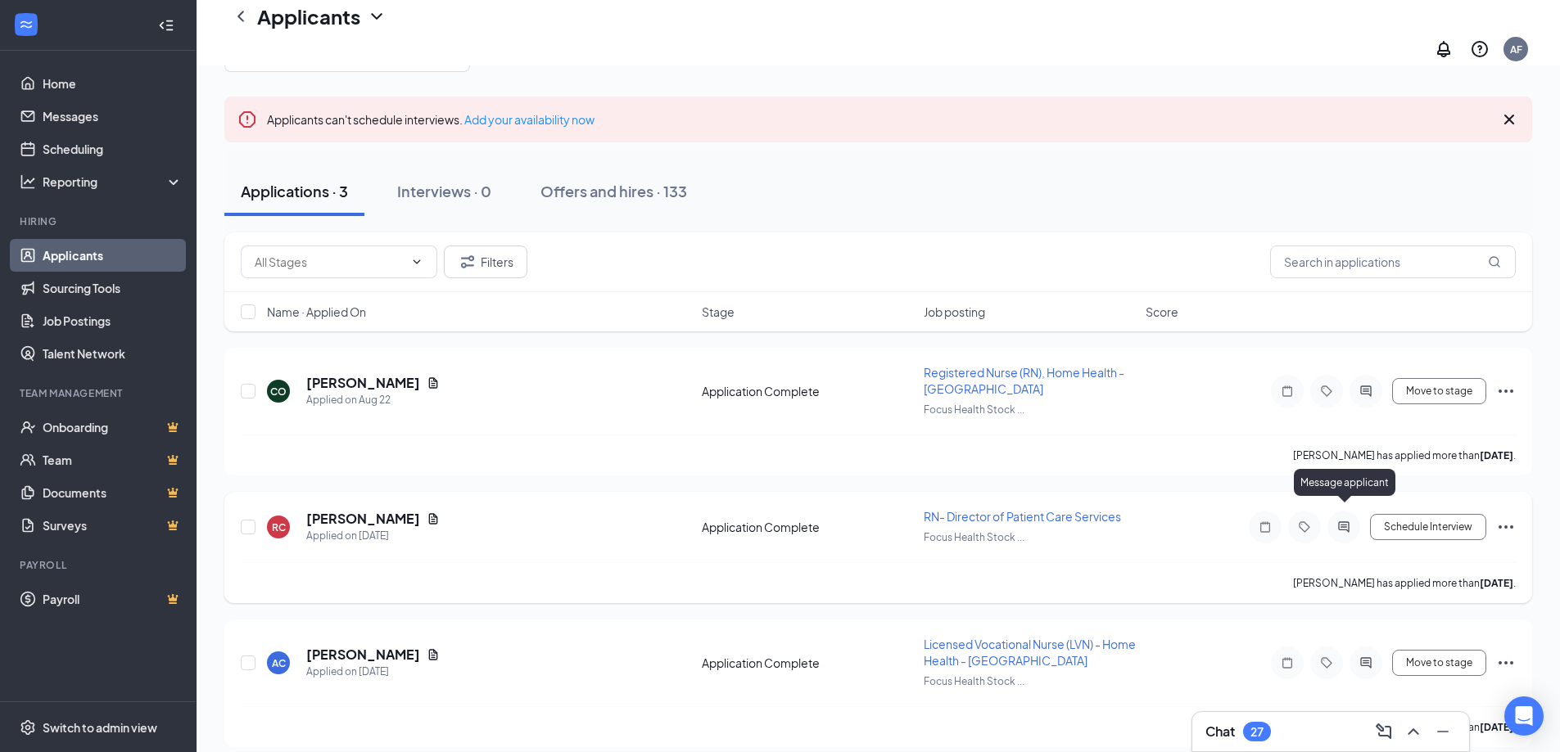
click at [1341, 521] on icon "ActiveChat" at bounding box center [1343, 526] width 11 height 11
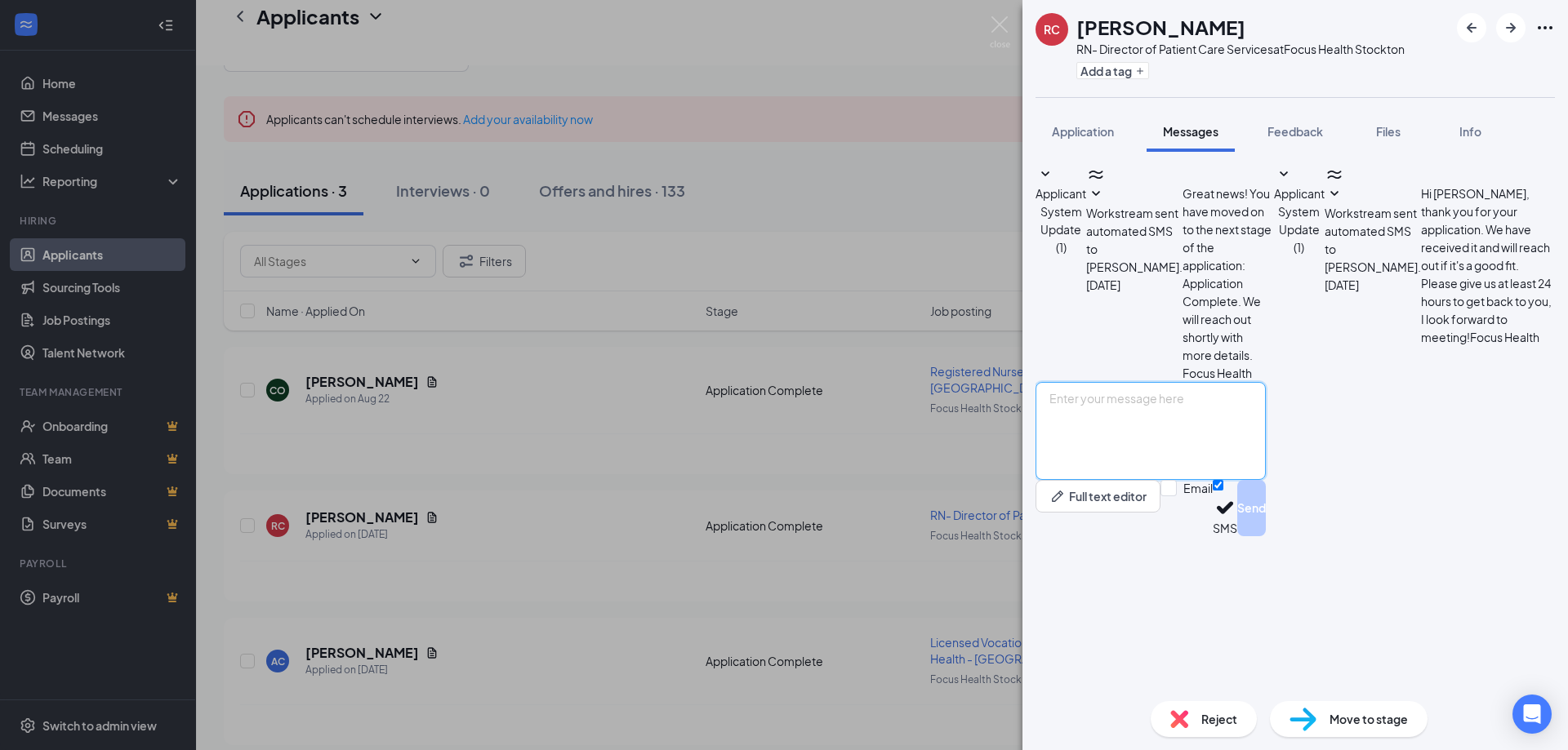
click at [1168, 480] on textarea at bounding box center [1150, 431] width 230 height 98
click at [1266, 480] on textarea "Hi [PERSON_NAME]. Thank you for your interest in our DPCS position. I'd like to…" at bounding box center [1150, 431] width 230 height 98
click at [1259, 480] on textarea "Hi [PERSON_NAME]. Thank you for your interest in our DPCS position. I'd like to…" at bounding box center [1150, 431] width 230 height 98
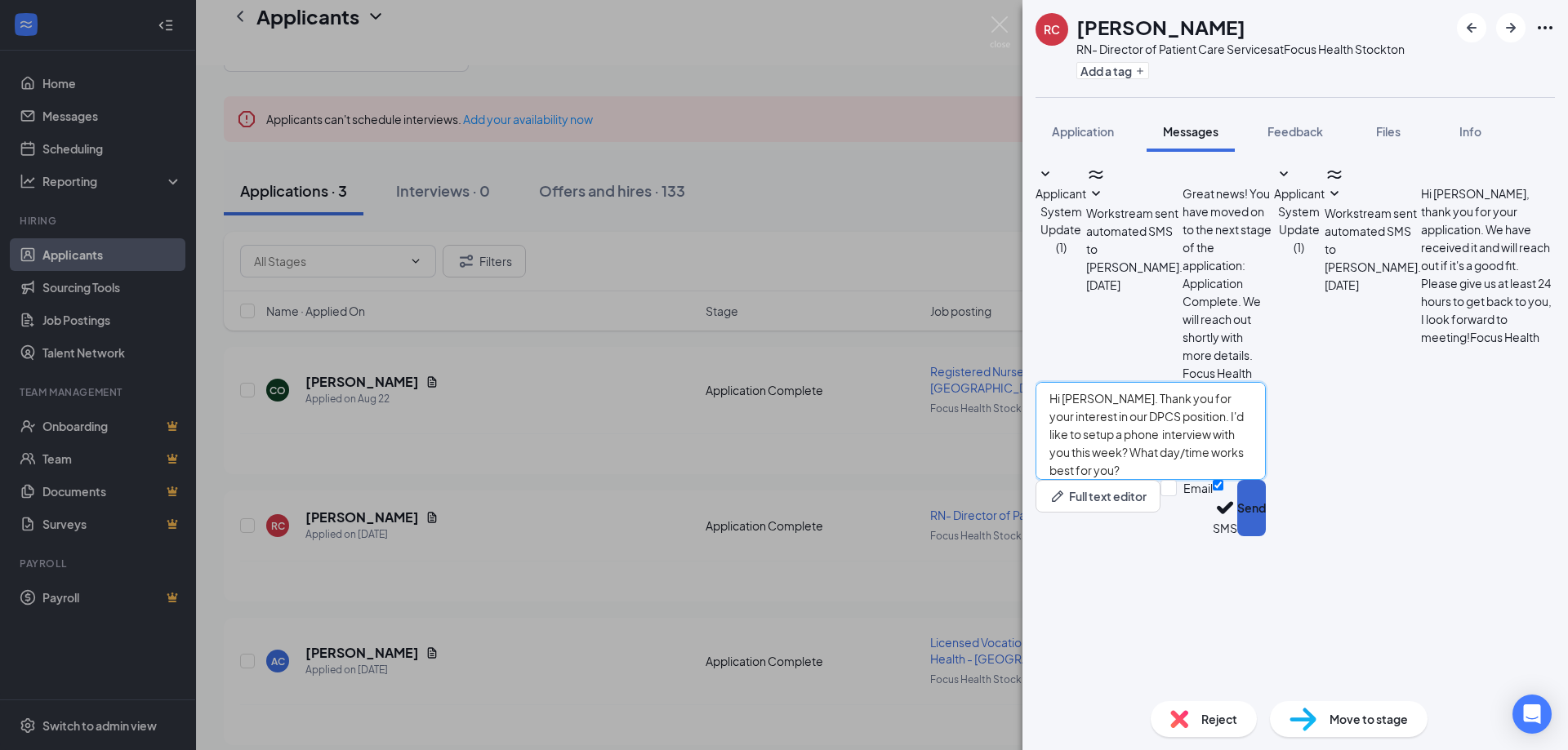
type textarea "Hi [PERSON_NAME]. Thank you for your interest in our DPCS position. I'd like to…"
click at [1266, 537] on button "Send" at bounding box center [1251, 508] width 29 height 56
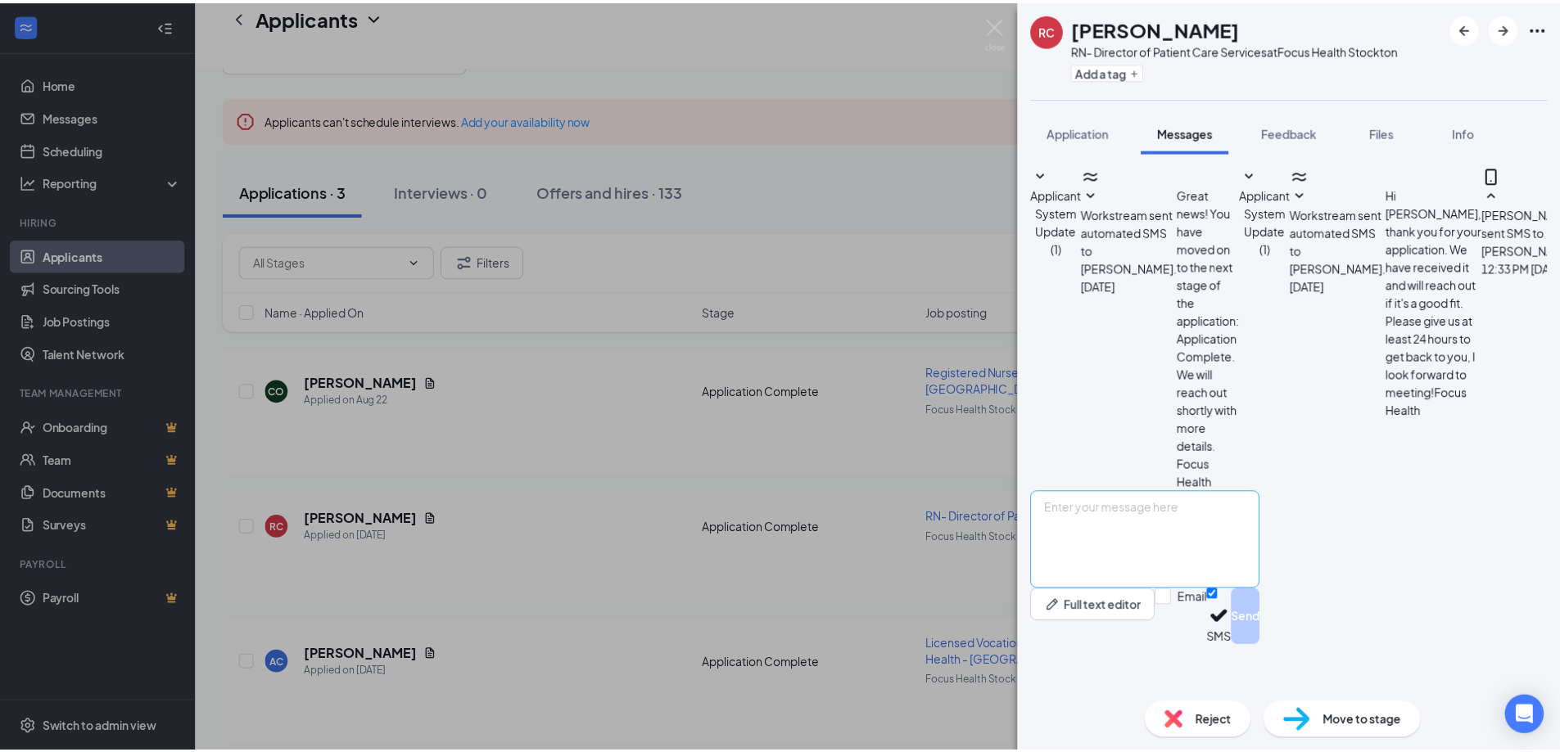
scroll to position [33, 0]
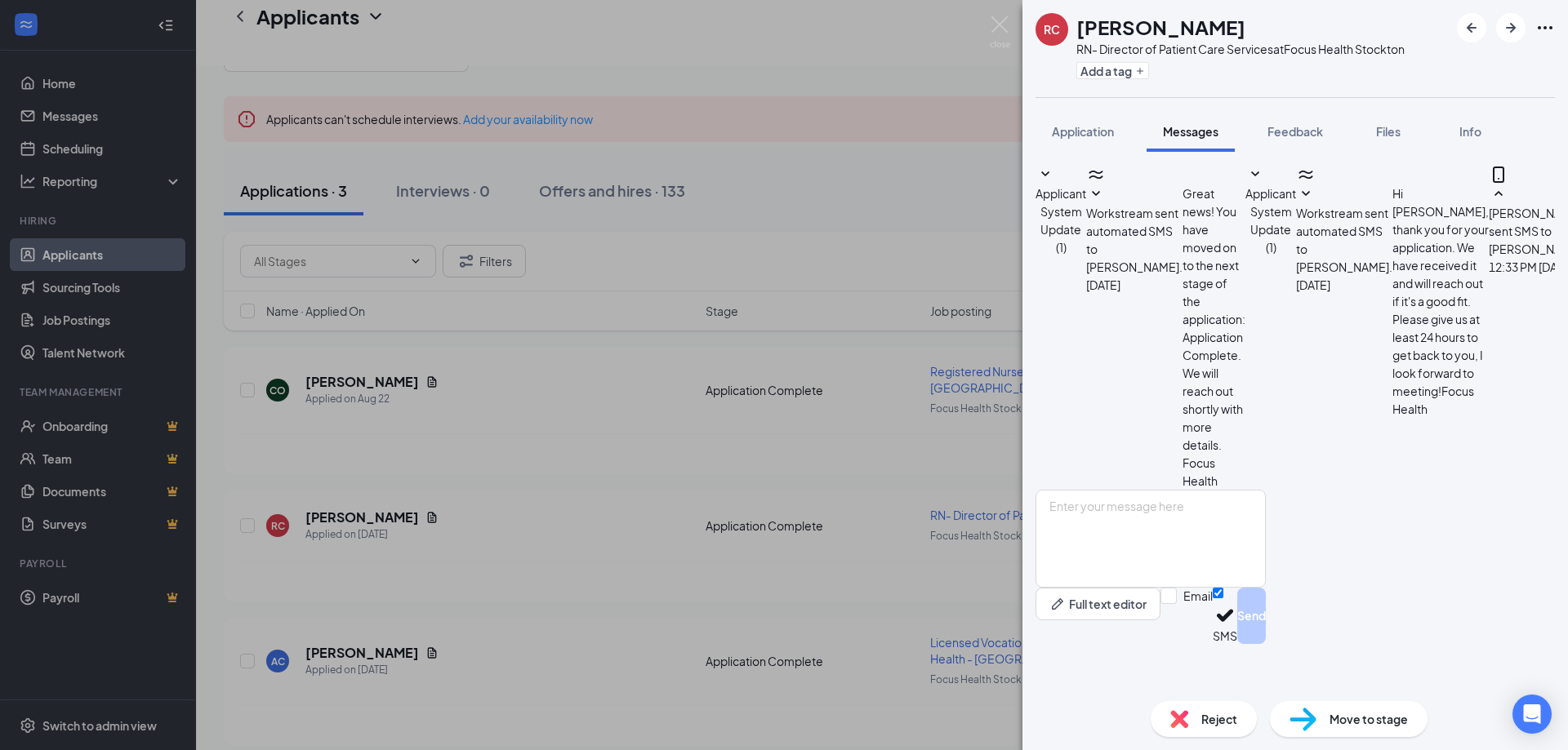
click at [1000, 25] on img at bounding box center [999, 32] width 20 height 32
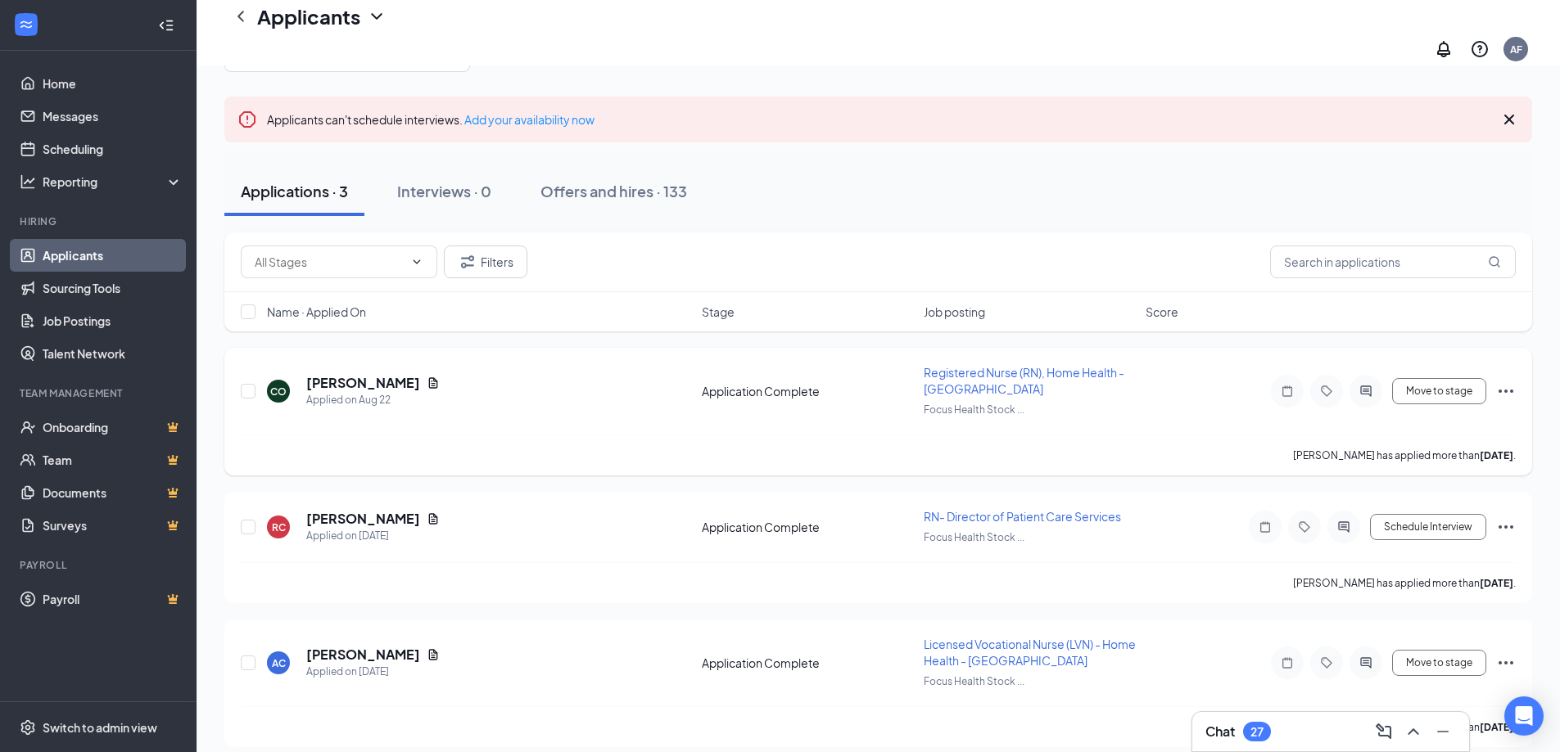
click at [1508, 381] on icon "Ellipses" at bounding box center [1506, 391] width 20 height 20
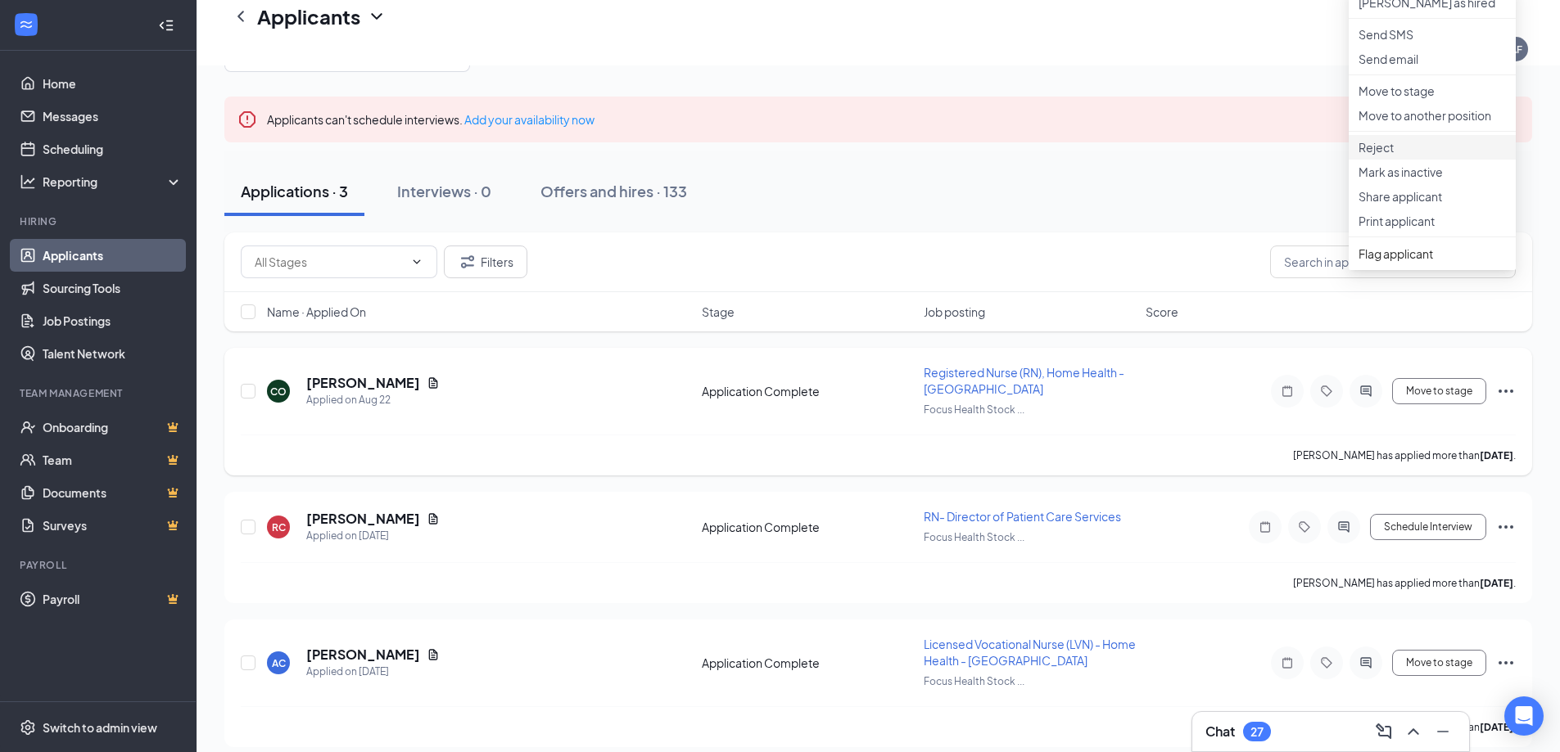
click at [1377, 156] on p "Reject" at bounding box center [1431, 147] width 147 height 16
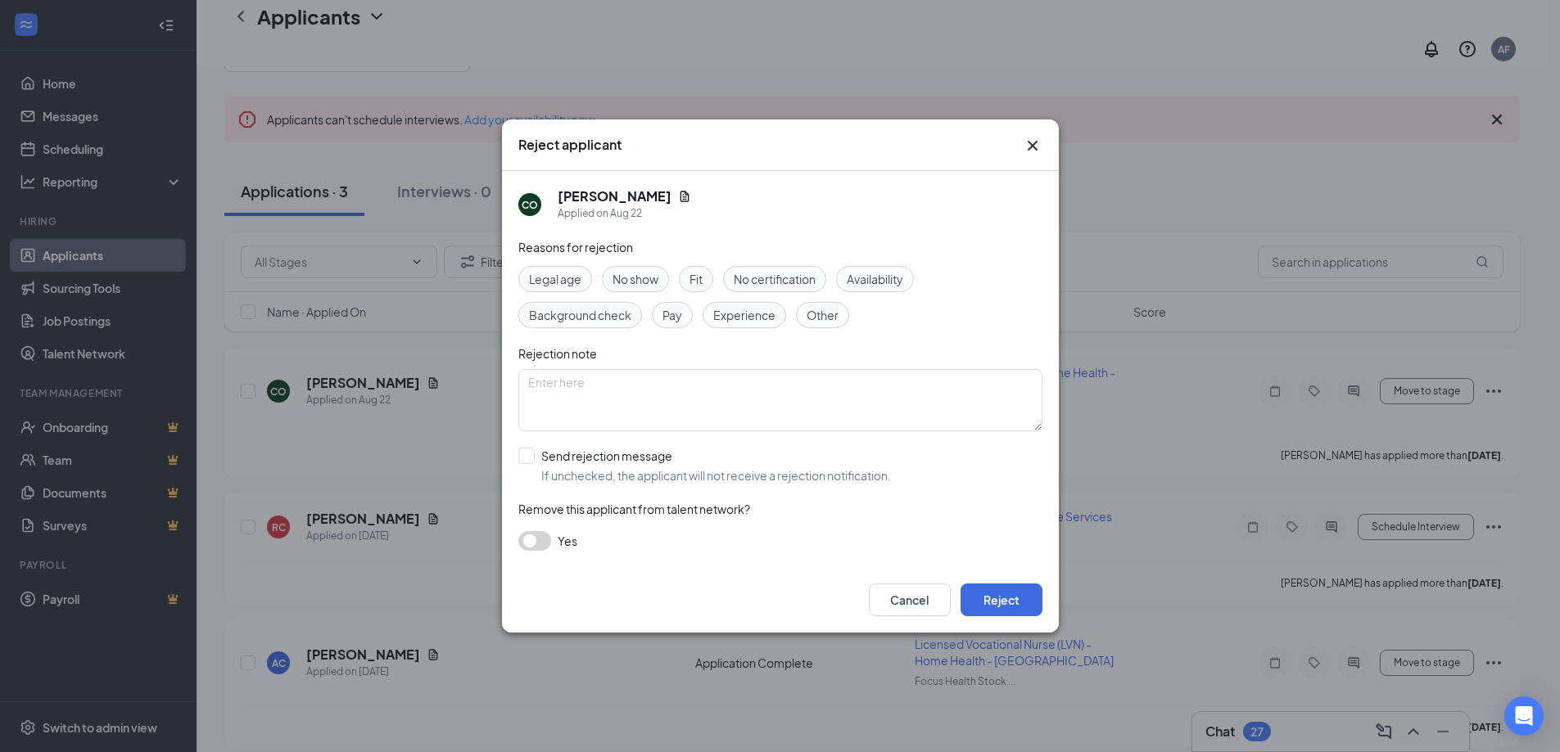
click at [824, 318] on span "Other" at bounding box center [822, 315] width 32 height 18
click at [747, 397] on textarea at bounding box center [780, 400] width 524 height 62
type textarea "no resume"
drag, startPoint x: 995, startPoint y: 601, endPoint x: 940, endPoint y: 564, distance: 66.8
click at [996, 601] on button "Reject" at bounding box center [1001, 600] width 82 height 33
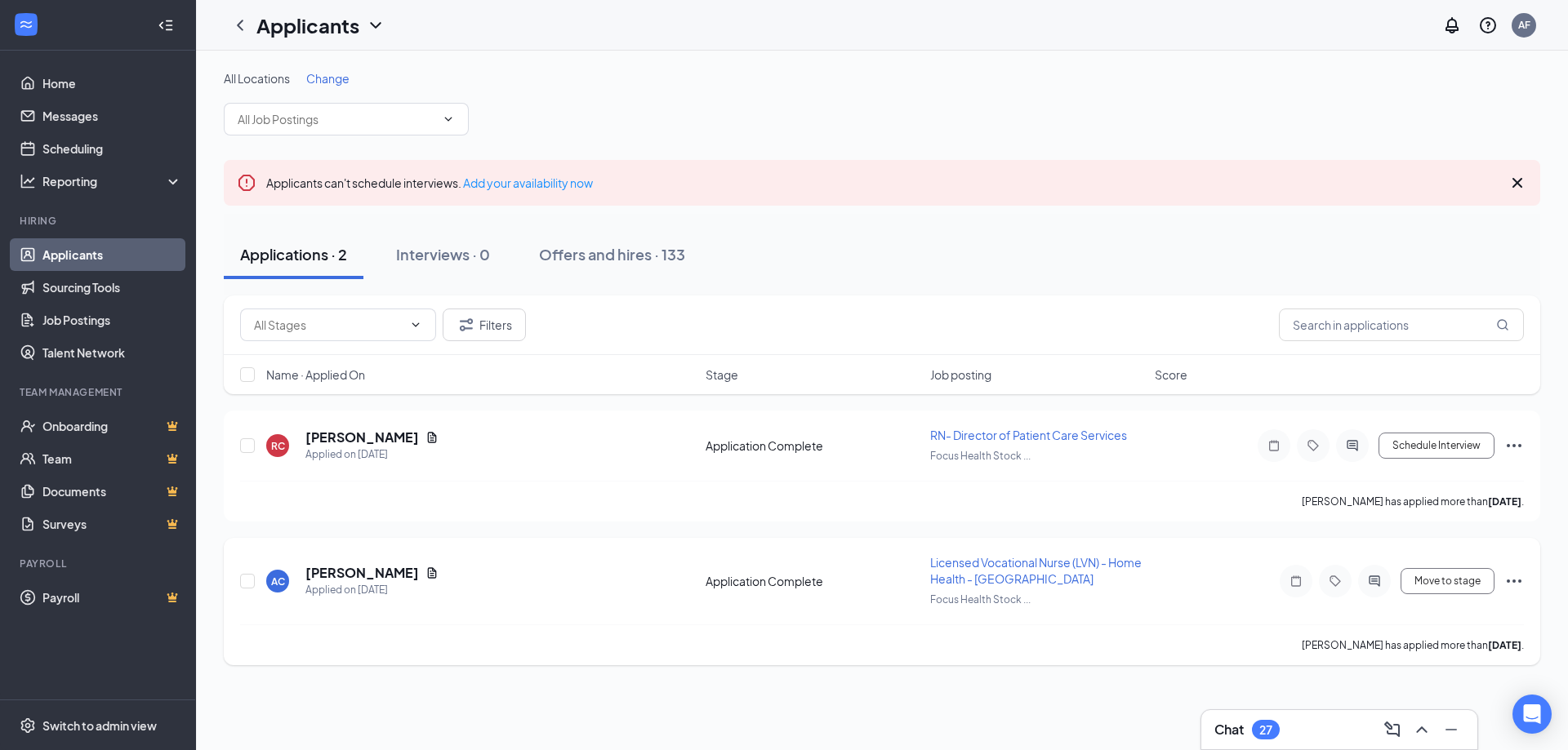
click at [1510, 579] on icon "Ellipses" at bounding box center [1514, 581] width 20 height 20
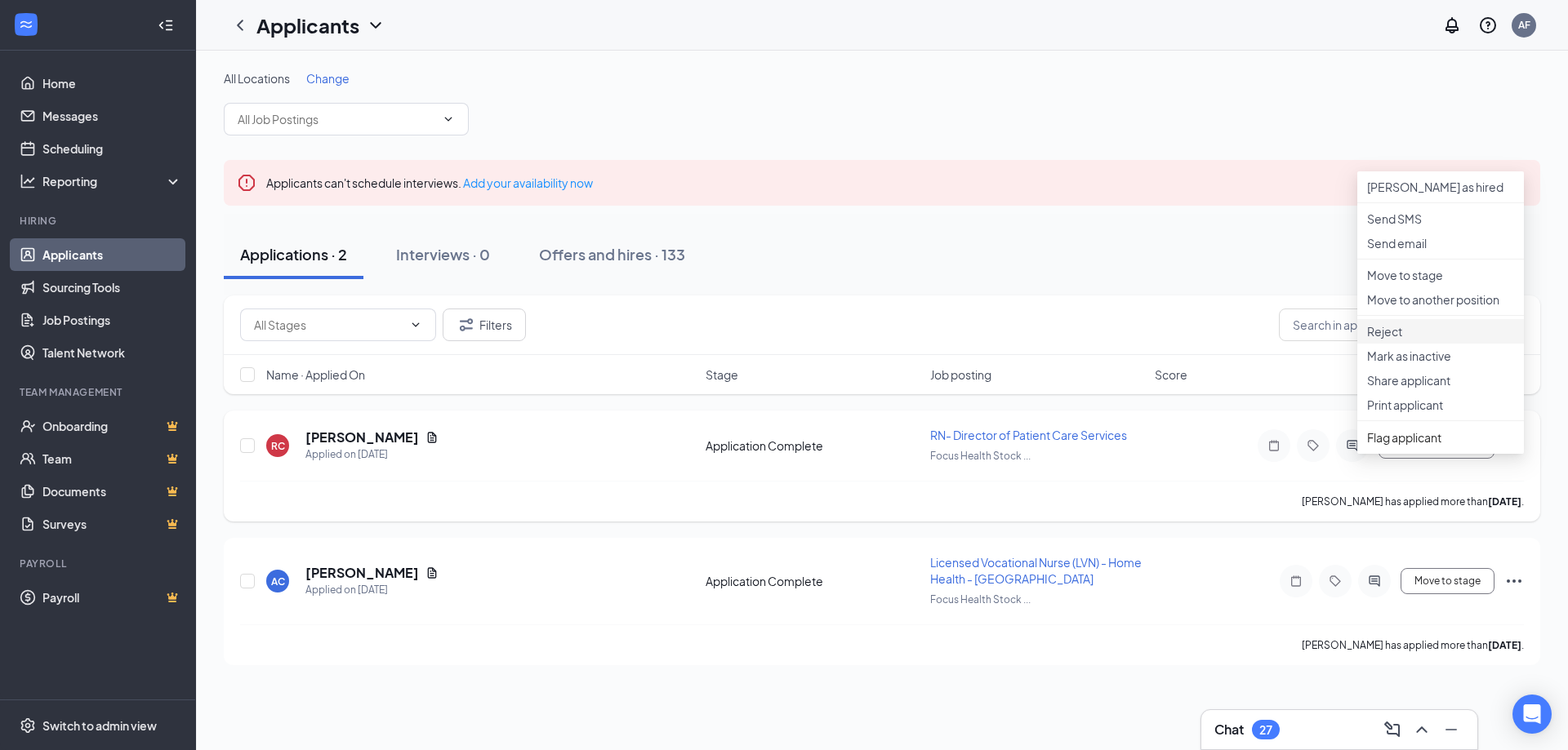
click at [1383, 340] on p "Reject" at bounding box center [1439, 331] width 147 height 16
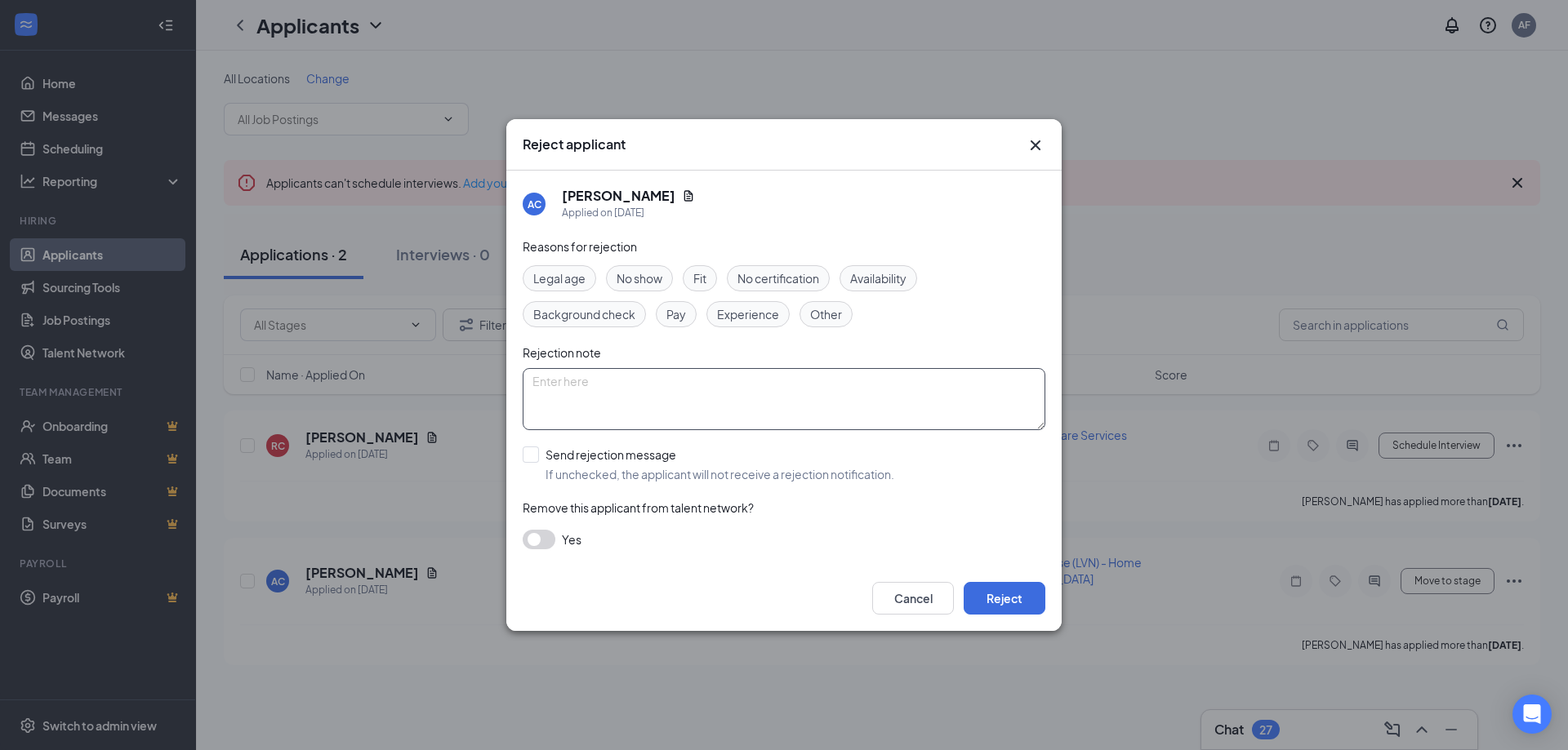
click at [665, 382] on textarea at bounding box center [784, 399] width 523 height 62
type textarea "location"
click at [993, 602] on button "Reject" at bounding box center [1004, 598] width 82 height 33
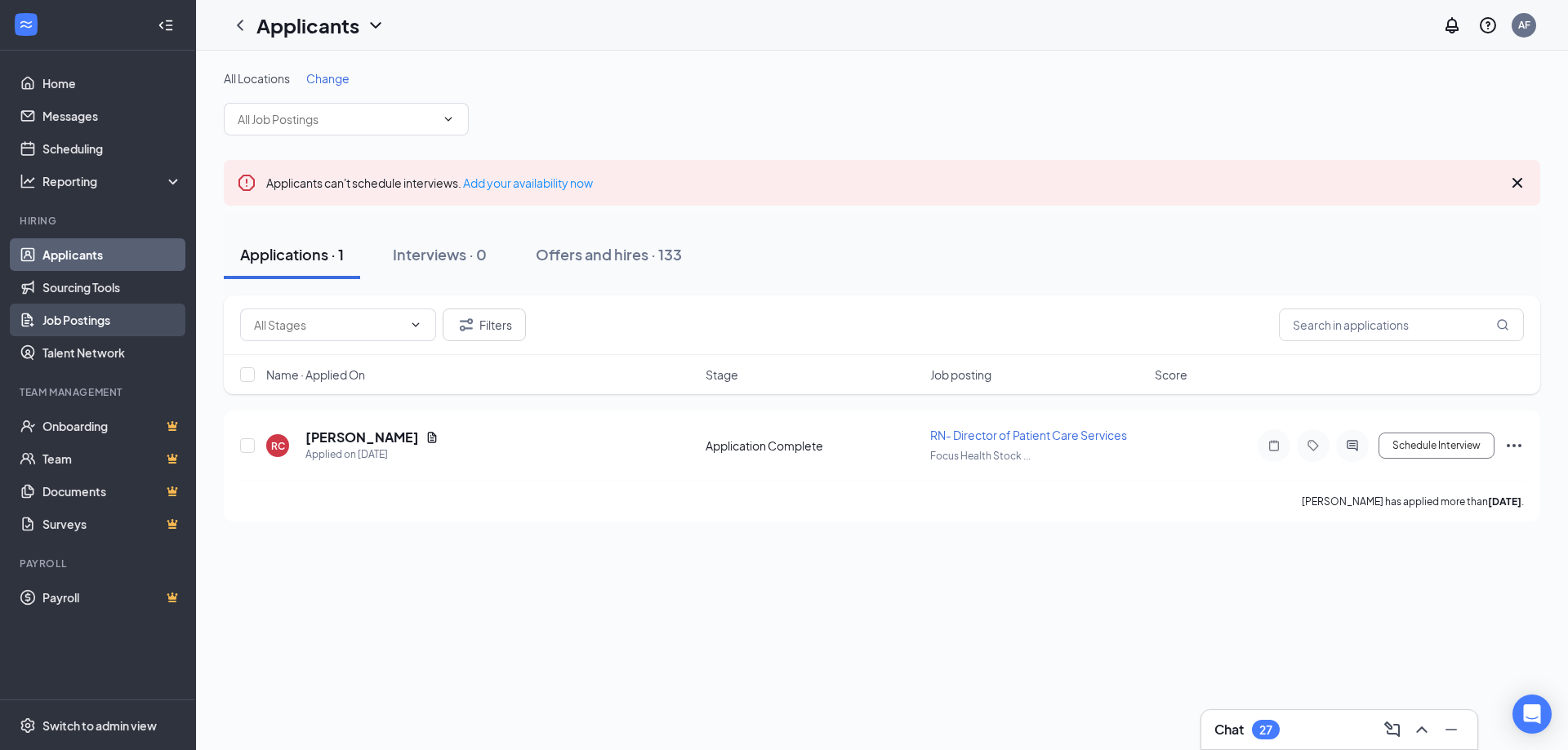
click at [53, 323] on link "Job Postings" at bounding box center [113, 320] width 140 height 33
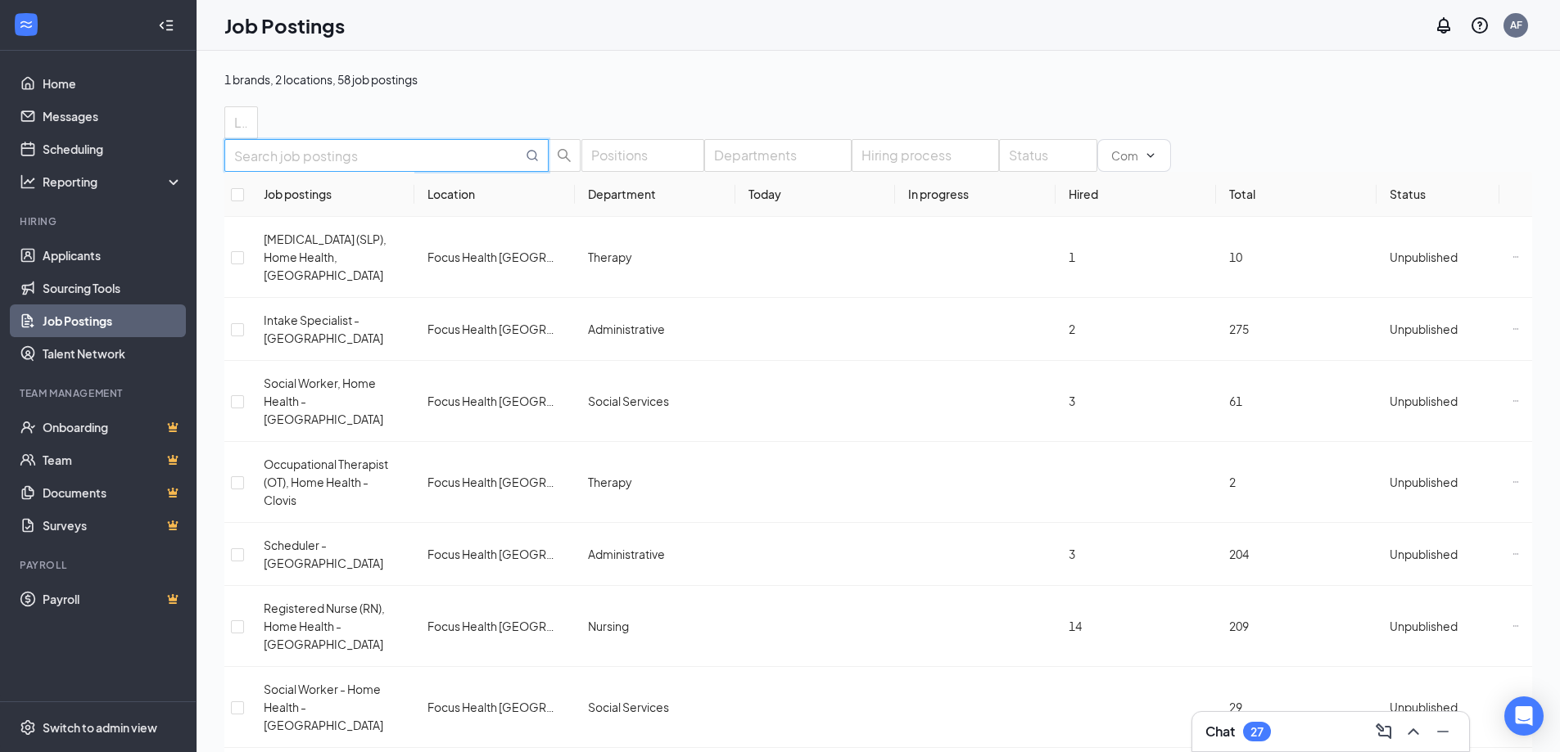
click at [381, 166] on input "text" at bounding box center [378, 156] width 288 height 20
type input "home health aide"
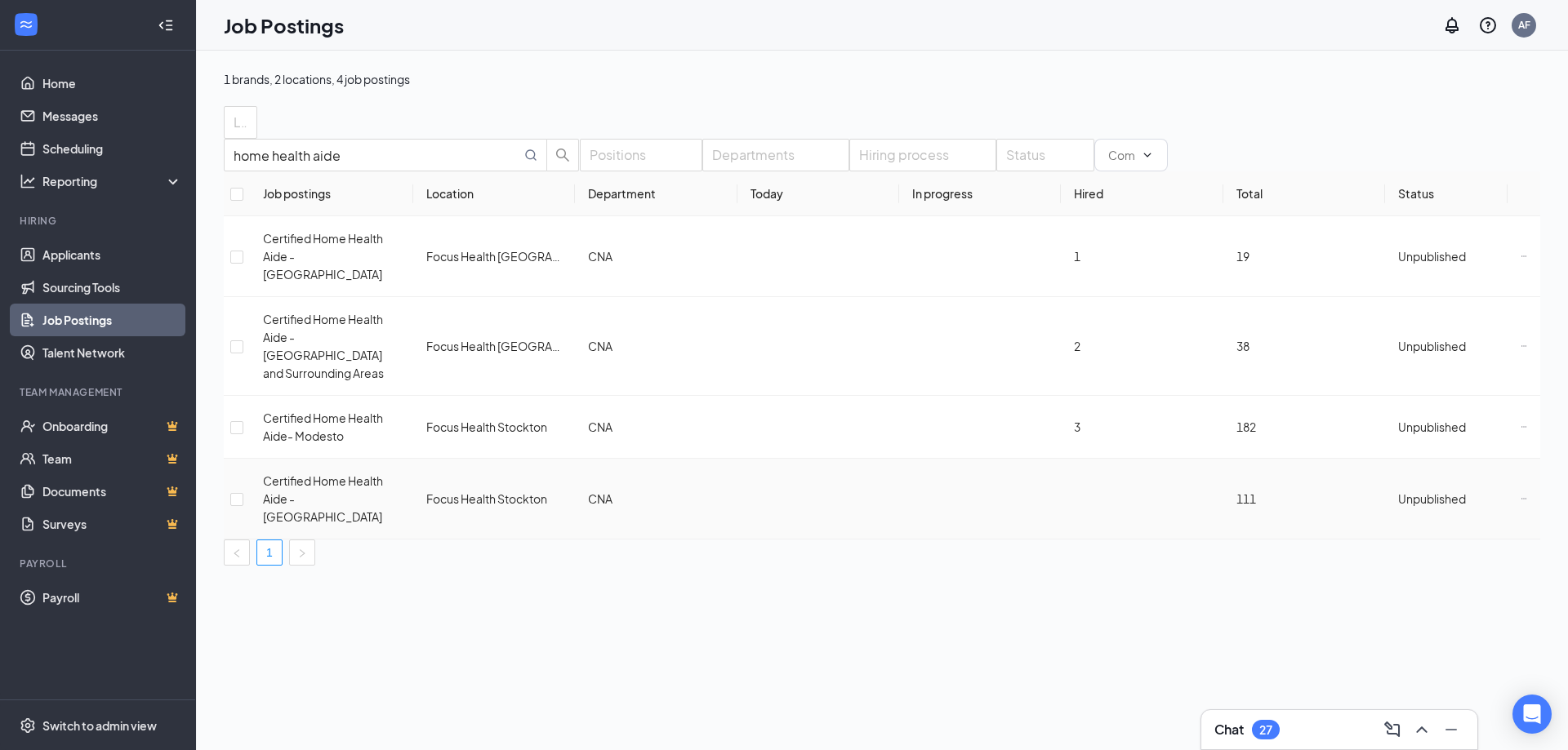
click at [1407, 492] on span "Unpublished" at bounding box center [1432, 499] width 68 height 15
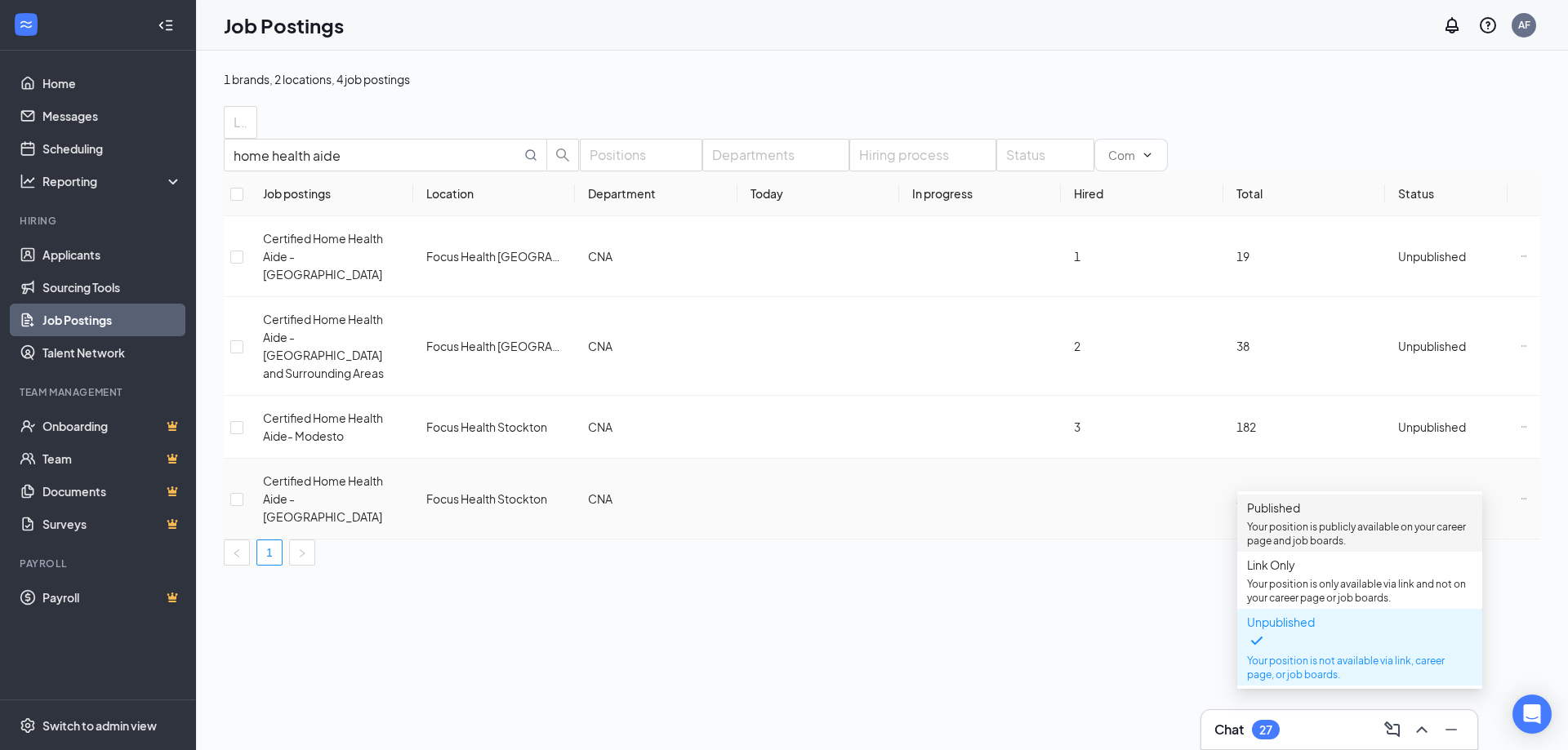
click at [1333, 524] on span "Published Your position is publicly available on your career page and job board…" at bounding box center [1360, 523] width 225 height 49
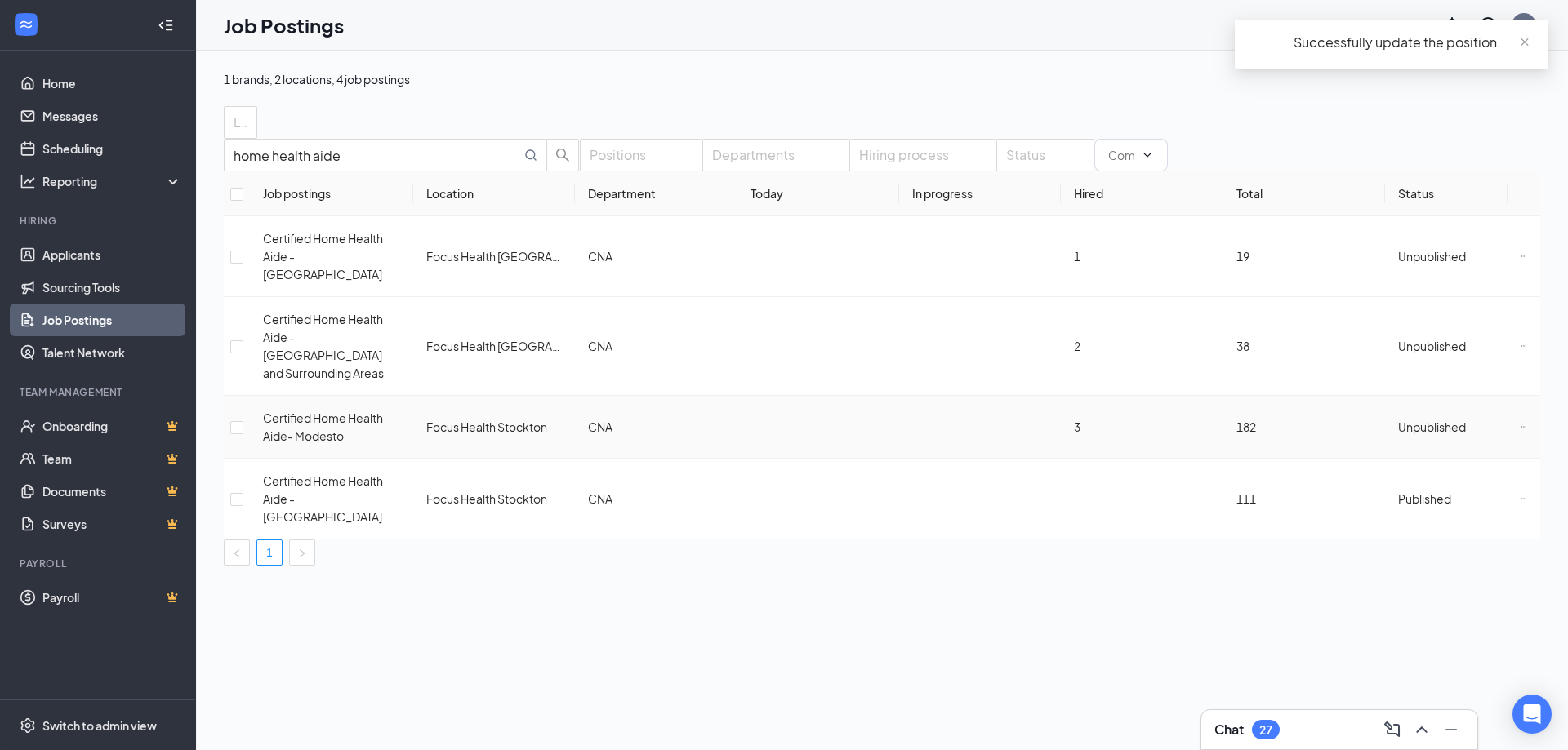
click at [1445, 426] on span "Unpublished" at bounding box center [1432, 427] width 68 height 15
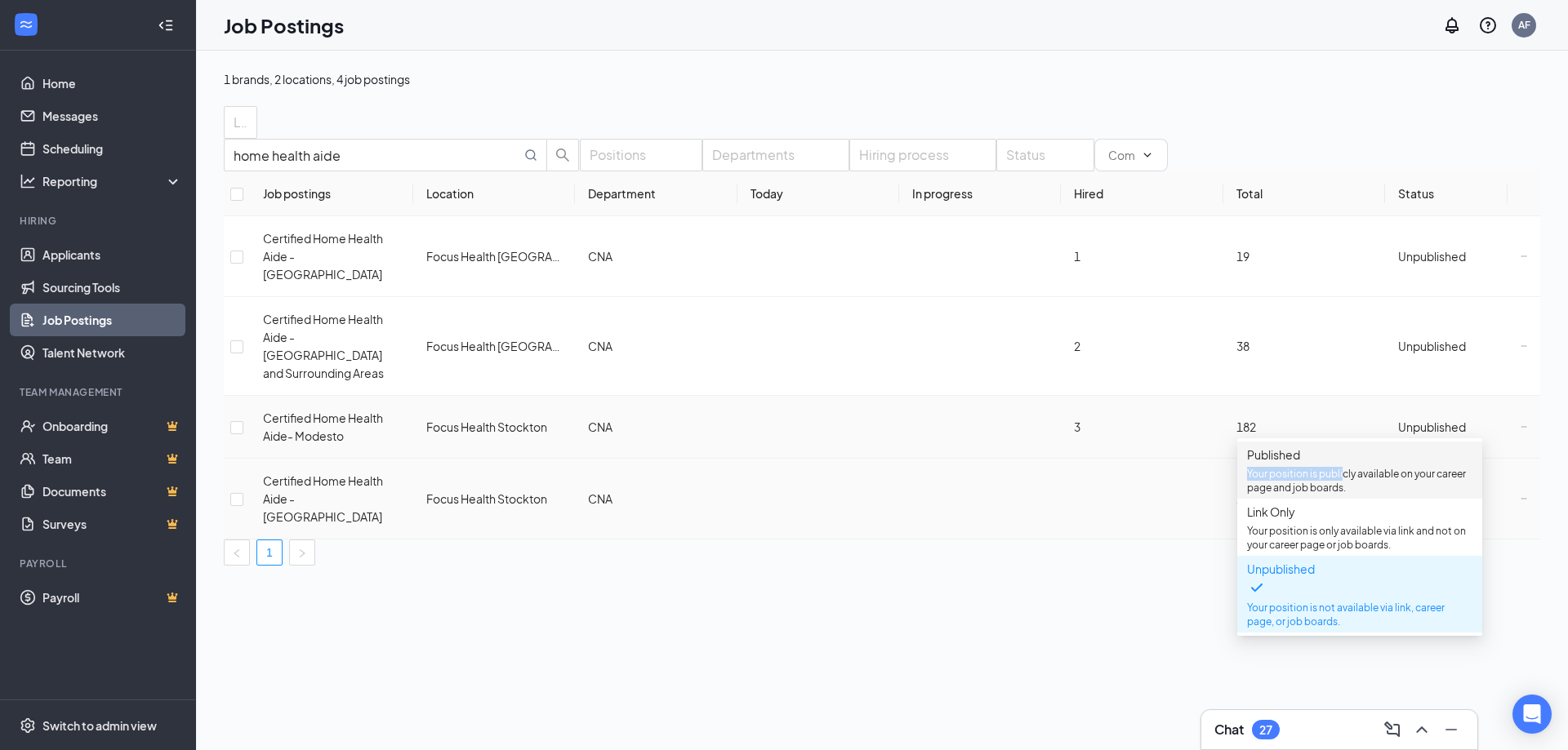
click at [1347, 468] on span "Published Your position is publicly available on your career page and job board…" at bounding box center [1360, 470] width 225 height 49
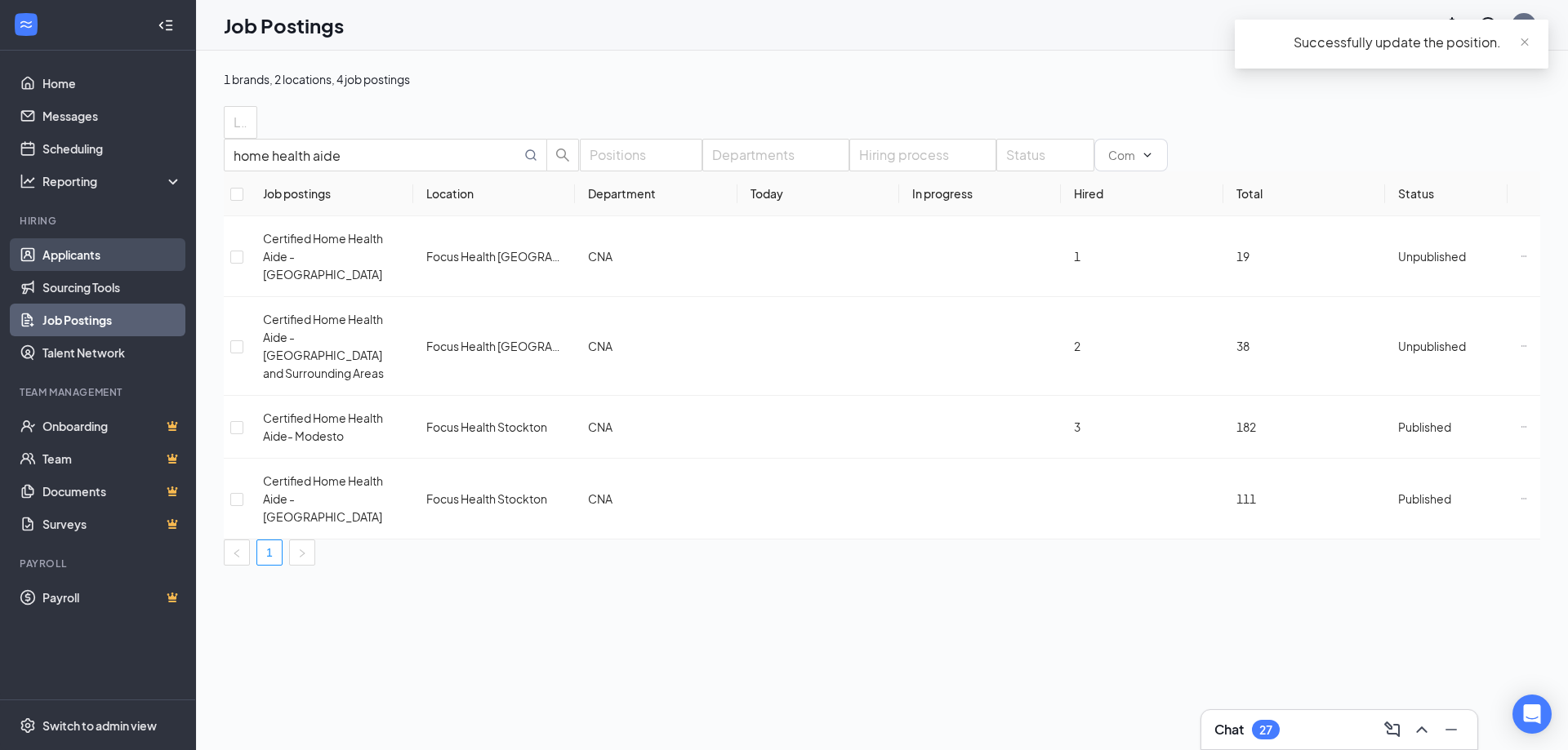
click at [58, 257] on link "Applicants" at bounding box center [113, 254] width 140 height 33
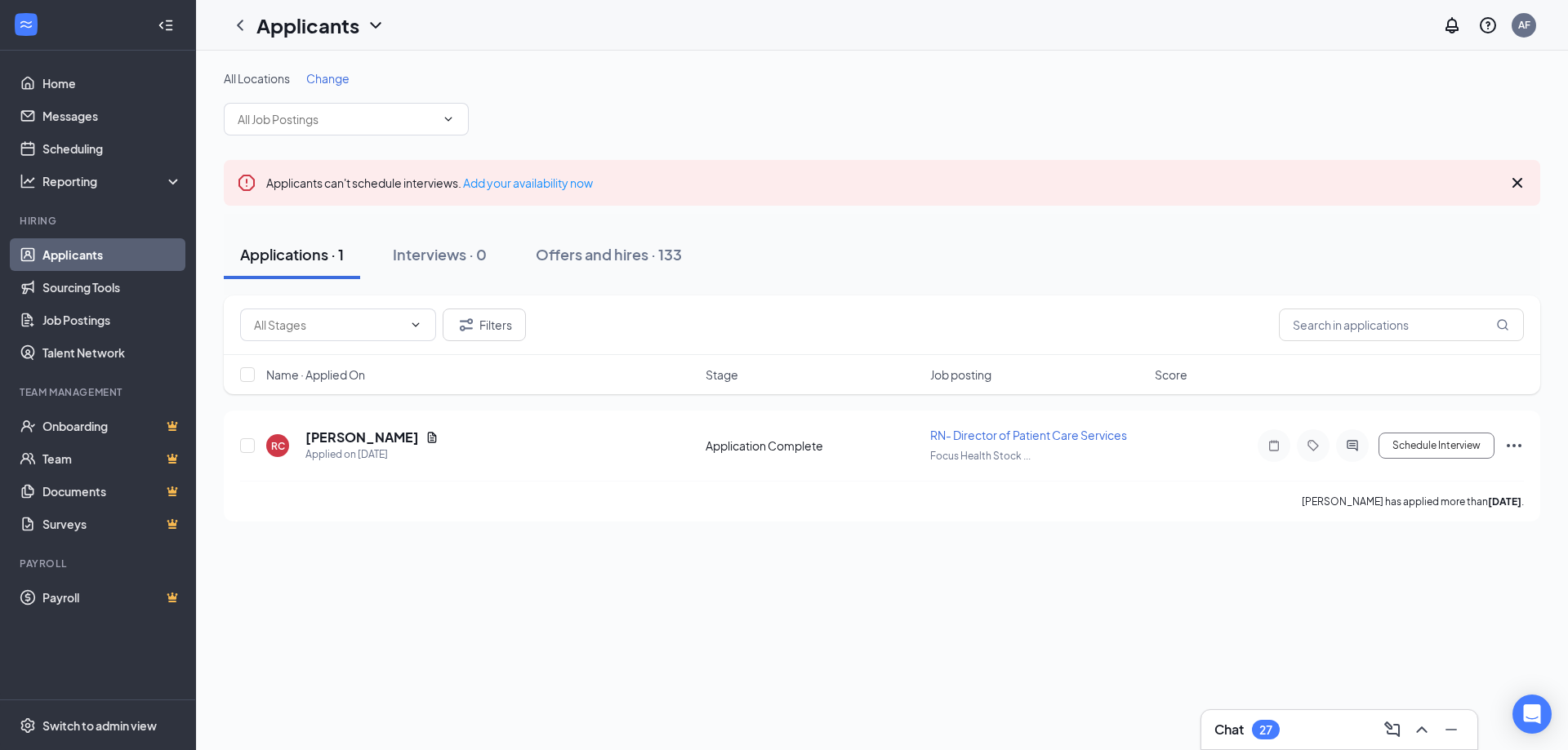
click at [1280, 724] on div "Chat 27" at bounding box center [1246, 730] width 65 height 20
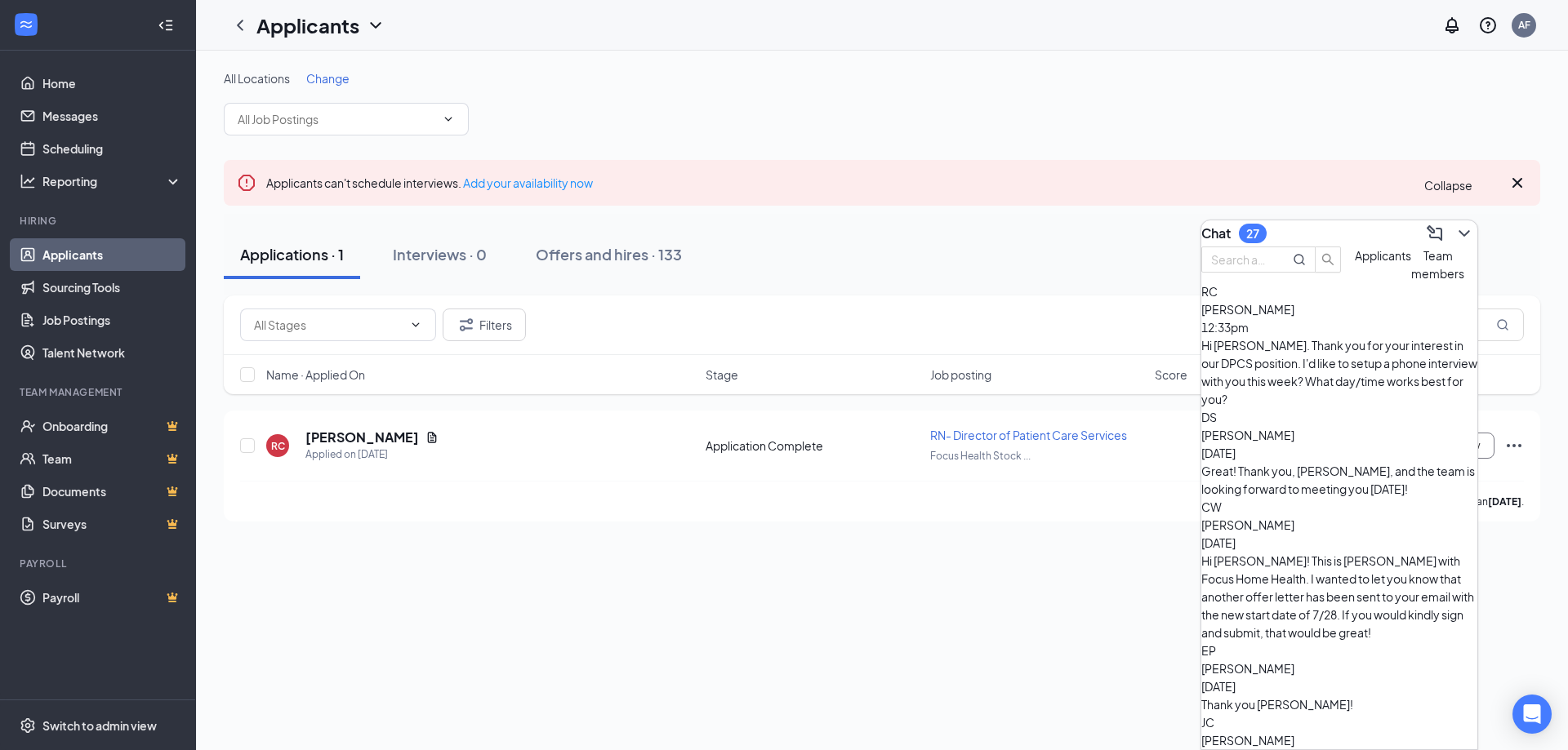
click at [1458, 230] on icon "ChevronDown" at bounding box center [1463, 233] width 11 height 7
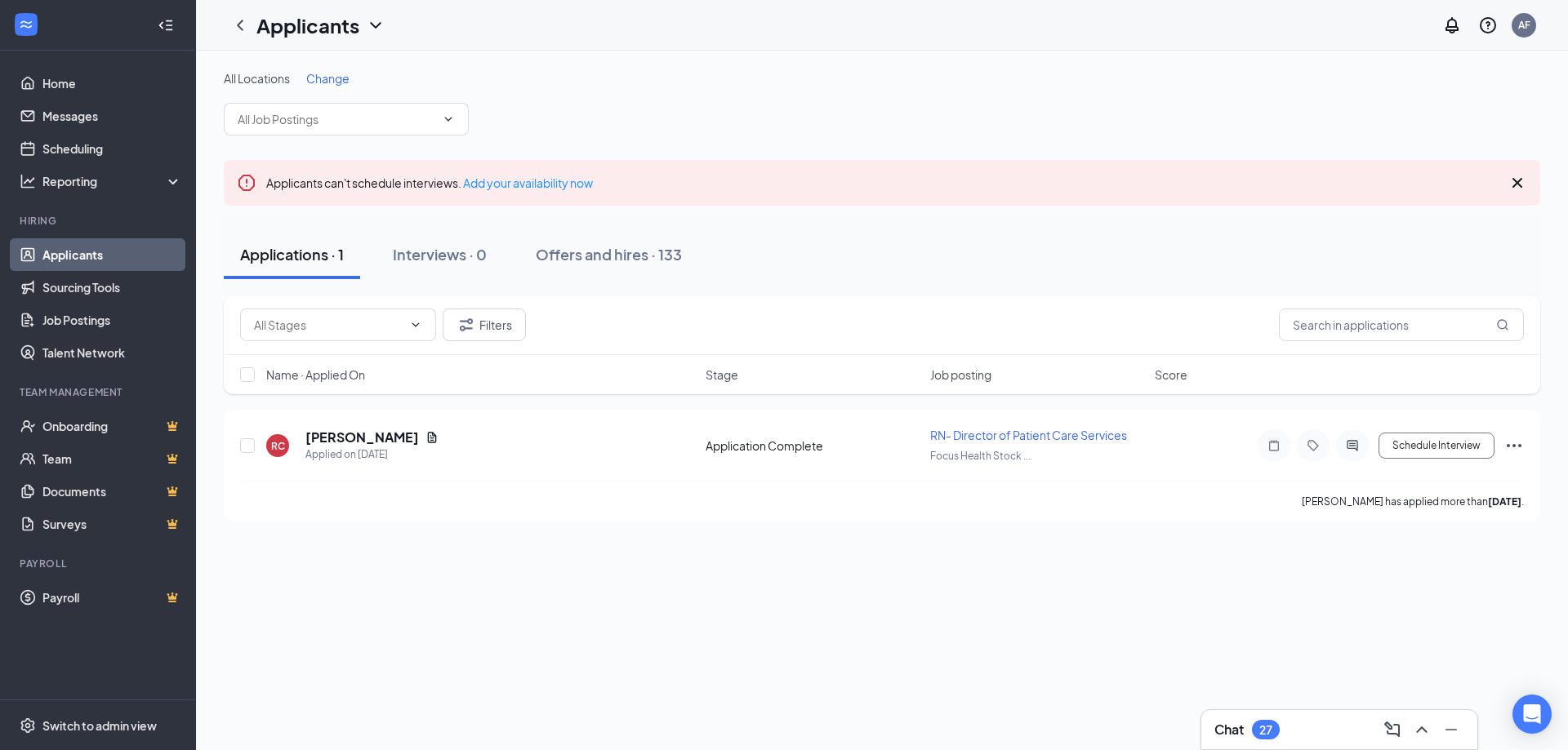
click at [1297, 737] on div "Chat 27" at bounding box center [1339, 730] width 250 height 26
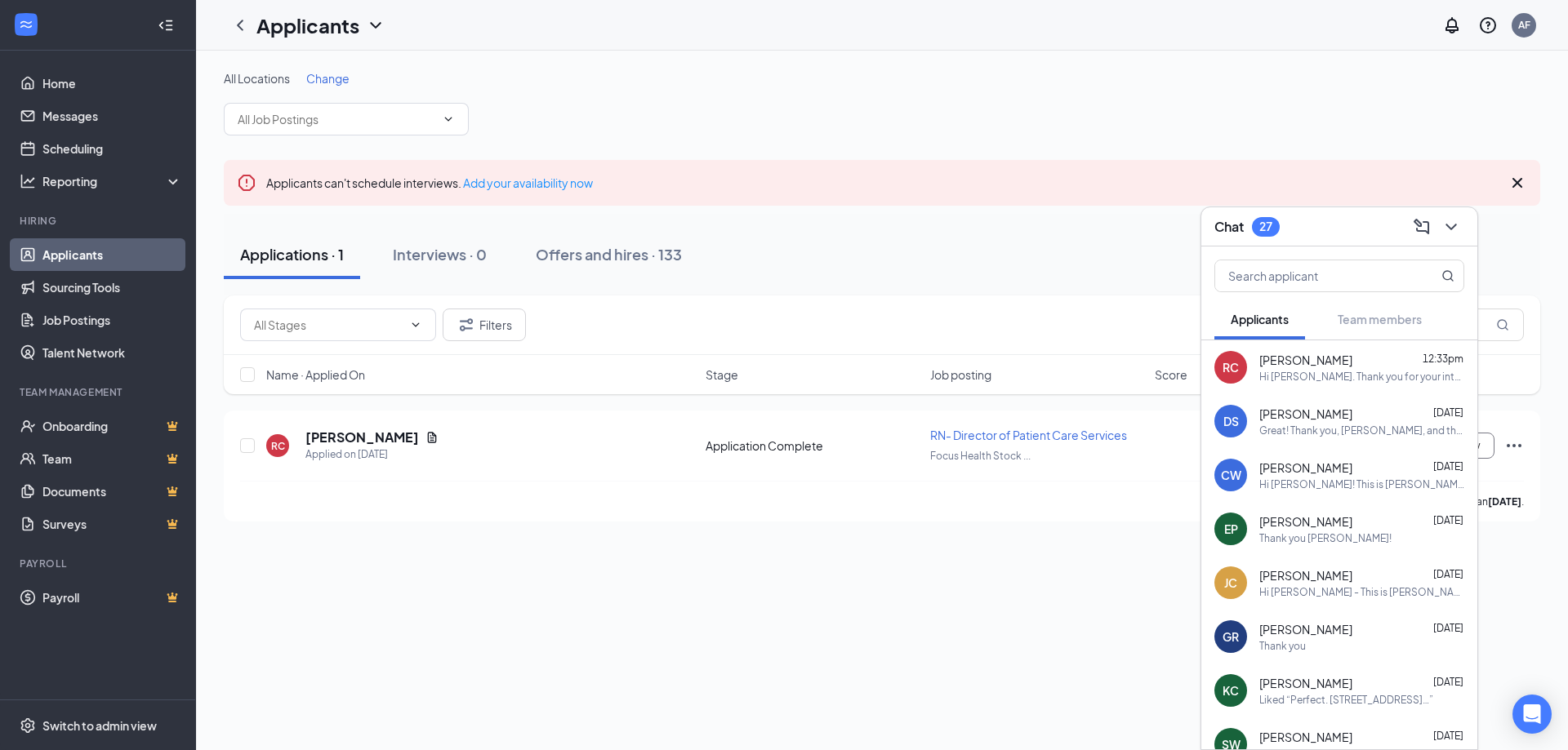
click at [1317, 229] on div "Chat 27" at bounding box center [1339, 225] width 250 height 25
